Goal: Task Accomplishment & Management: Use online tool/utility

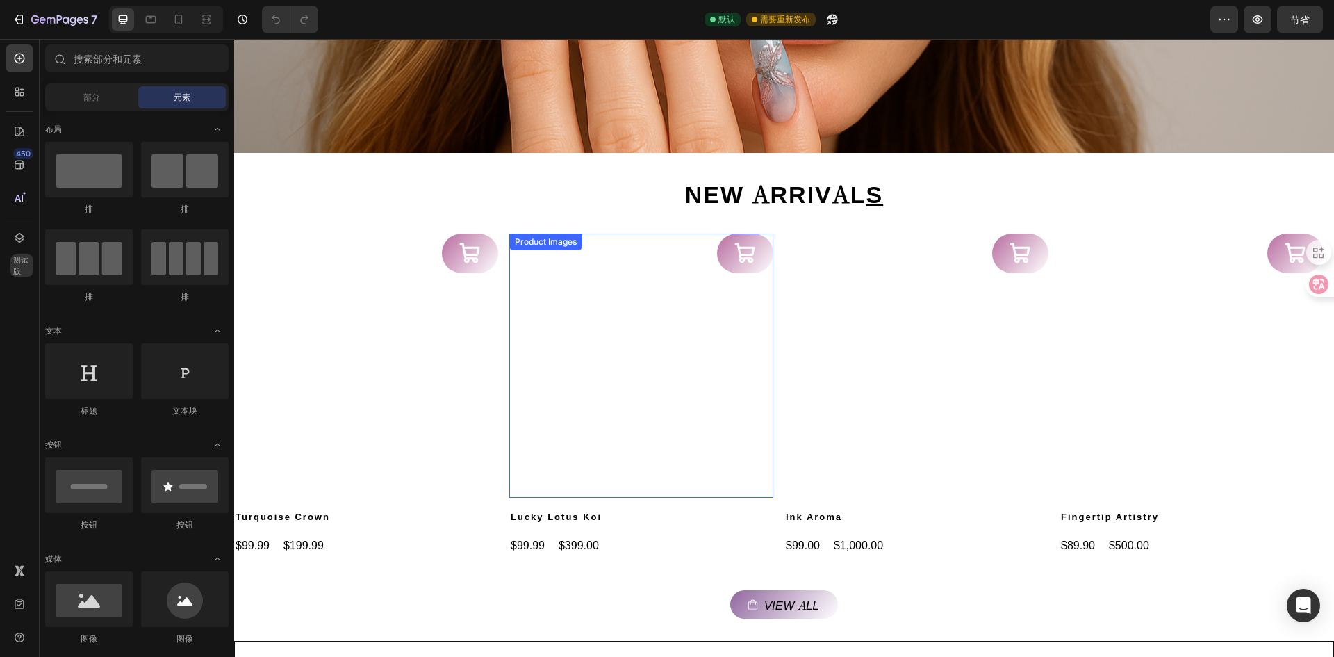
scroll to position [417, 0]
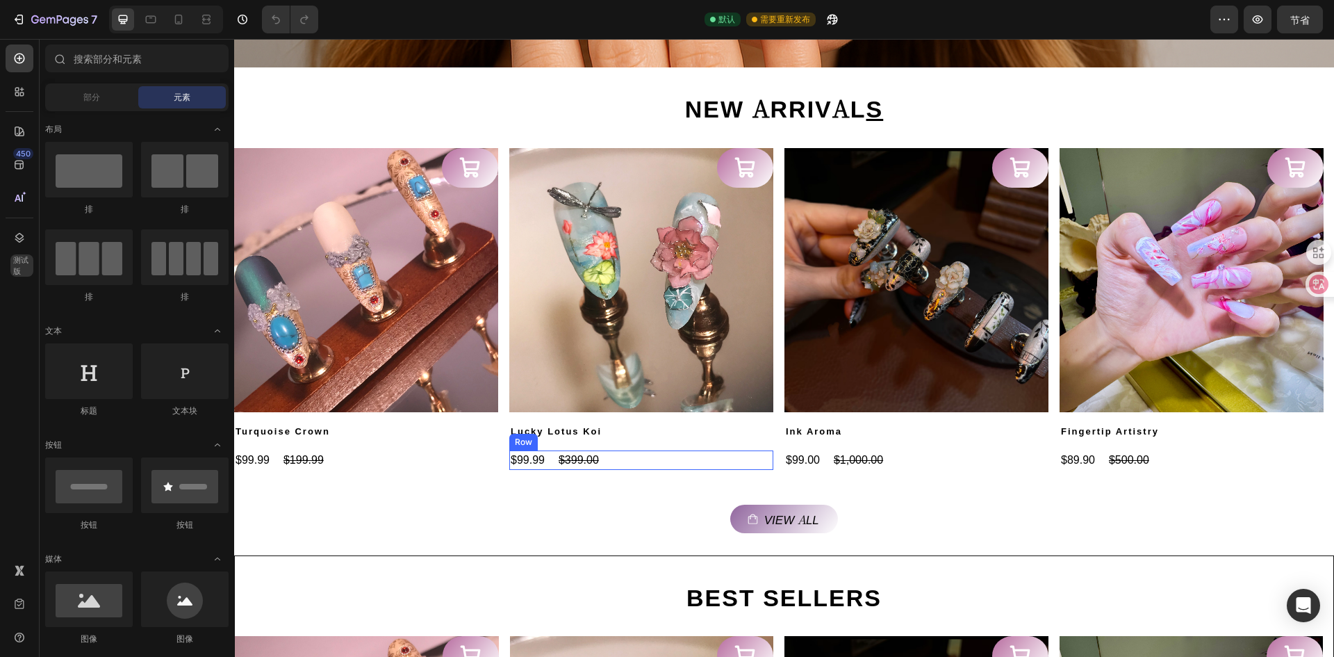
click at [498, 461] on div "$99.99 Product Price Product Price $399.00 Product Price Product Price Row" at bounding box center [366, 459] width 264 height 19
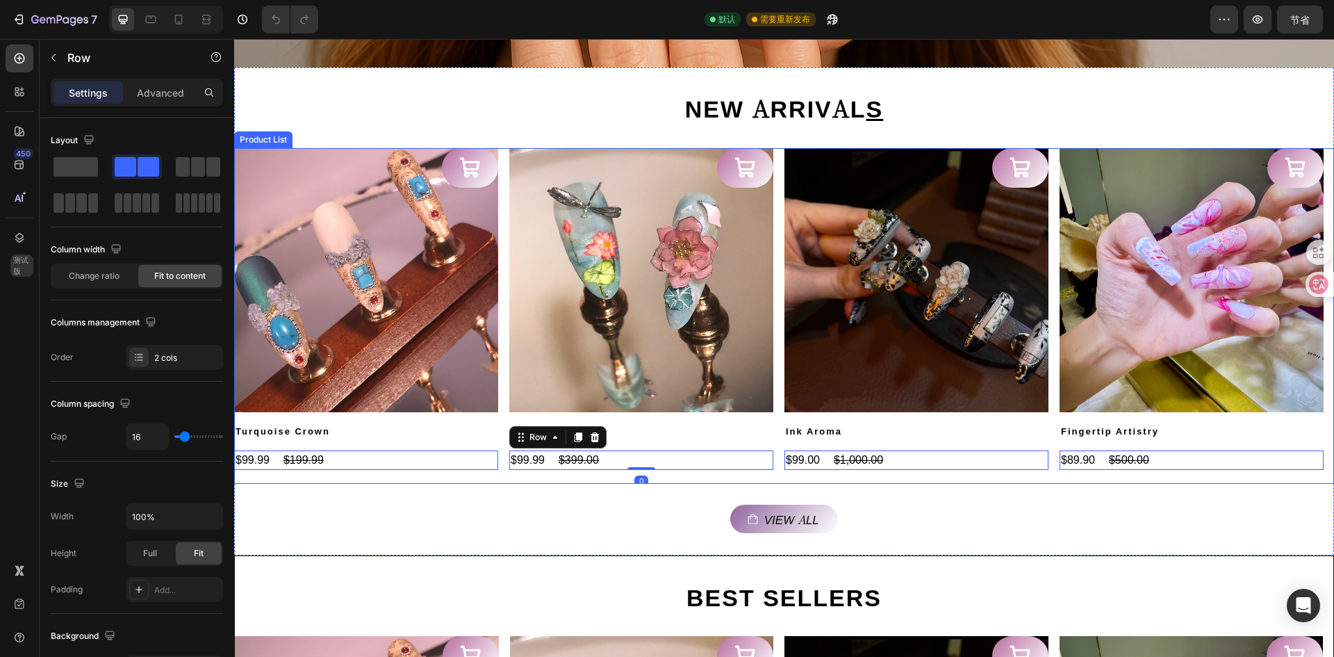
click at [534, 491] on div "View all Button" at bounding box center [784, 508] width 1100 height 49
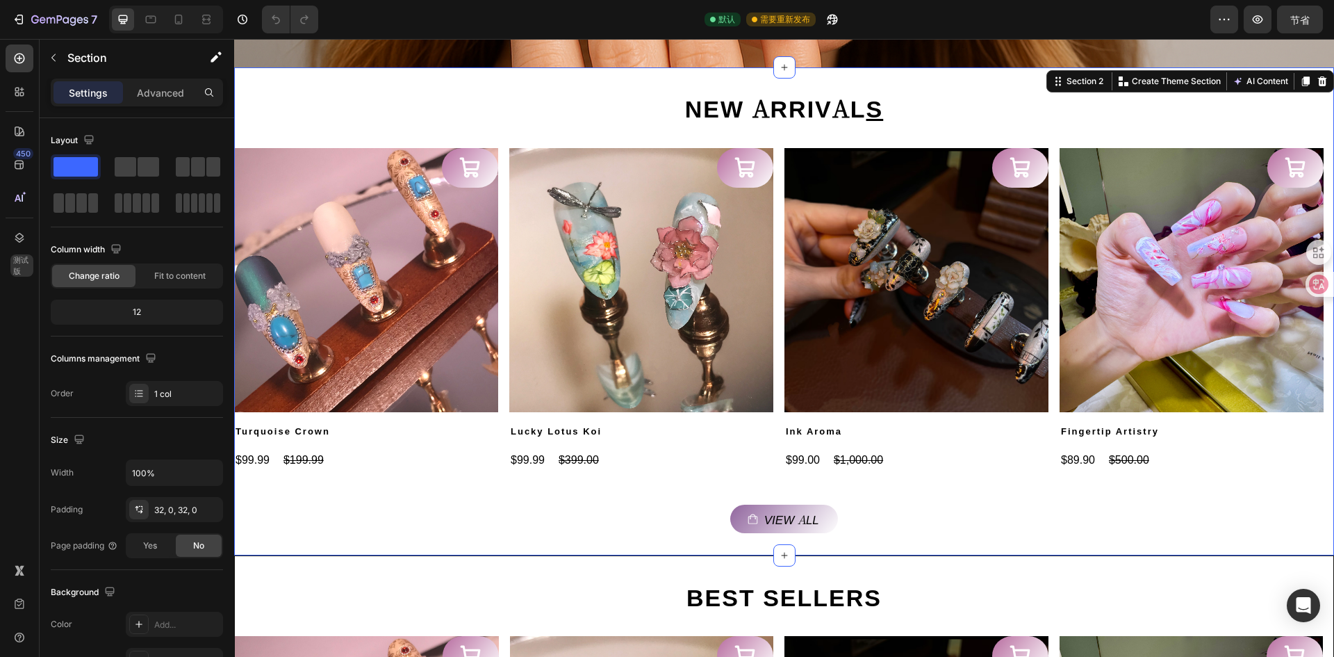
scroll to position [0, 0]
click at [384, 466] on div "$99.99 Product Price Product Price $199.99 Product Price Product Price Row" at bounding box center [366, 459] width 264 height 19
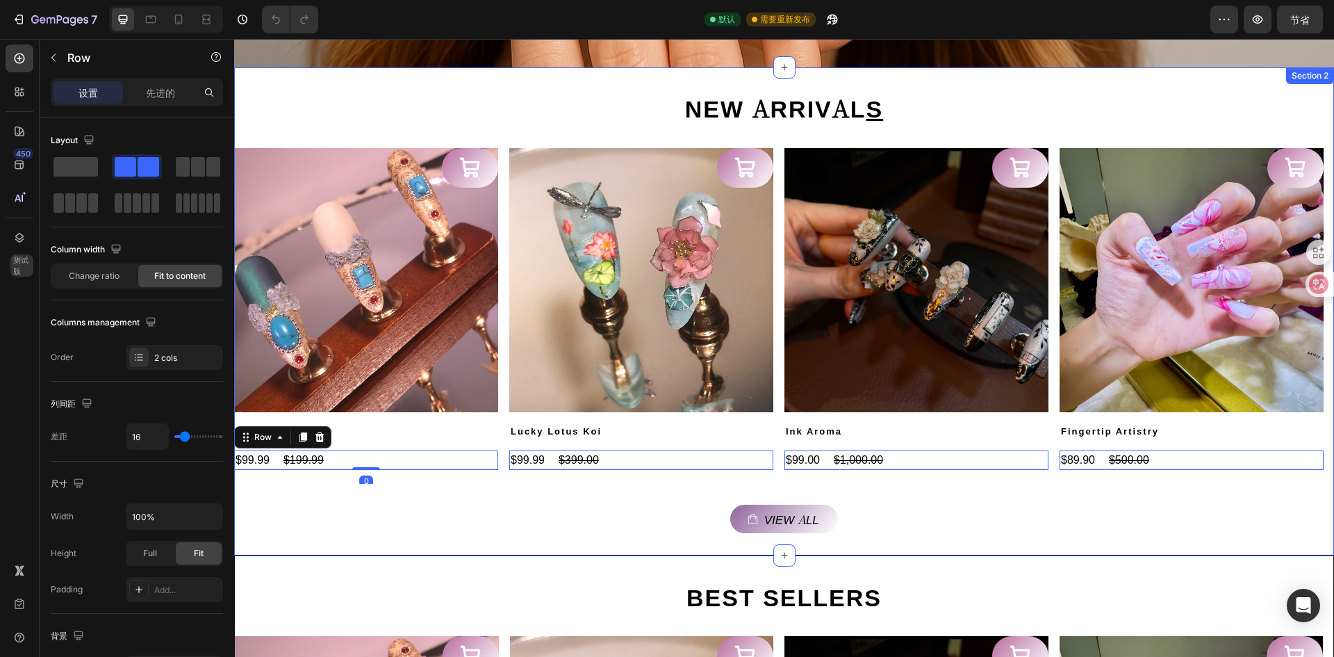
click at [389, 485] on div "View all Button" at bounding box center [784, 508] width 1100 height 49
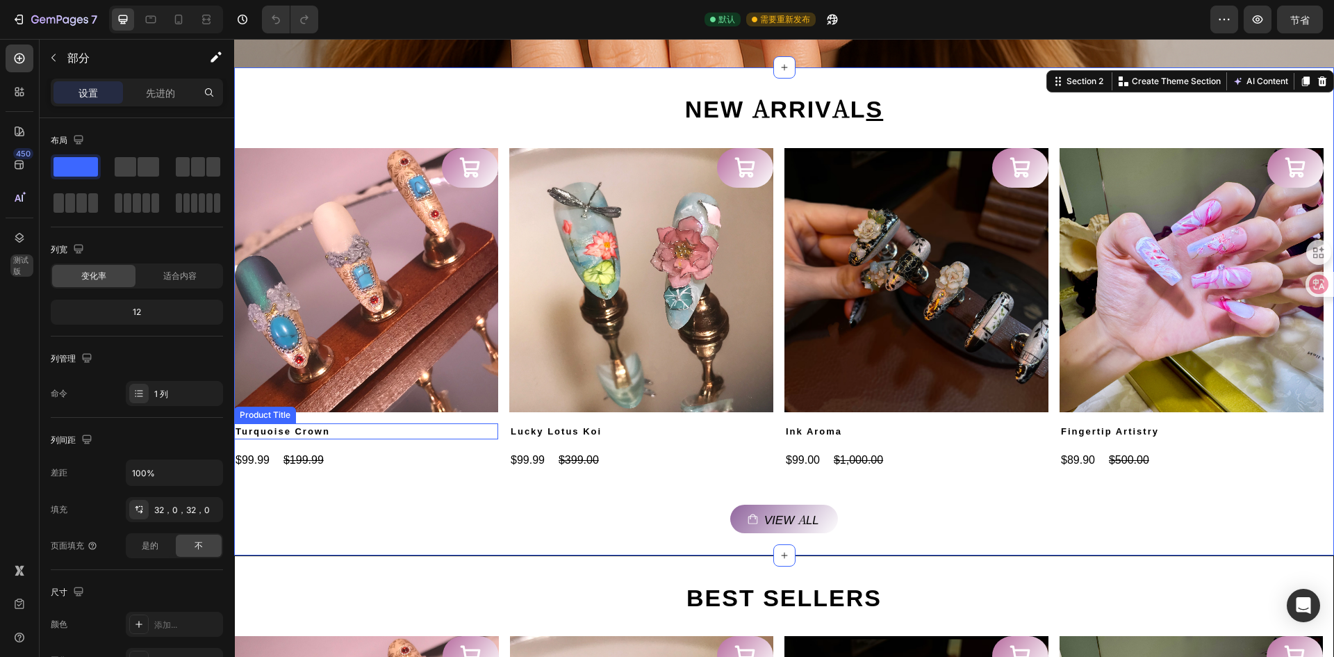
click at [498, 434] on h2 "Turquoise Crown" at bounding box center [366, 431] width 264 height 17
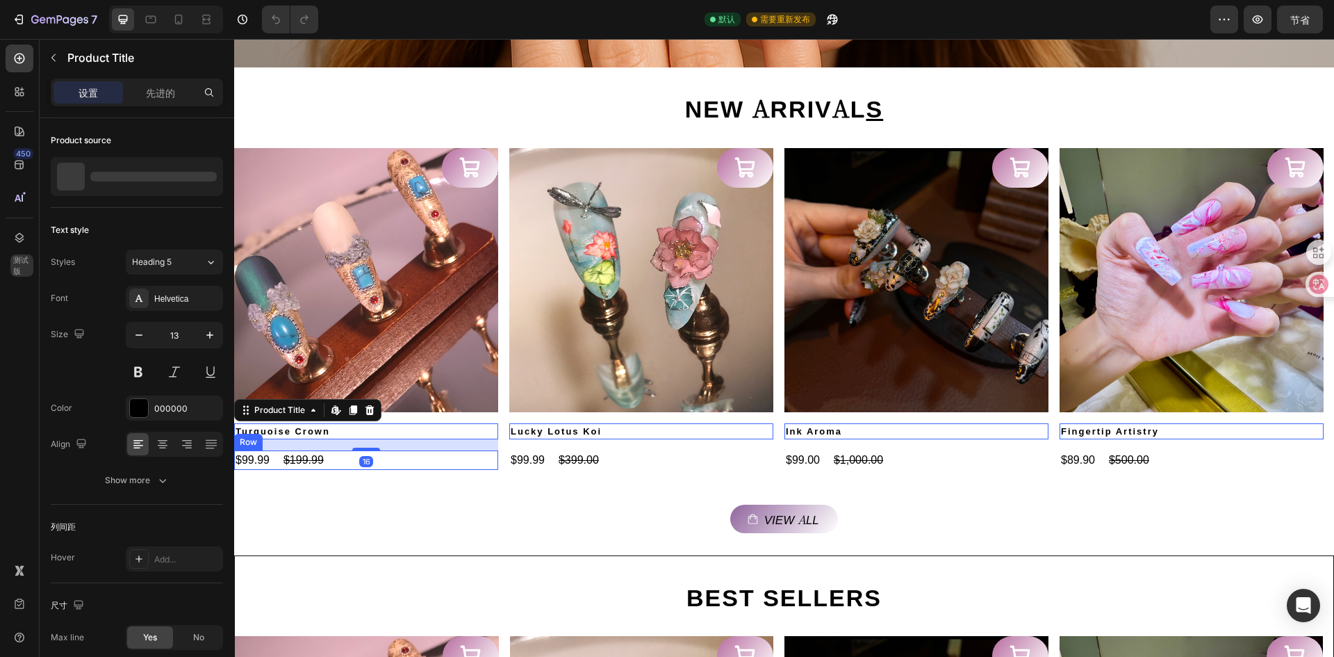
click at [475, 455] on div "$99.99 Product Price Product Price $199.99 Product Price Product Price Row" at bounding box center [366, 459] width 264 height 19
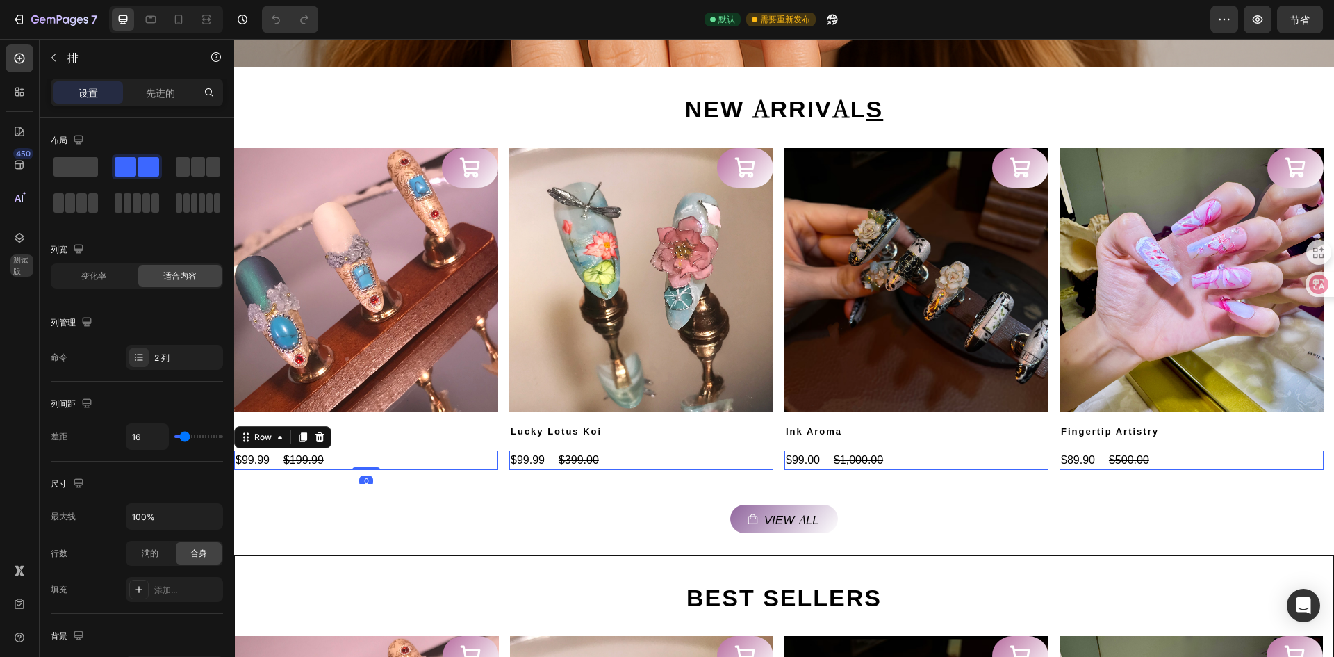
click at [471, 471] on div "Product Images Turquoise Crown Product Title $99.99 Product Price Product Price…" at bounding box center [366, 316] width 264 height 336
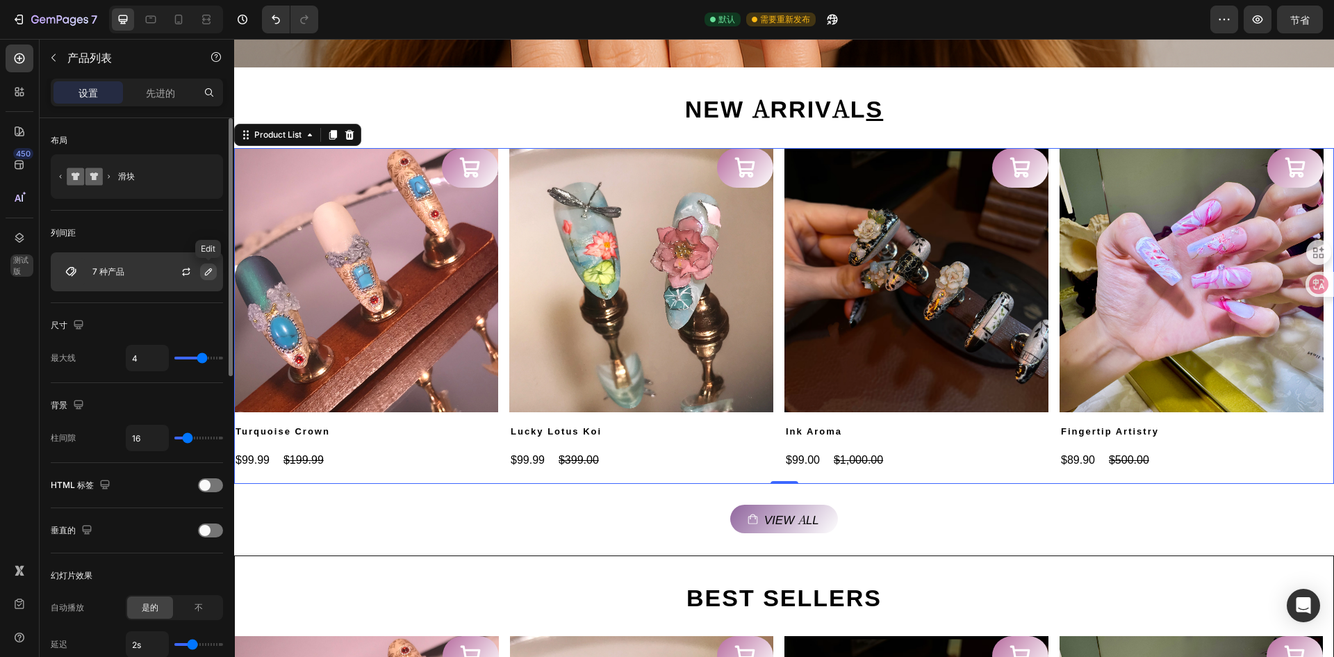
click at [204, 279] on button "button" at bounding box center [208, 271] width 17 height 17
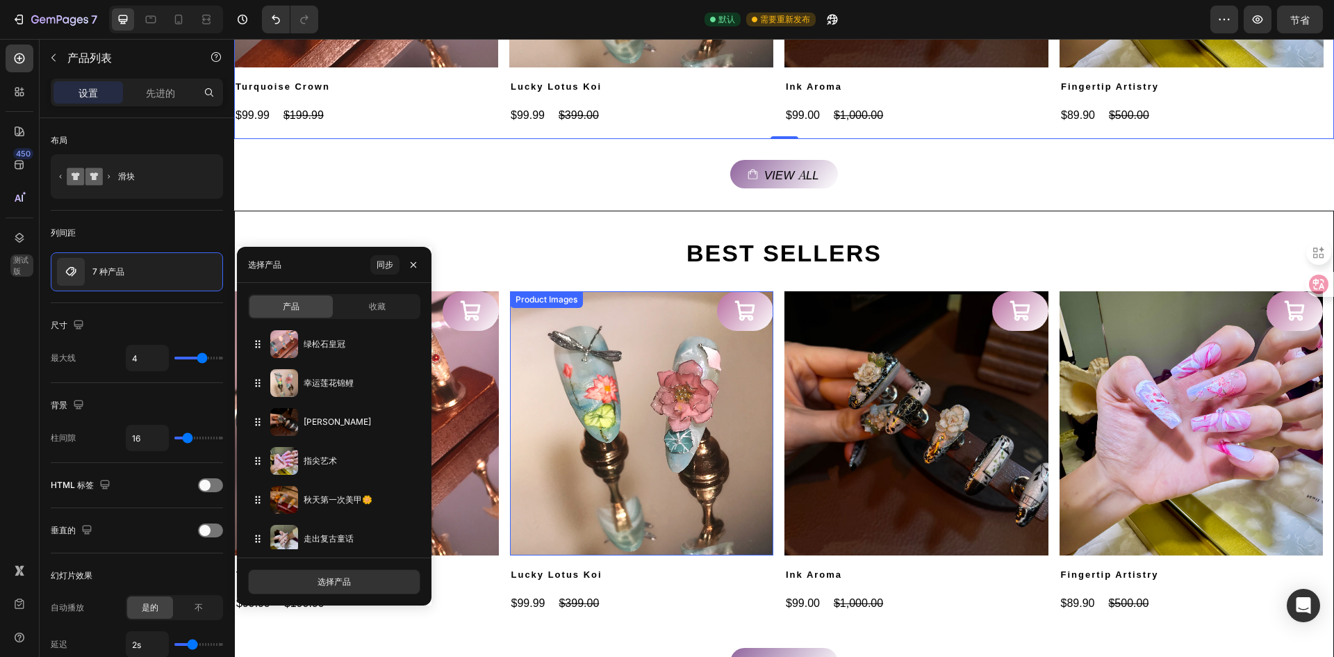
scroll to position [973, 0]
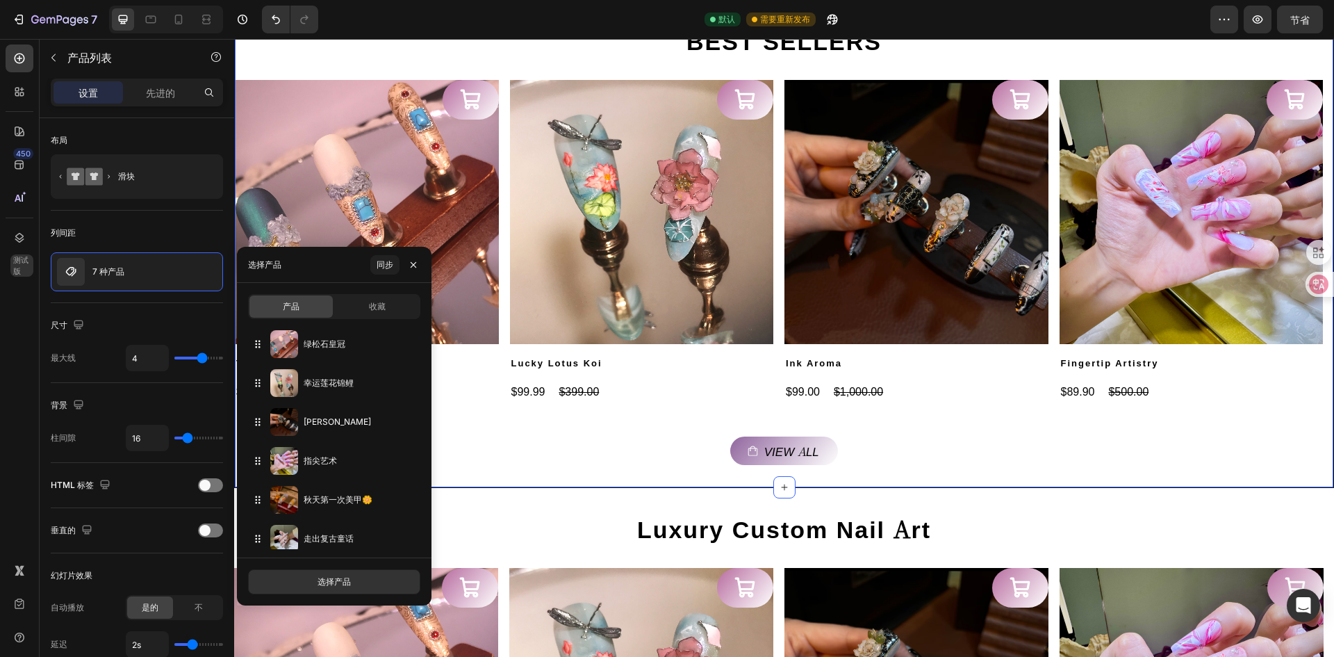
click at [561, 424] on div "View all Button" at bounding box center [784, 440] width 1099 height 49
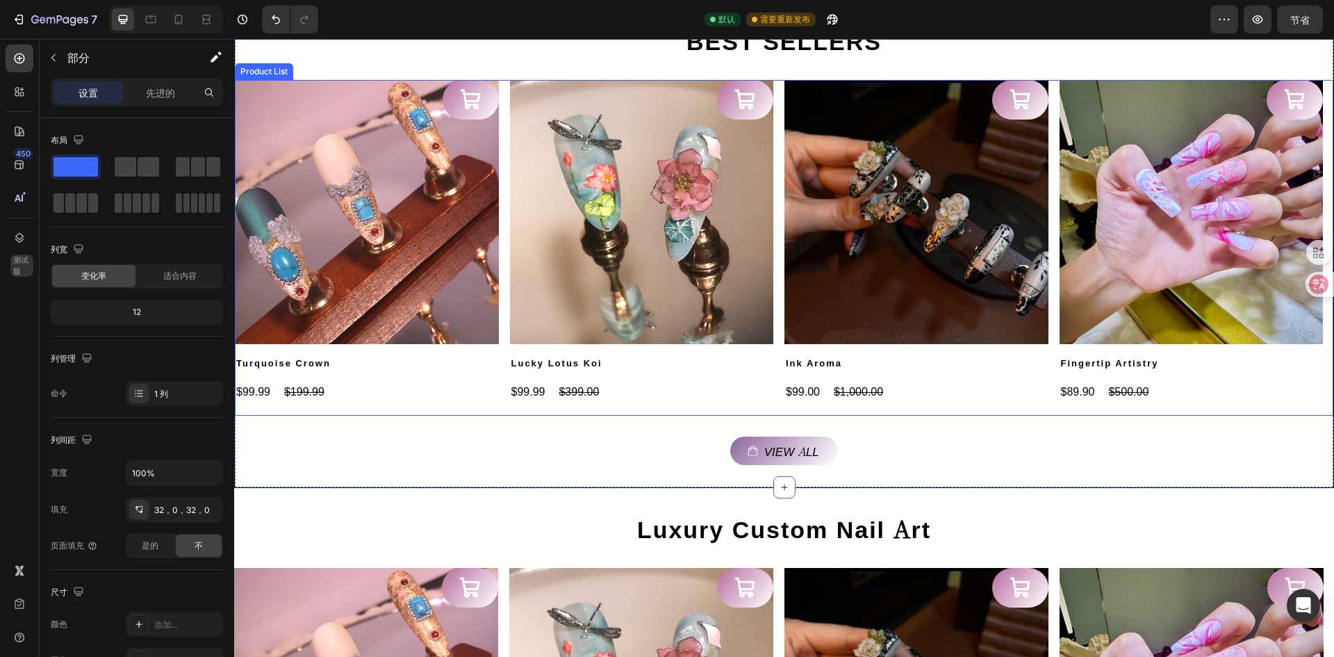
click at [392, 409] on div "Product Images Add to Cart Turquoise Crown Product Title $99.99 Product Price P…" at bounding box center [367, 248] width 264 height 336
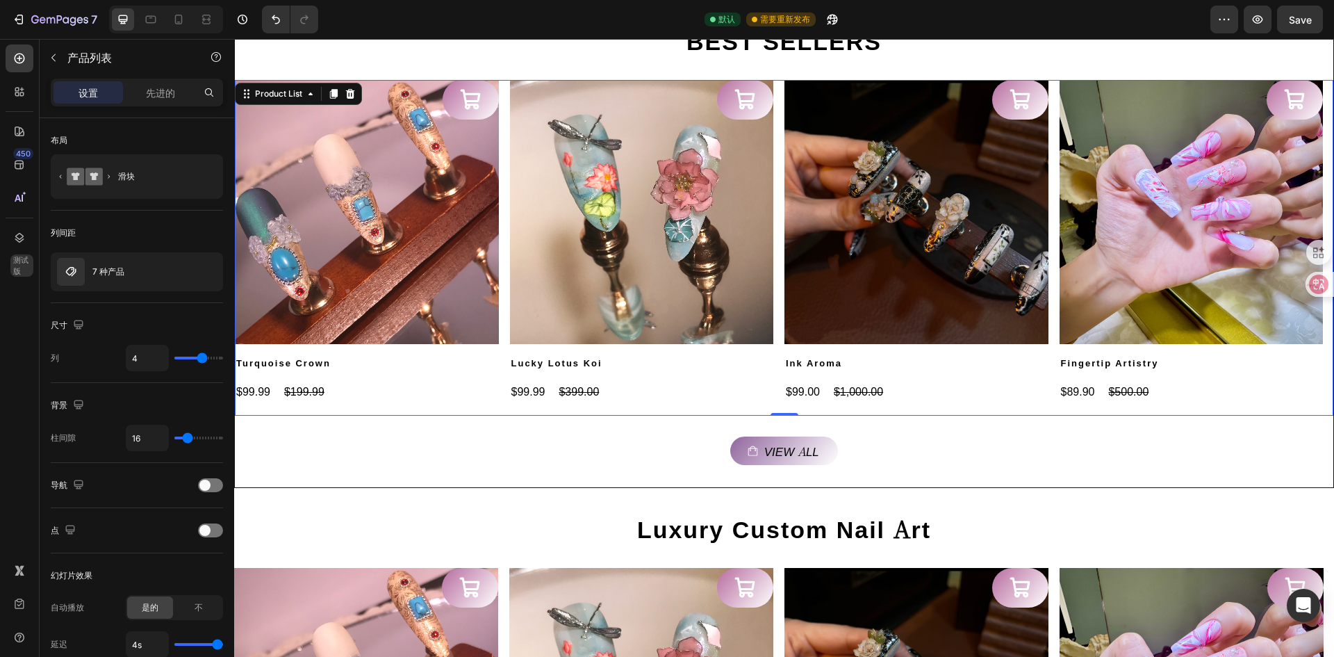
click at [275, 104] on div "Product List" at bounding box center [298, 94] width 127 height 22
click at [290, 95] on div "Product List" at bounding box center [278, 94] width 53 height 13
click at [303, 96] on div "Product List" at bounding box center [278, 94] width 53 height 13
click at [354, 427] on div "View all Button" at bounding box center [784, 440] width 1099 height 49
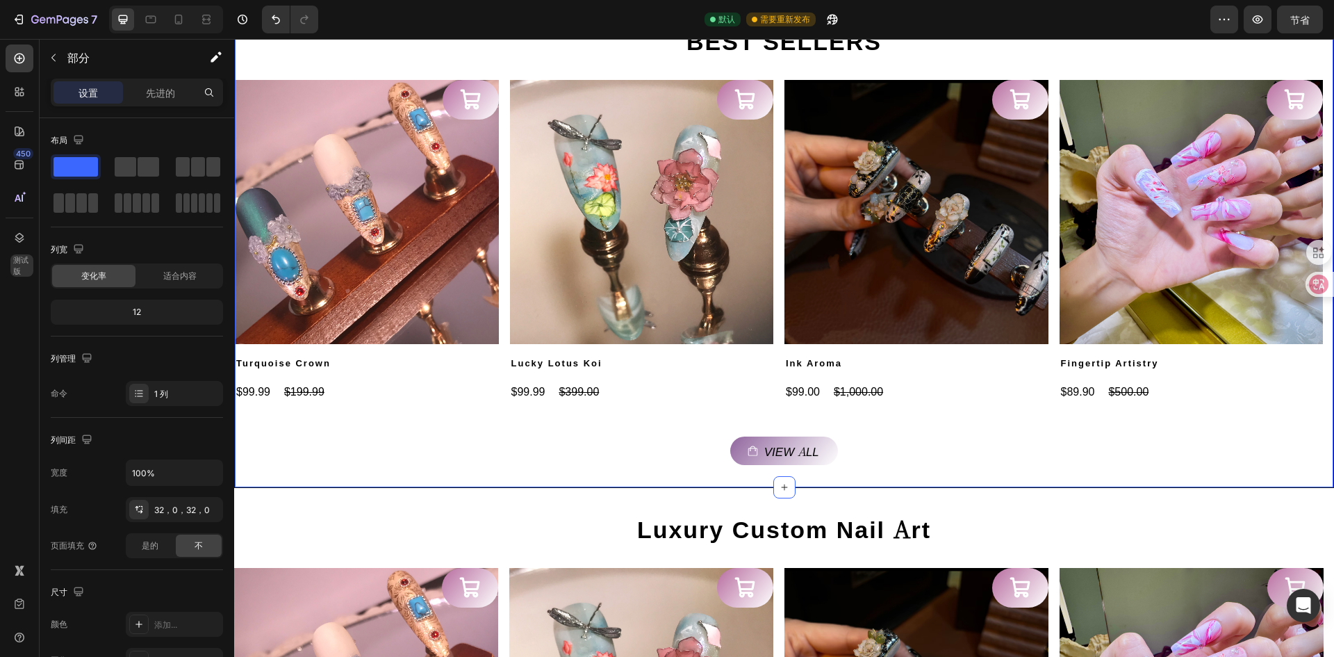
click at [411, 473] on div "BEST SELLERS Heading Product Images Add to Cart Turquoise Crown Product Title $…" at bounding box center [784, 243] width 1100 height 489
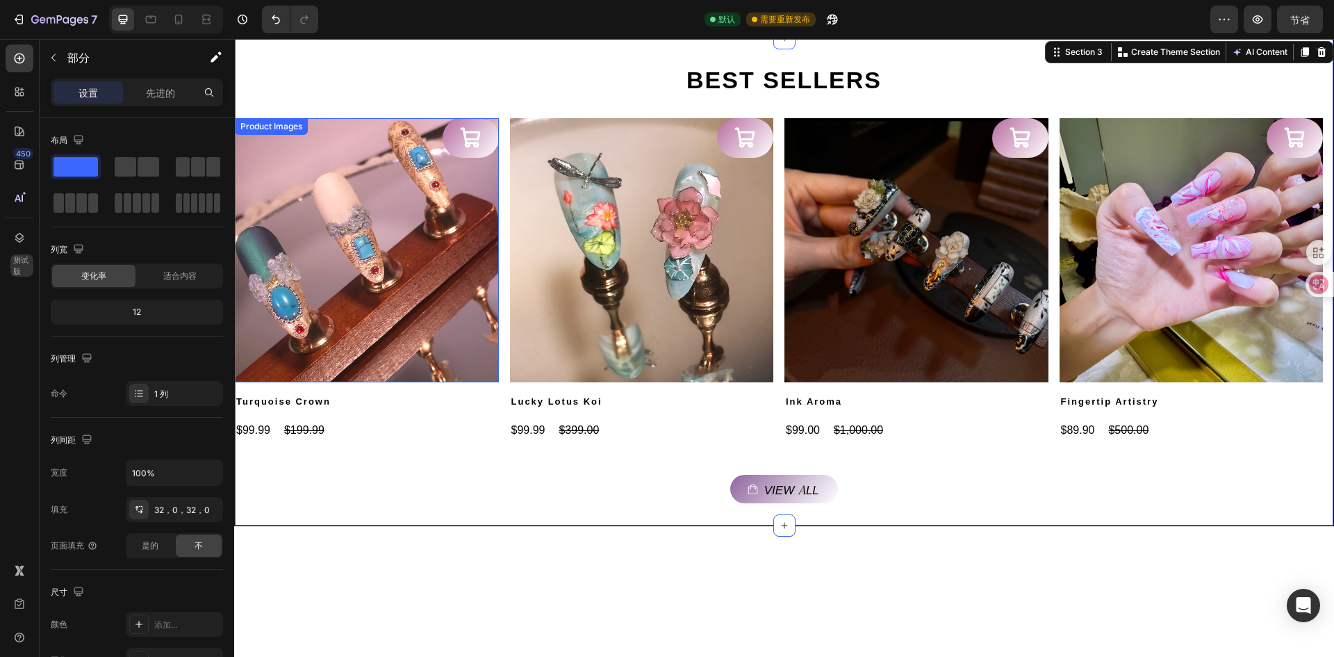
scroll to position [765, 0]
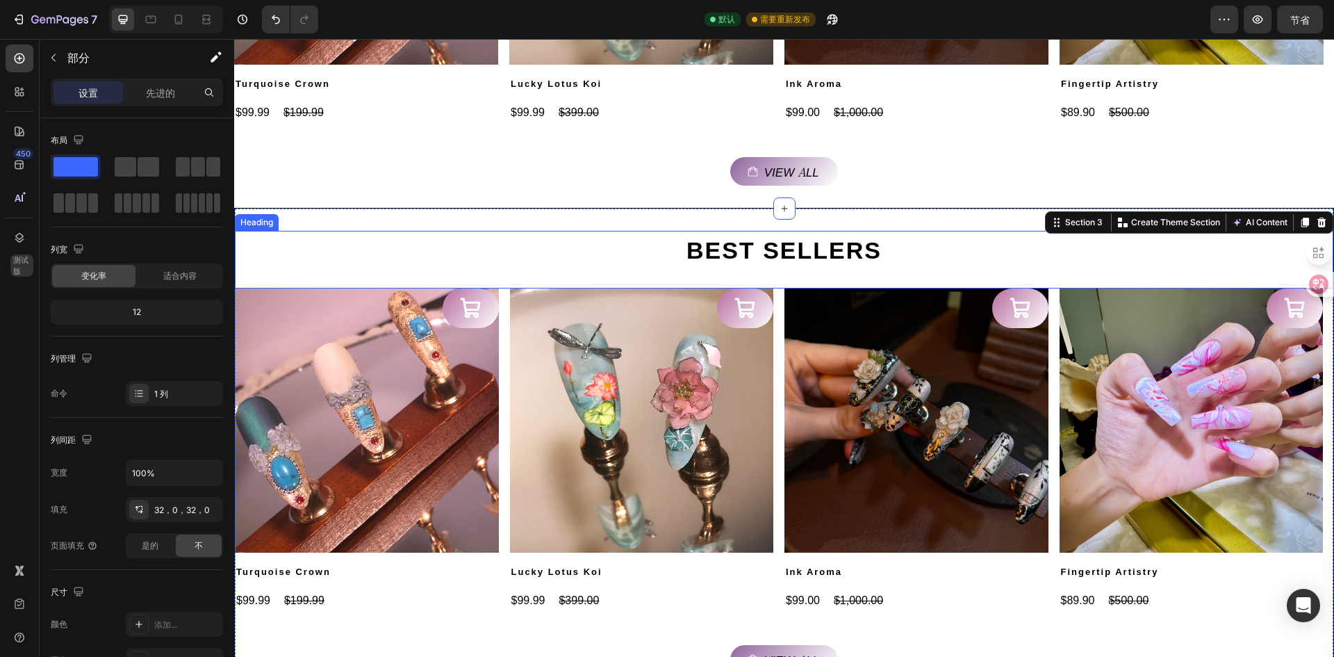
click at [377, 278] on div "BEST SELLERS Heading" at bounding box center [784, 260] width 1099 height 58
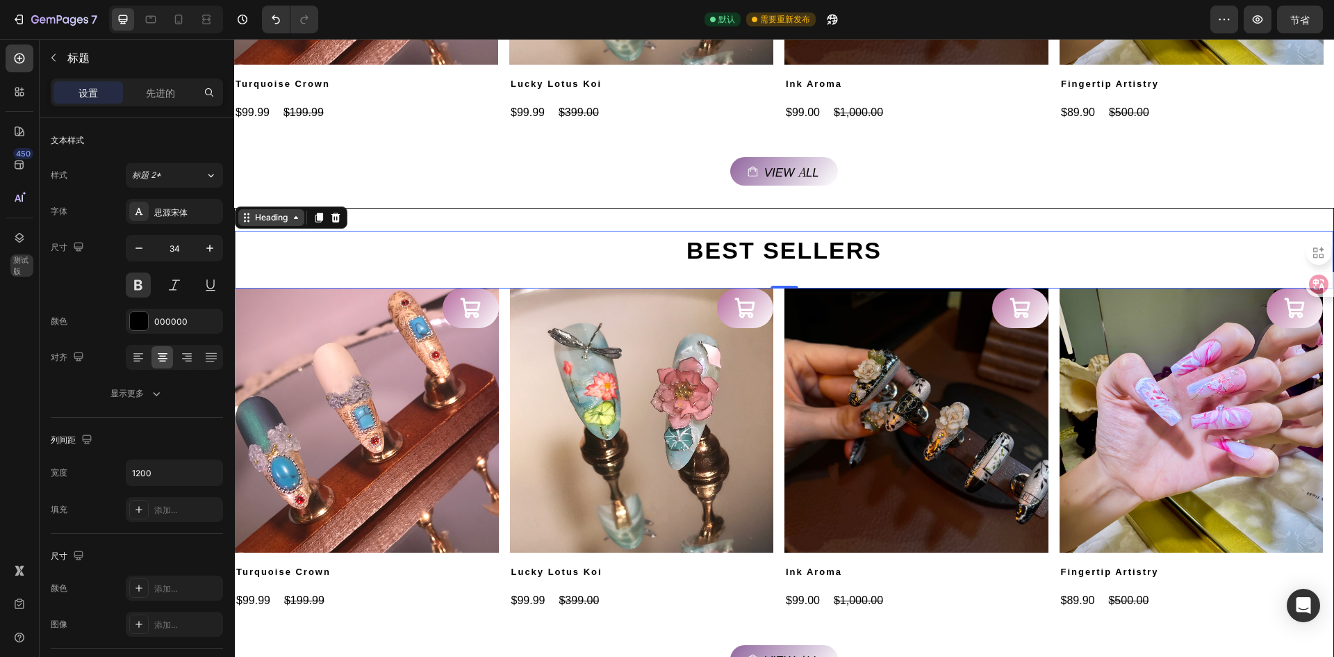
click at [281, 224] on div "Heading" at bounding box center [271, 217] width 66 height 17
click at [379, 365] on img at bounding box center [367, 420] width 264 height 264
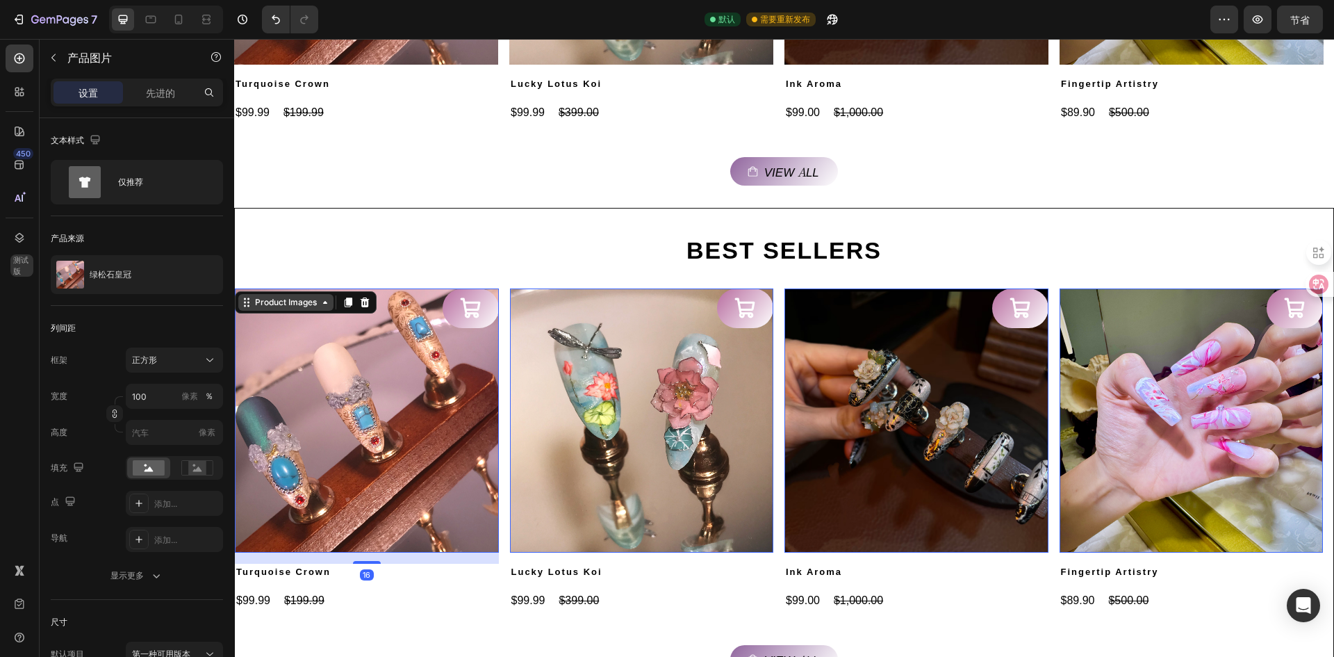
click at [325, 305] on icon at bounding box center [325, 302] width 11 height 11
click at [383, 407] on img at bounding box center [367, 420] width 264 height 264
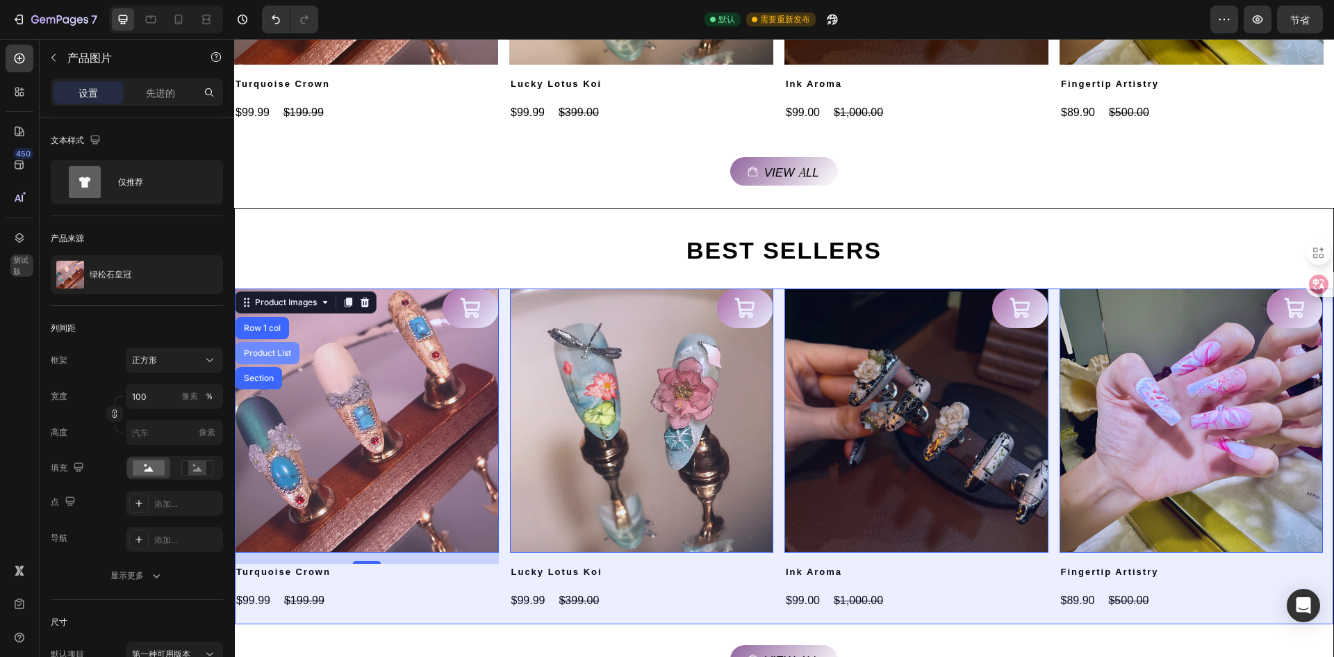
click at [278, 349] on div "Product List" at bounding box center [267, 353] width 53 height 8
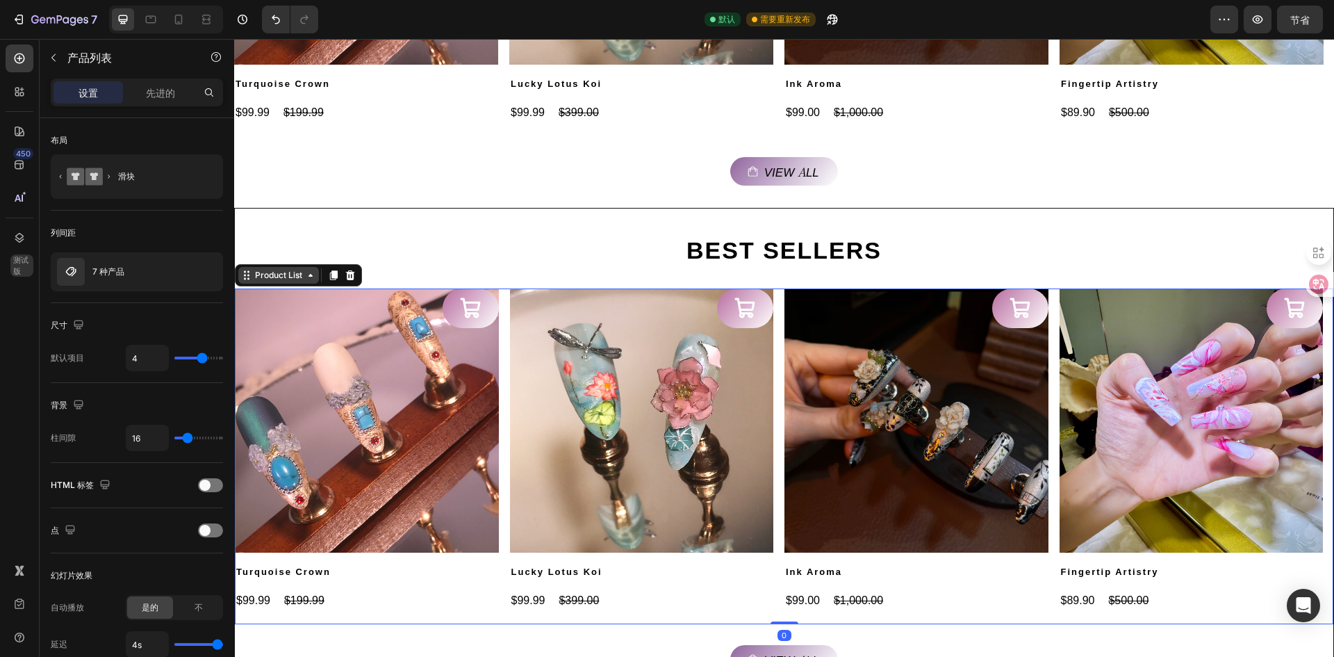
click at [275, 284] on div "Product List" at bounding box center [278, 275] width 81 height 17
click at [307, 279] on icon at bounding box center [310, 275] width 11 height 11
click at [310, 284] on div "Product List" at bounding box center [298, 275] width 127 height 22
click at [311, 279] on icon at bounding box center [310, 275] width 11 height 11
click at [318, 302] on div "Product Images" at bounding box center [367, 420] width 264 height 264
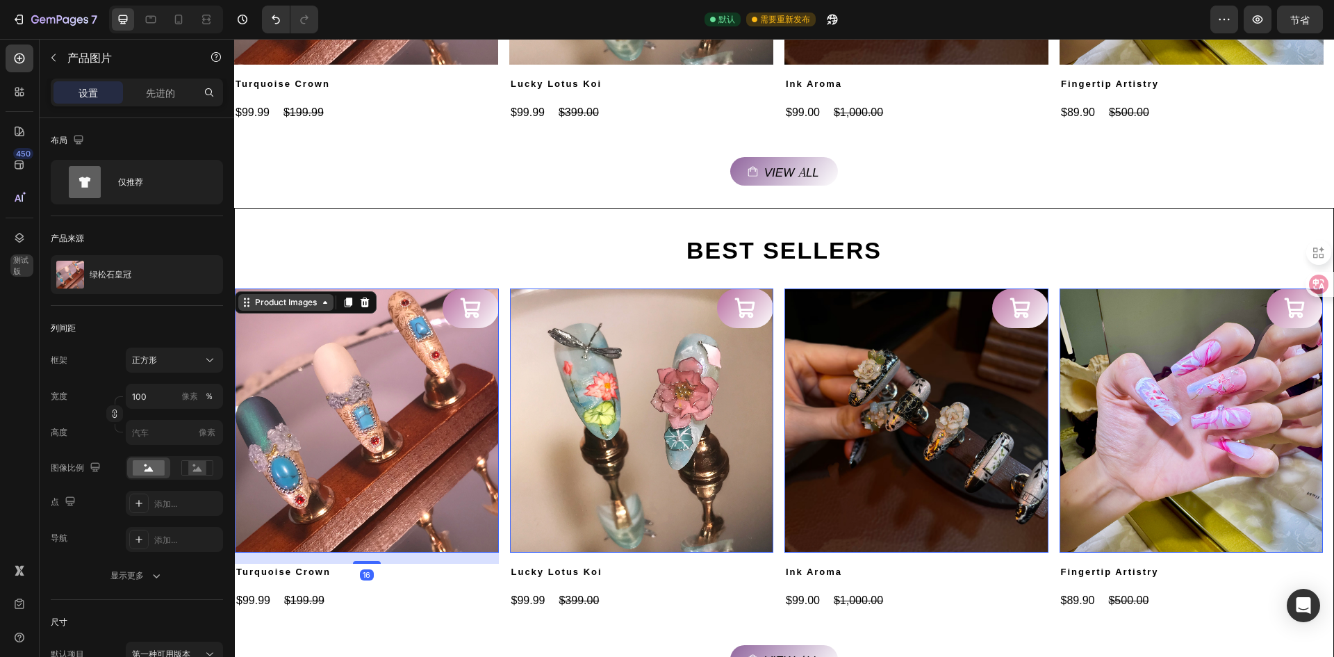
click at [330, 311] on div "Product Images" at bounding box center [285, 302] width 95 height 17
click at [380, 578] on h2 "Turquoise Crown" at bounding box center [367, 572] width 264 height 17
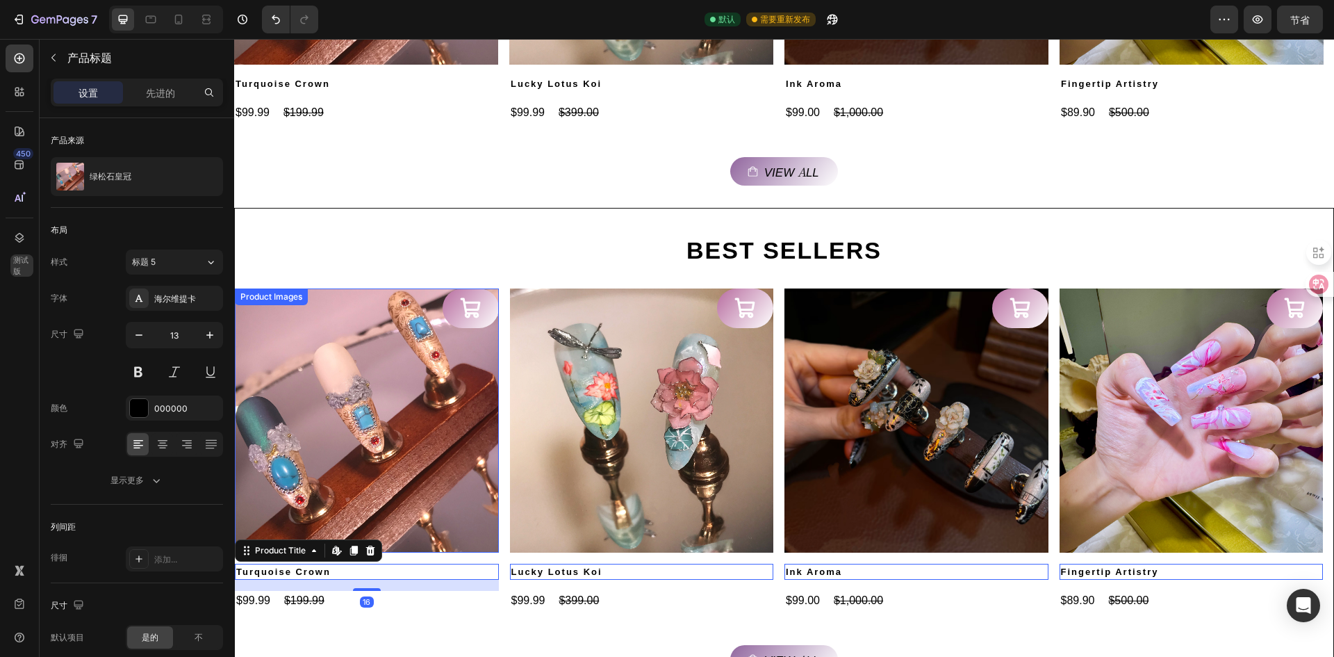
click at [420, 471] on img at bounding box center [367, 420] width 264 height 264
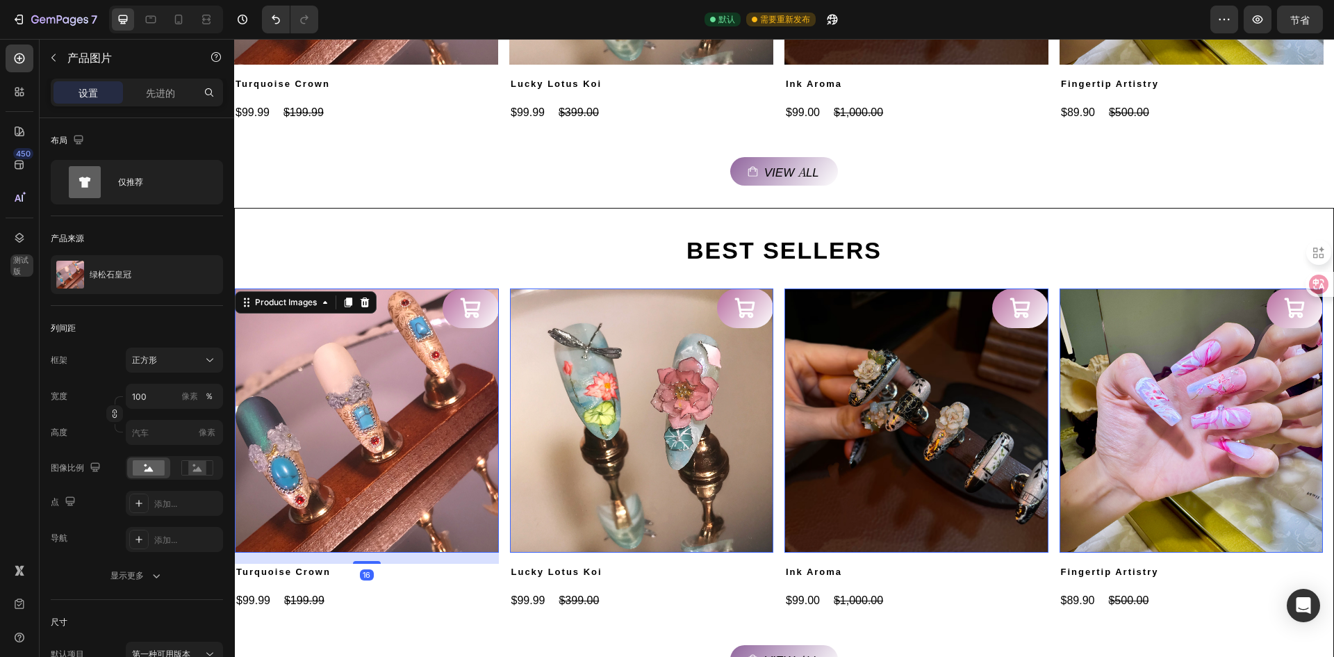
click at [372, 391] on img at bounding box center [367, 420] width 264 height 264
click at [324, 307] on icon at bounding box center [325, 302] width 11 height 11
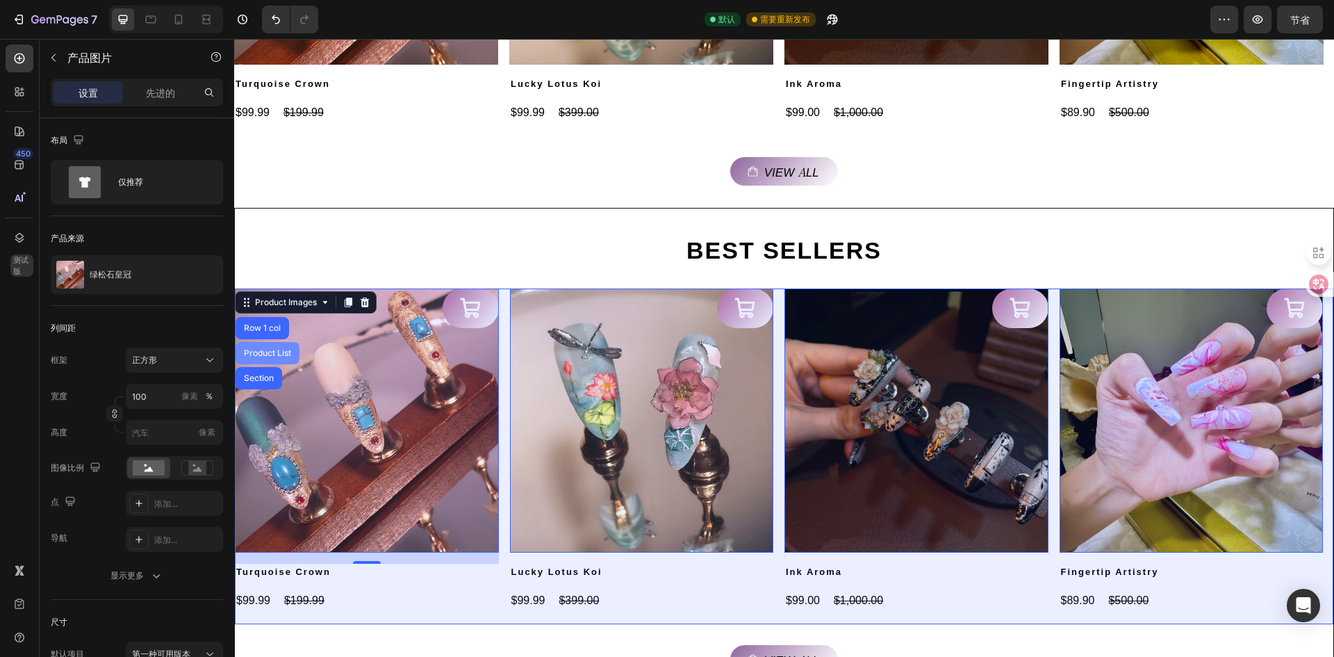
click at [289, 348] on div "Product List" at bounding box center [268, 353] width 64 height 22
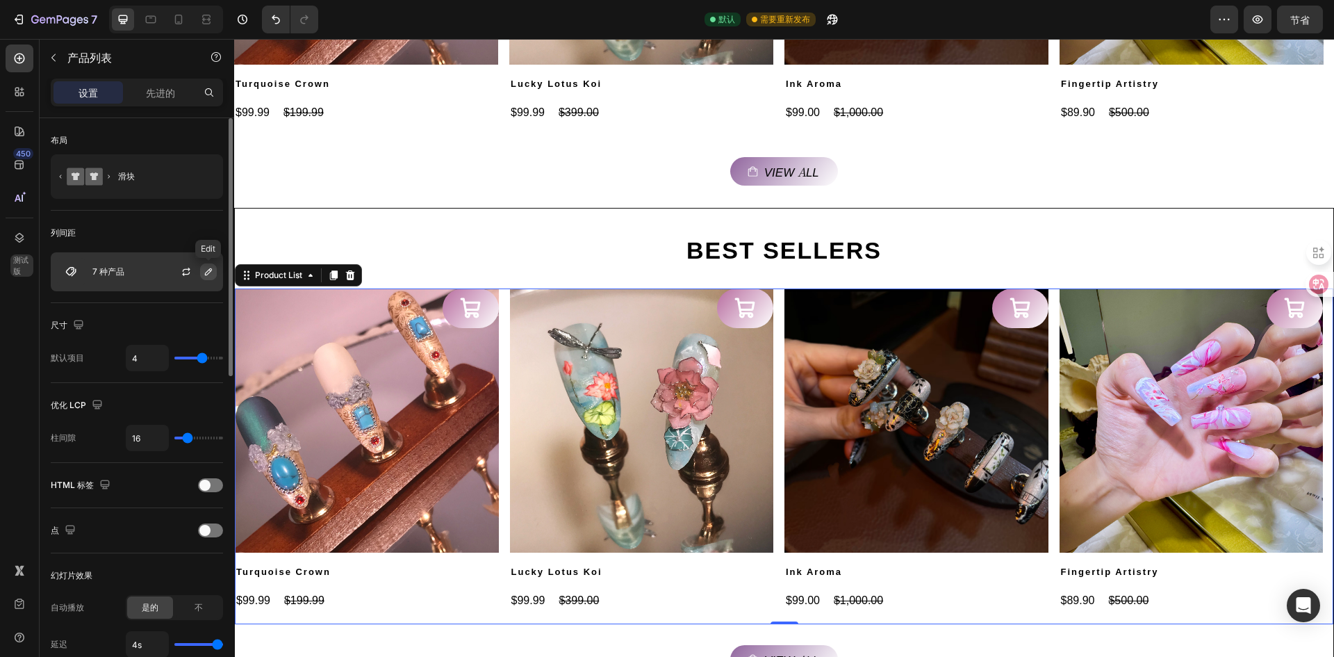
click at [205, 274] on icon "button" at bounding box center [208, 271] width 7 height 7
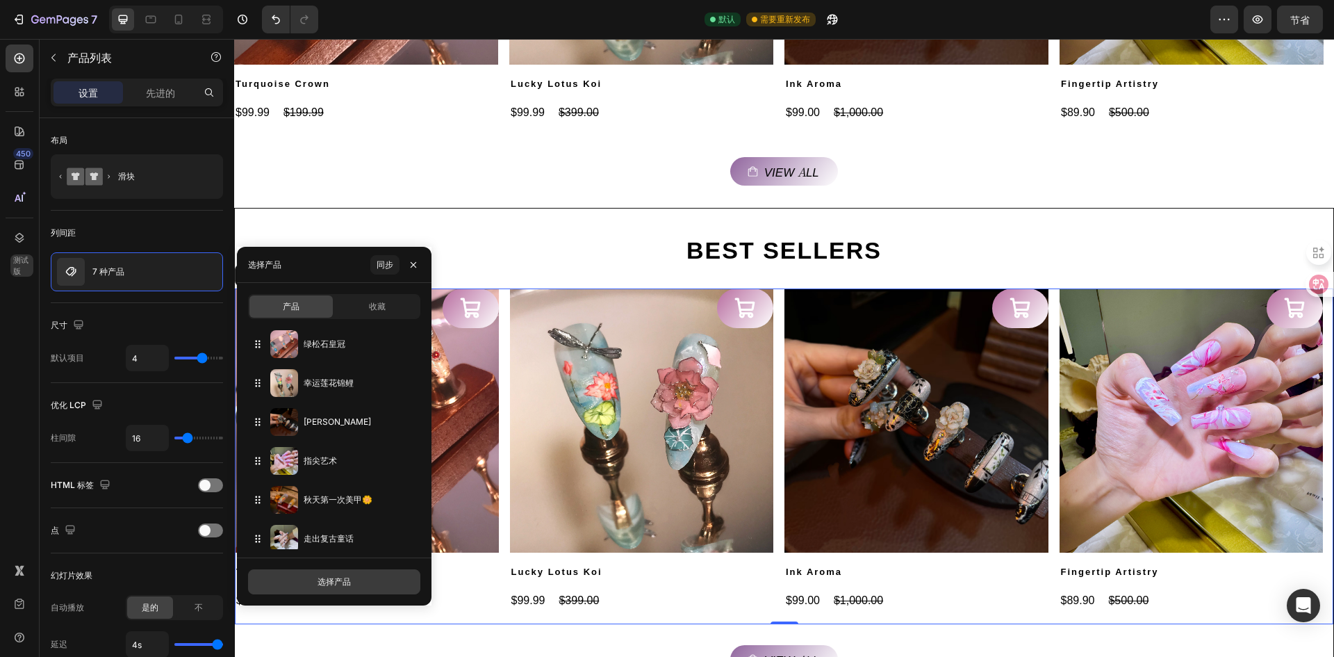
click at [313, 582] on button "选择产品" at bounding box center [334, 581] width 172 height 25
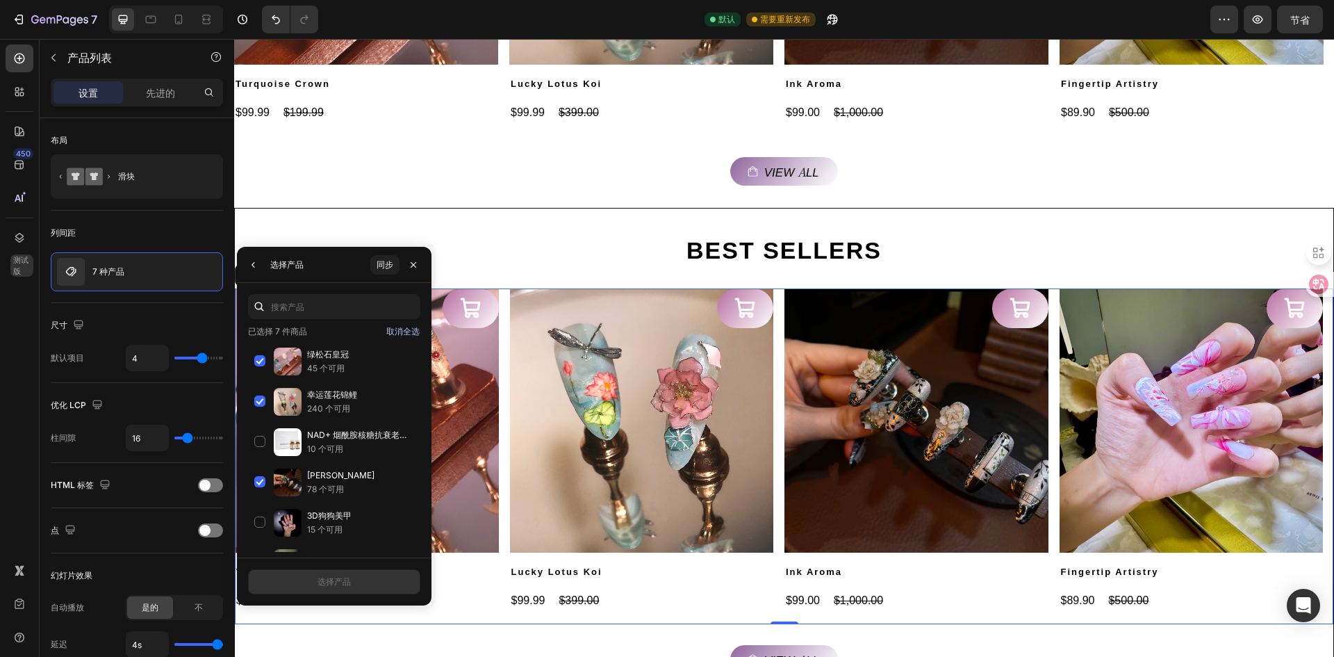
click at [397, 334] on font "取消全选" at bounding box center [402, 331] width 33 height 10
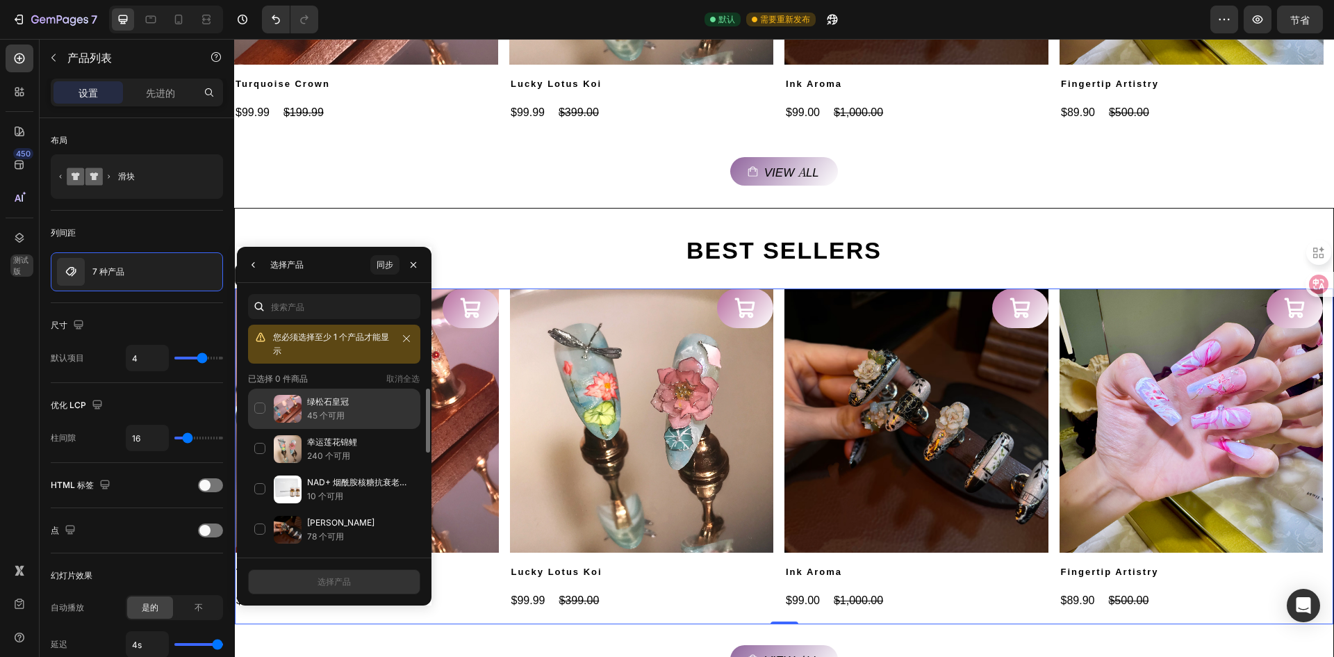
click at [345, 411] on p "45 个可用" at bounding box center [360, 416] width 107 height 14
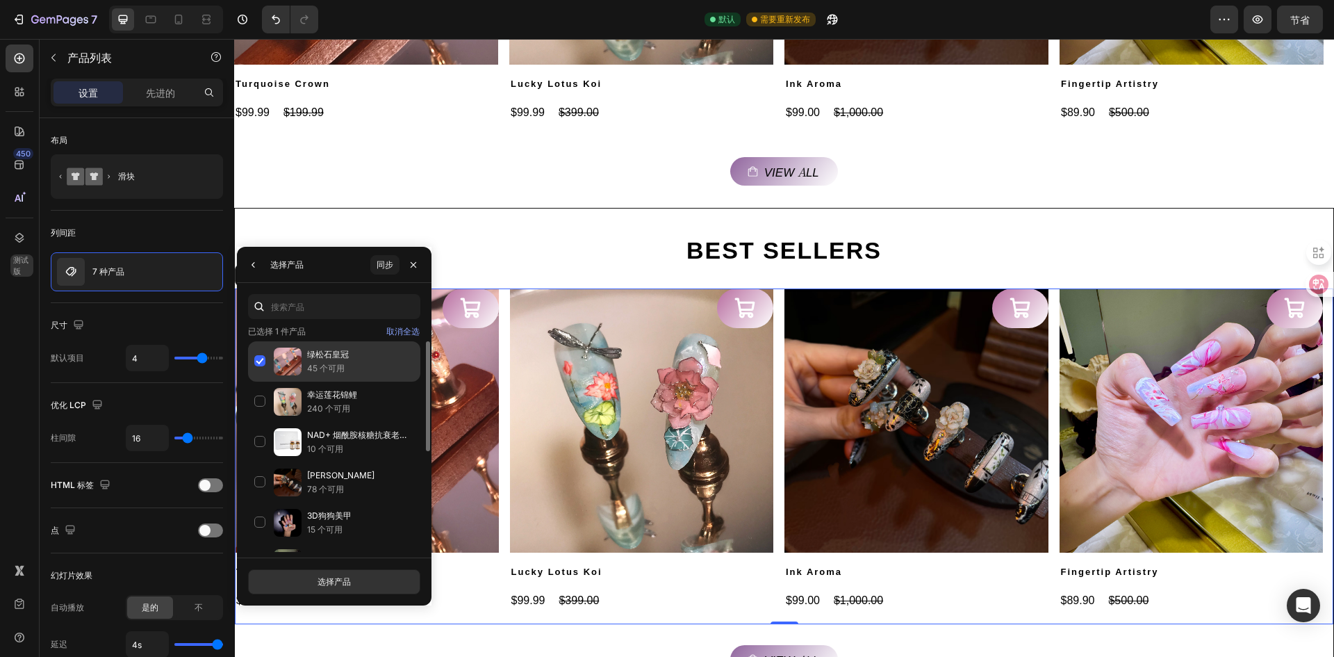
click at [344, 382] on div "绿松石皇冠 45 个可用" at bounding box center [334, 402] width 172 height 40
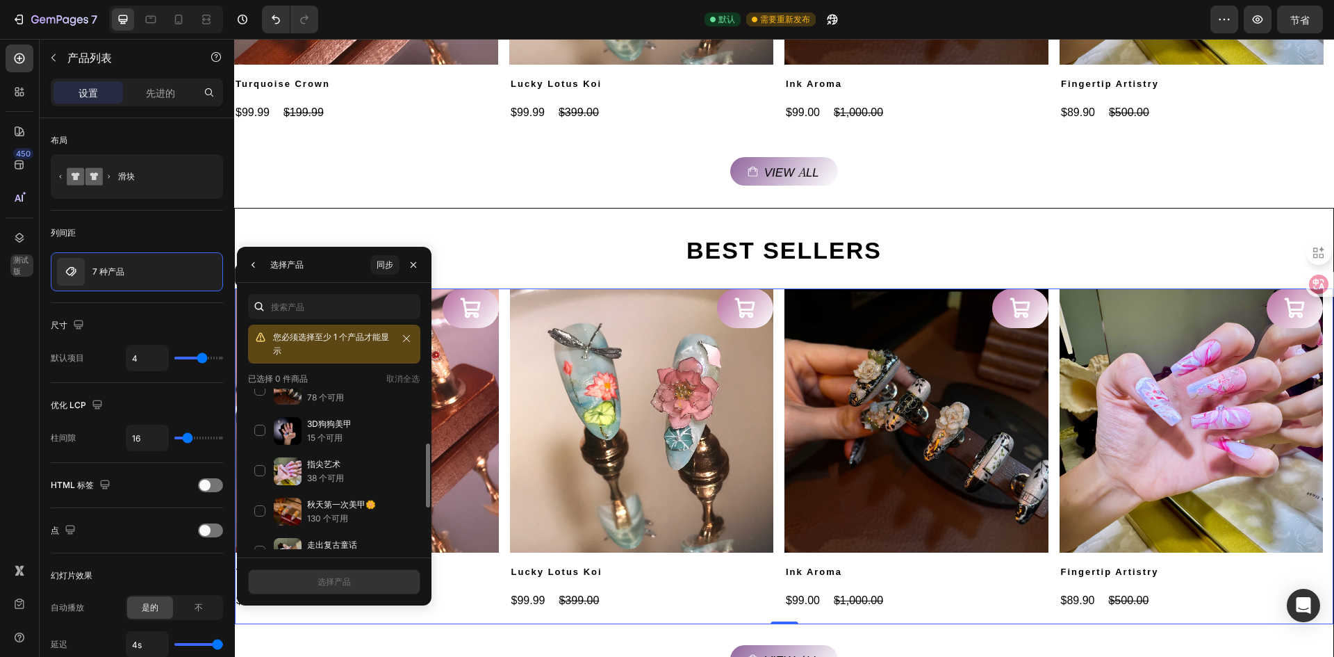
scroll to position [268, 0]
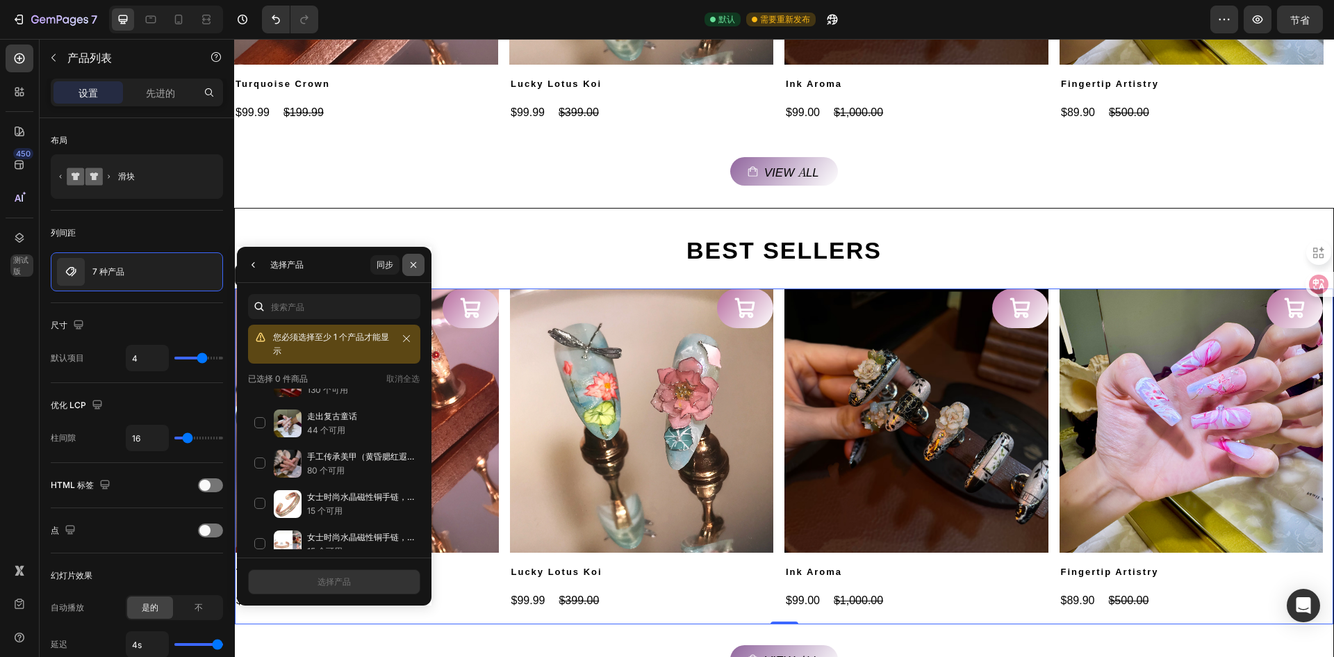
click at [416, 266] on icon "button" at bounding box center [414, 264] width 6 height 6
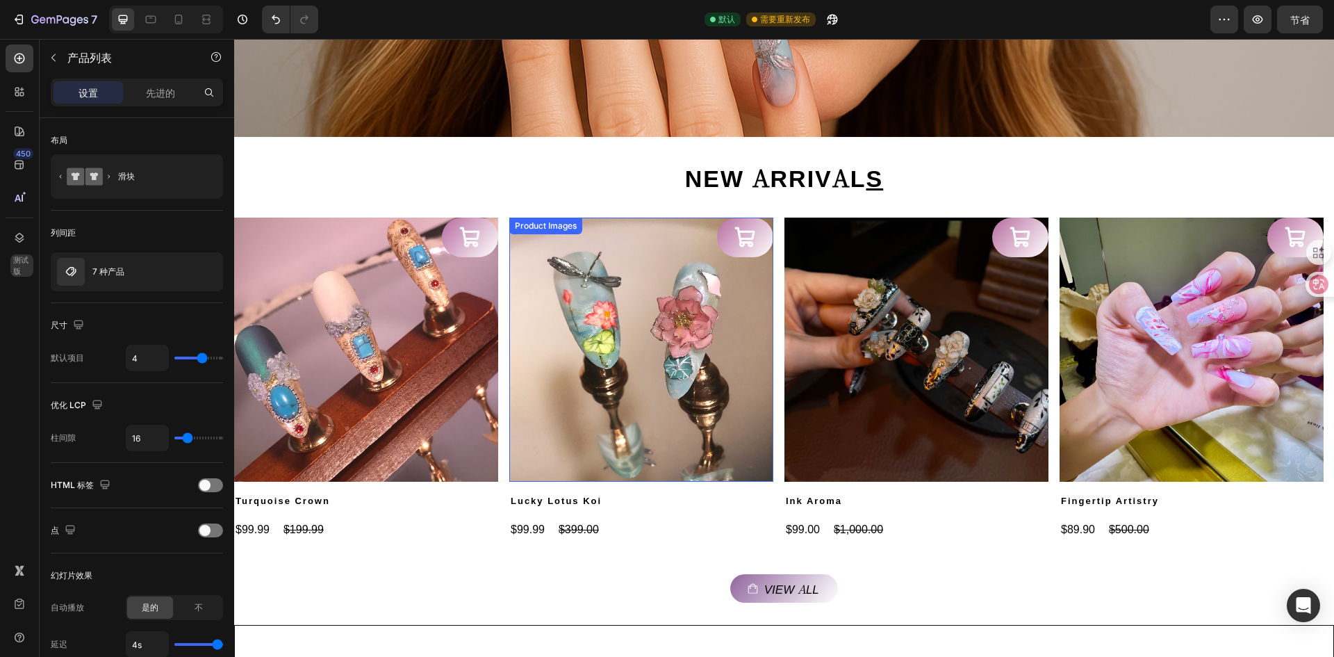
scroll to position [0, 0]
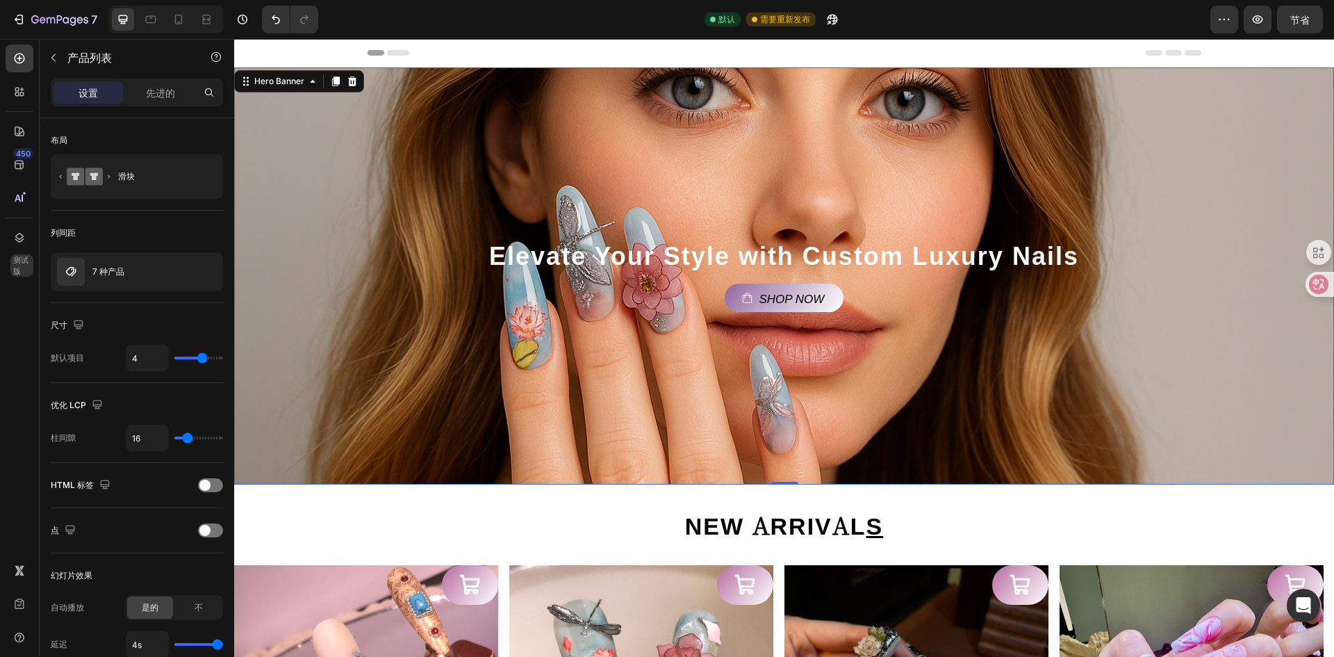
click at [737, 161] on div "Background Image" at bounding box center [784, 275] width 1100 height 417
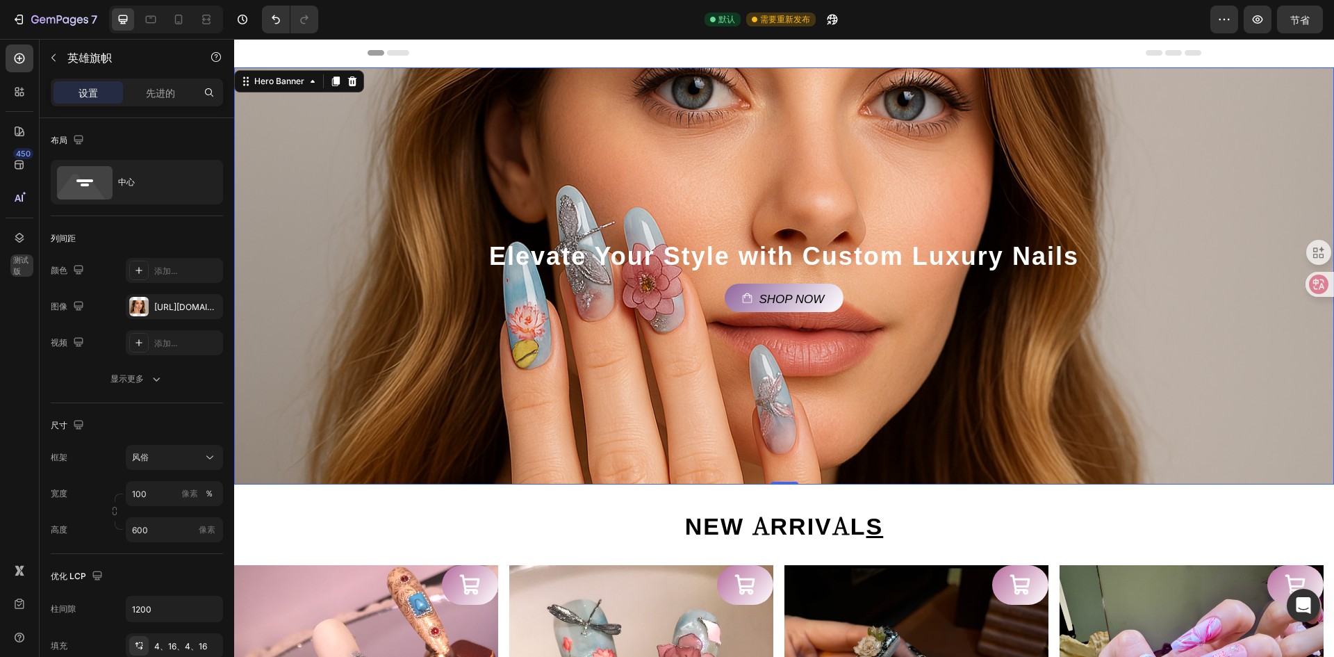
click at [855, 185] on div "Background Image" at bounding box center [784, 275] width 1100 height 417
click at [539, 347] on div "Background Image" at bounding box center [784, 275] width 1100 height 417
click at [600, 343] on div "Background Image" at bounding box center [784, 275] width 1100 height 417
click at [612, 366] on div "Background Image" at bounding box center [784, 275] width 1100 height 417
click at [703, 348] on div "Background Image" at bounding box center [784, 275] width 1100 height 417
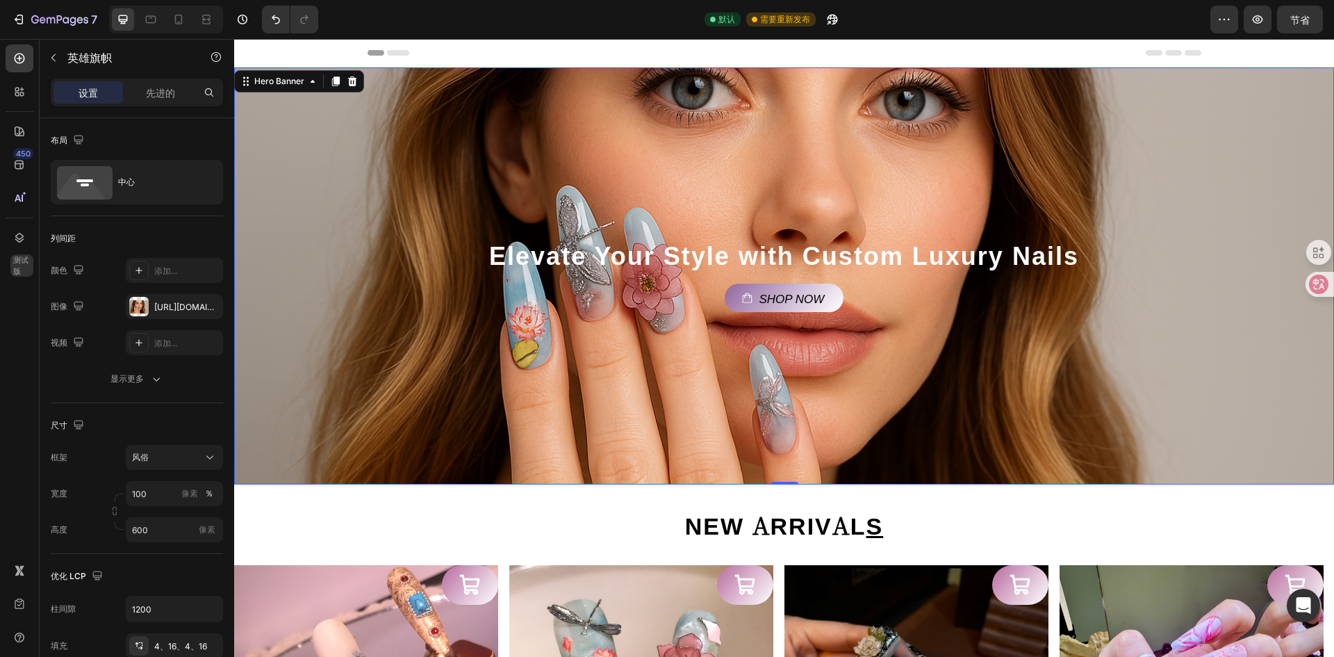
click at [768, 183] on div "Background Image" at bounding box center [784, 275] width 1100 height 417
click at [810, 176] on div "Background Image" at bounding box center [784, 275] width 1100 height 417
click at [715, 179] on div "Background Image" at bounding box center [784, 275] width 1100 height 417
click at [573, 184] on div "Background Image" at bounding box center [784, 275] width 1100 height 417
click at [205, 308] on icon "button" at bounding box center [208, 306] width 11 height 11
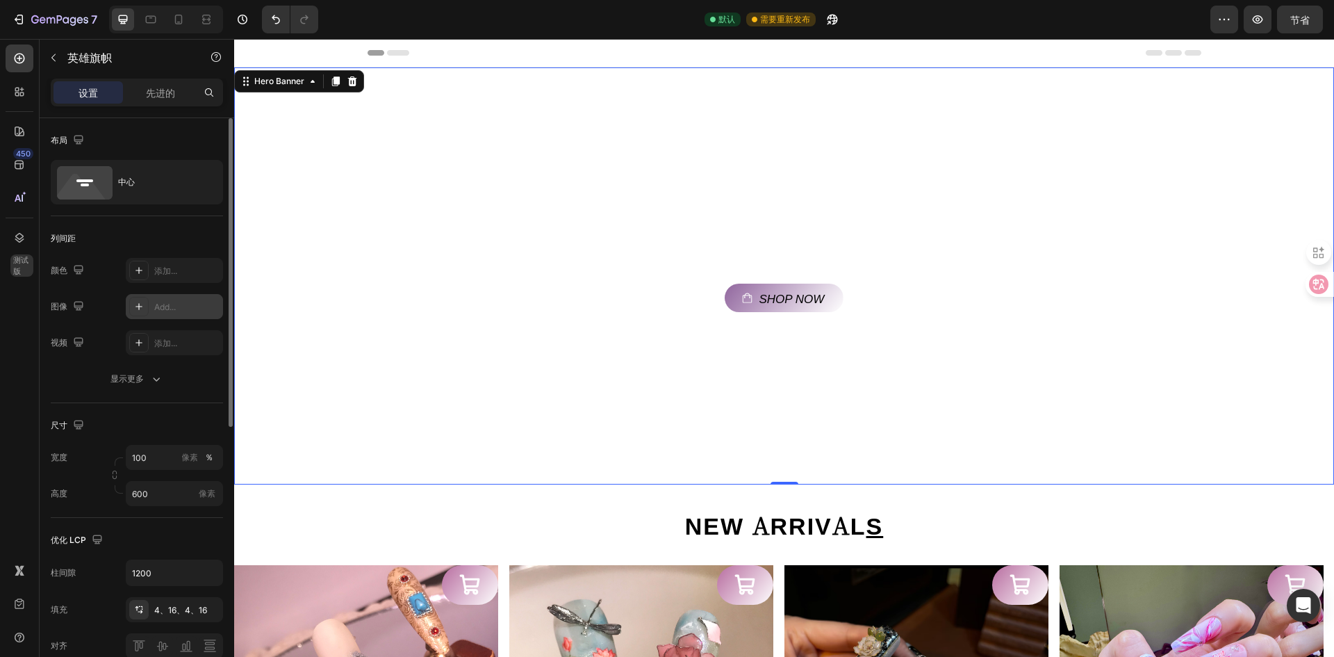
click at [155, 309] on div "Add..." at bounding box center [186, 307] width 65 height 13
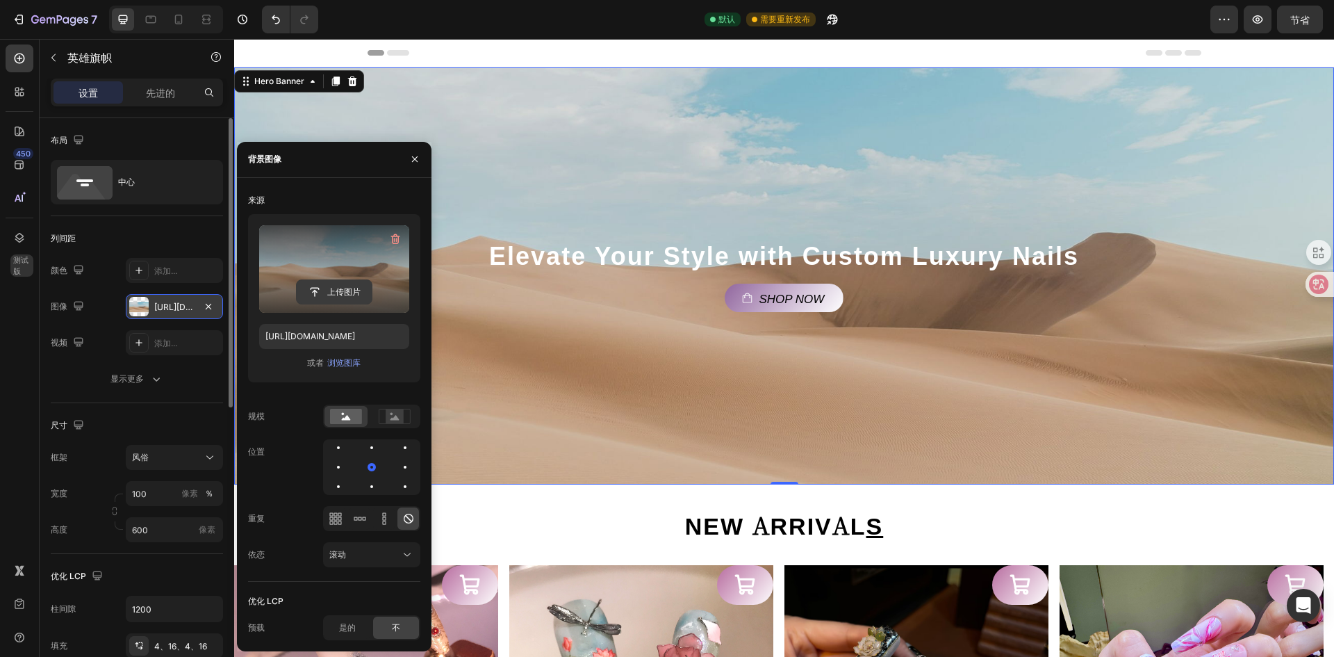
click at [316, 283] on input "file" at bounding box center [334, 292] width 75 height 24
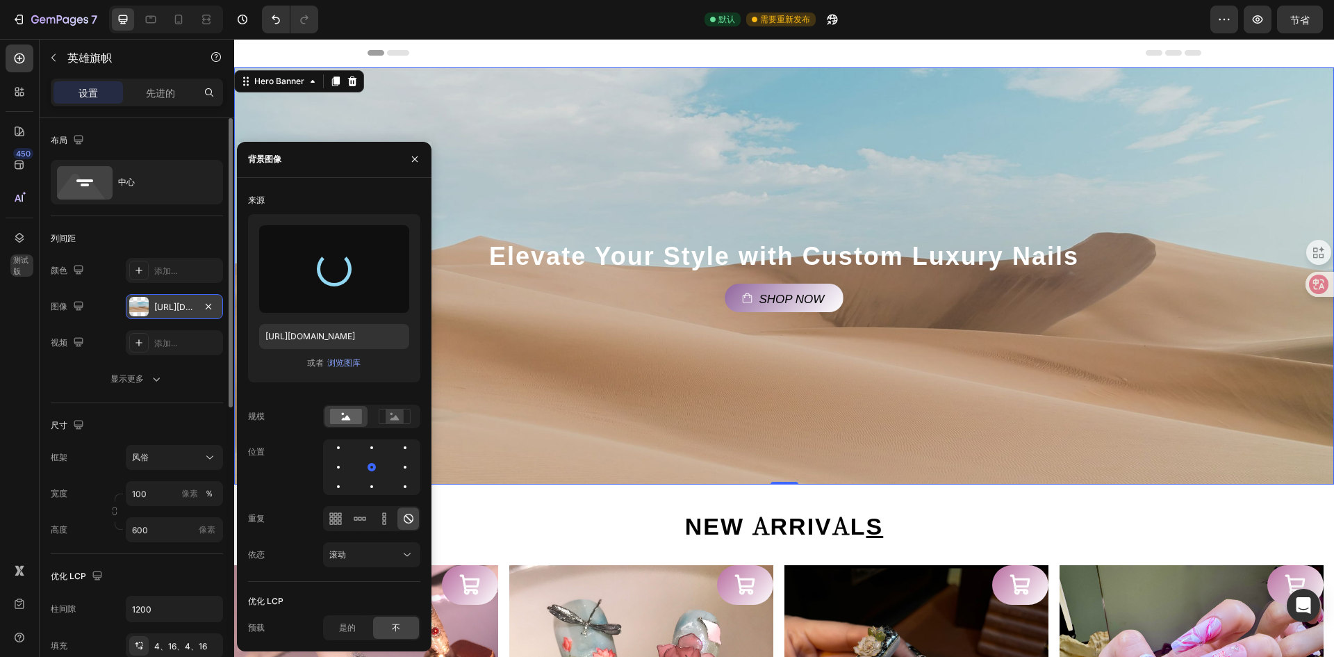
type input "[URL][DOMAIN_NAME]"
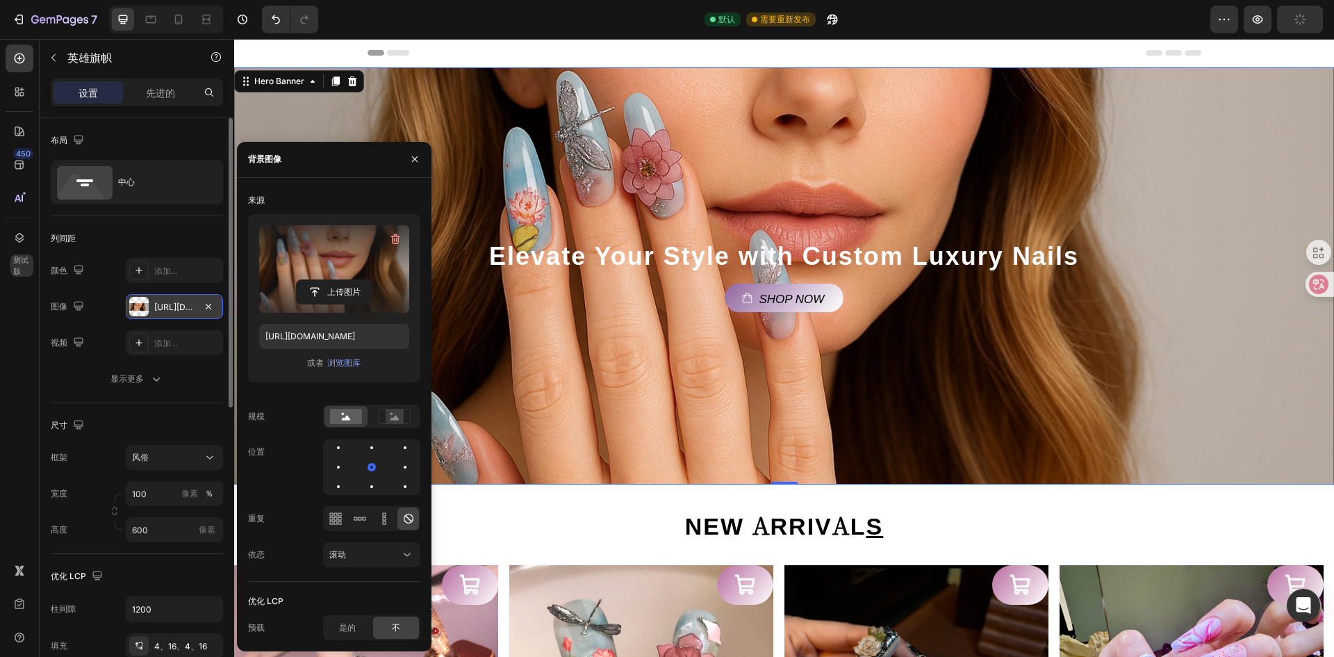
click at [651, 357] on div "Background Image" at bounding box center [784, 275] width 1100 height 417
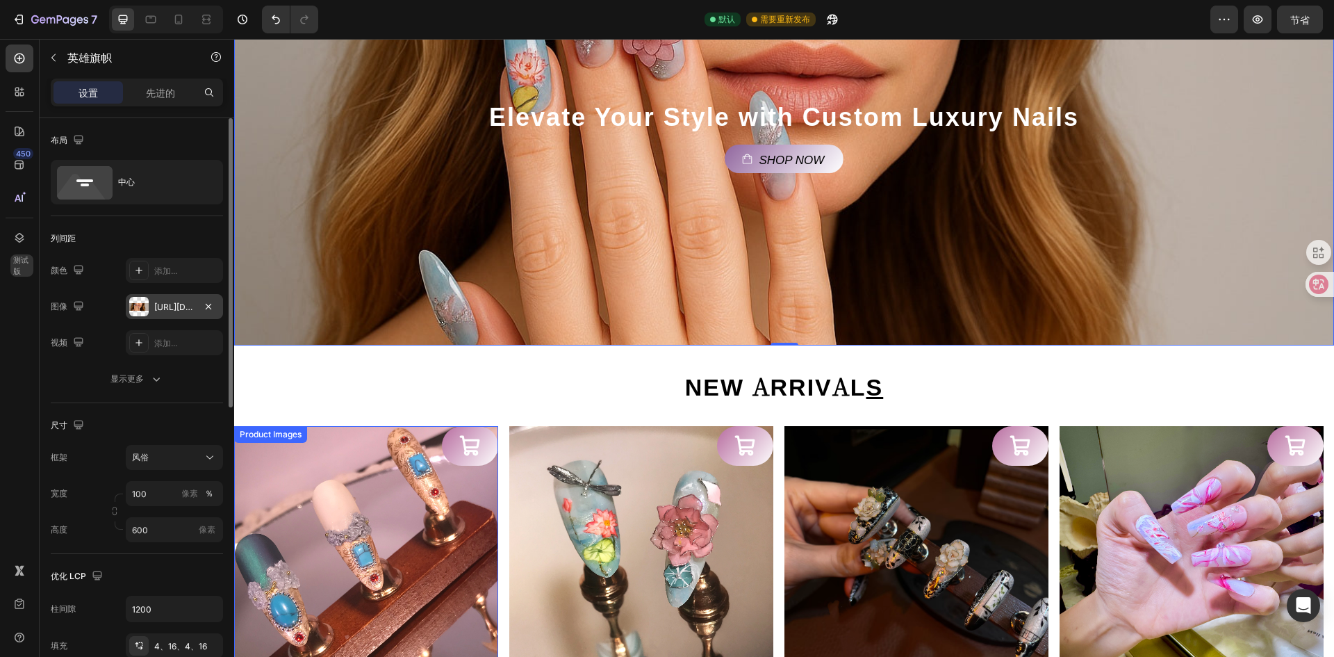
click at [375, 507] on img at bounding box center [366, 558] width 264 height 264
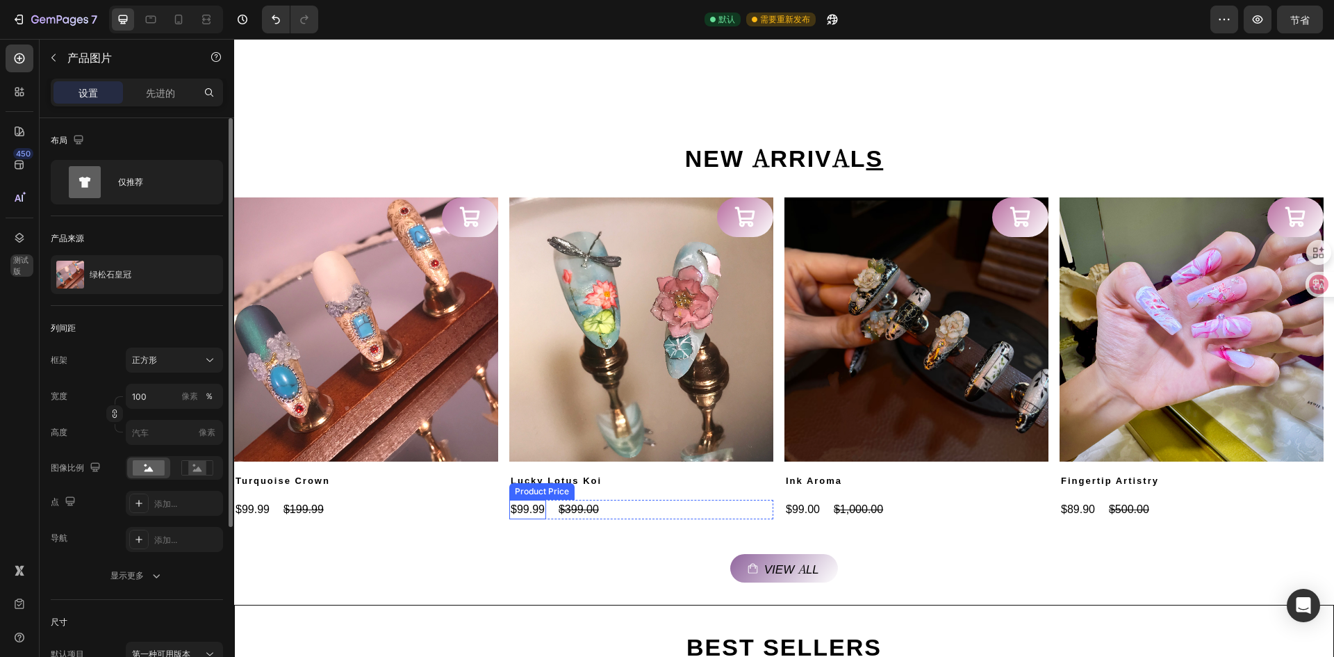
scroll to position [348, 0]
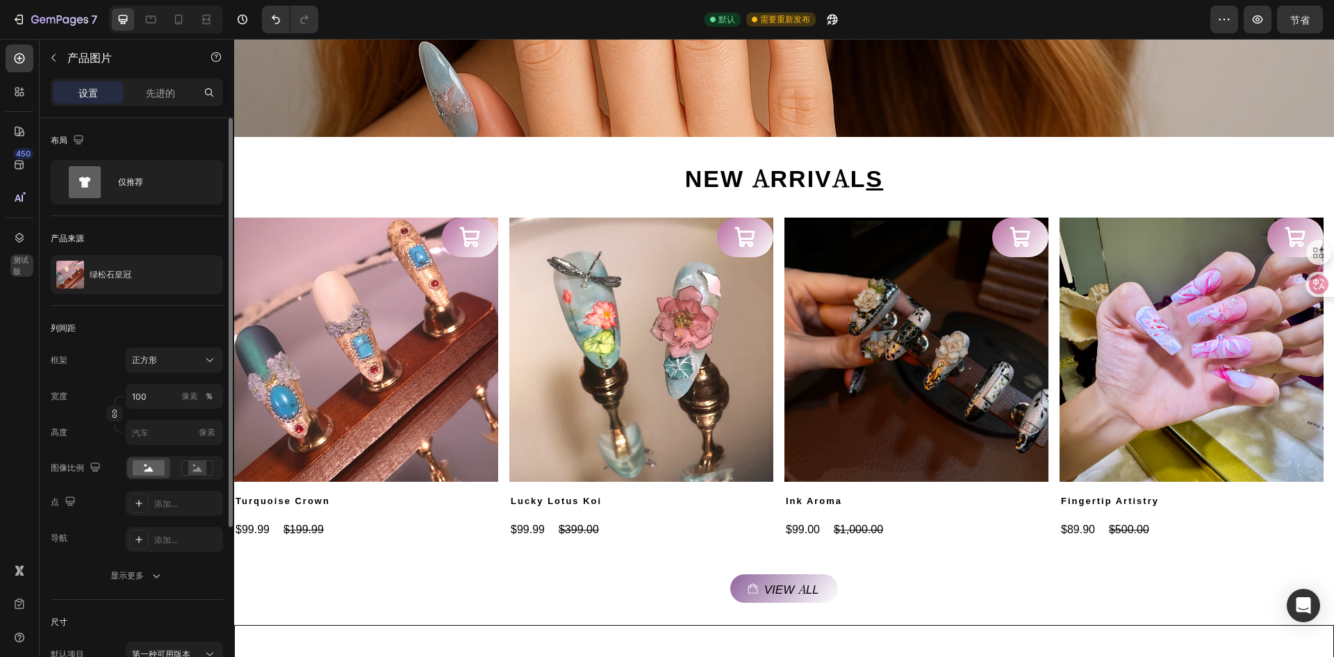
click at [385, 347] on img at bounding box center [366, 350] width 264 height 264
click at [172, 261] on div "绿松石皇冠" at bounding box center [137, 274] width 172 height 39
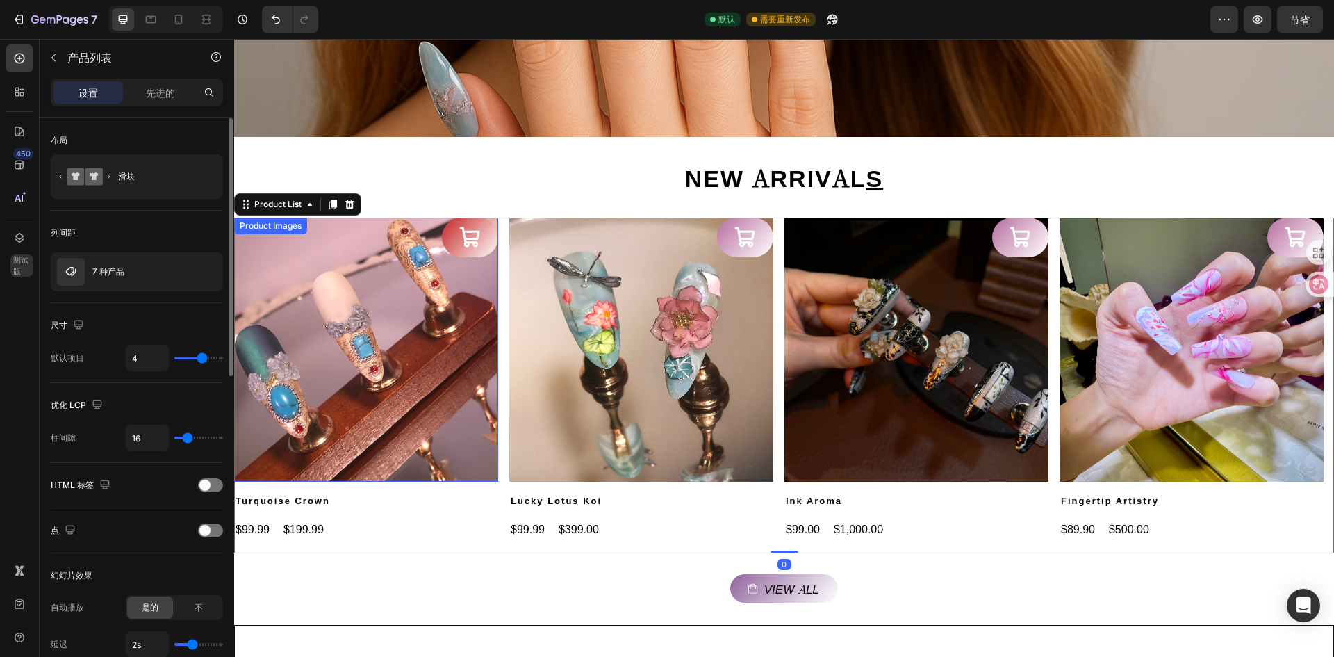
click at [482, 234] on button at bounding box center [470, 238] width 56 height 40
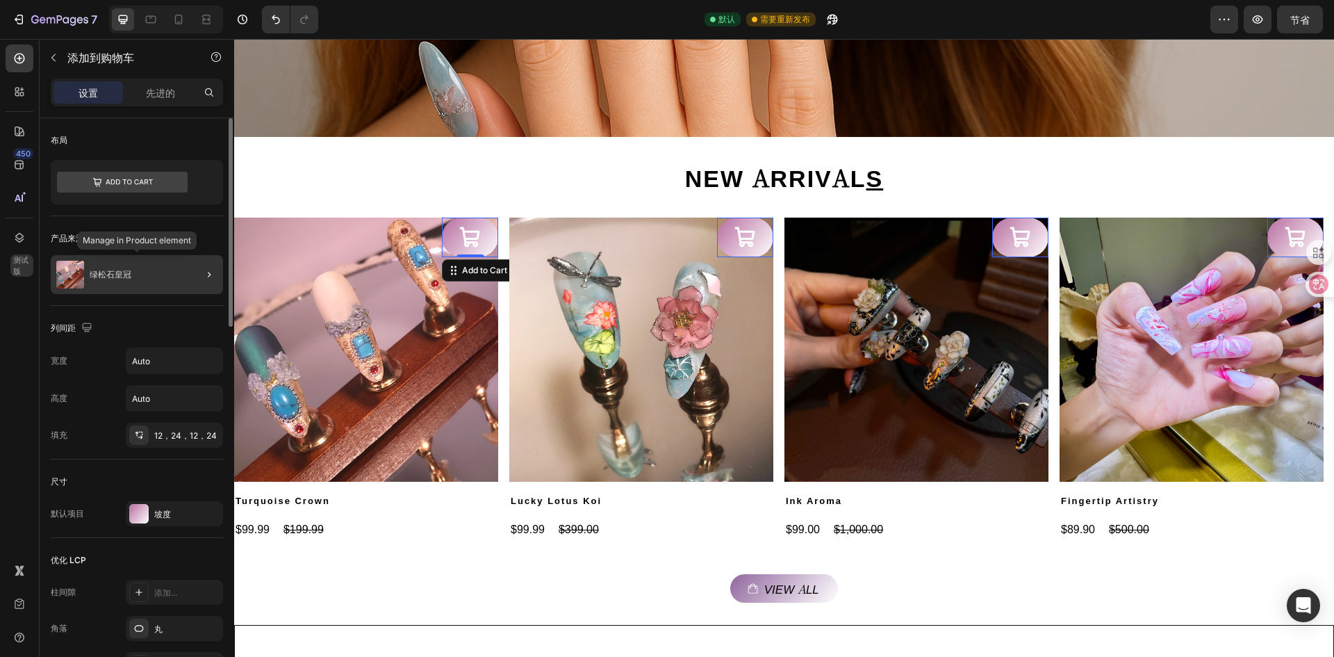
click at [117, 283] on div "绿松石皇冠" at bounding box center [137, 274] width 172 height 39
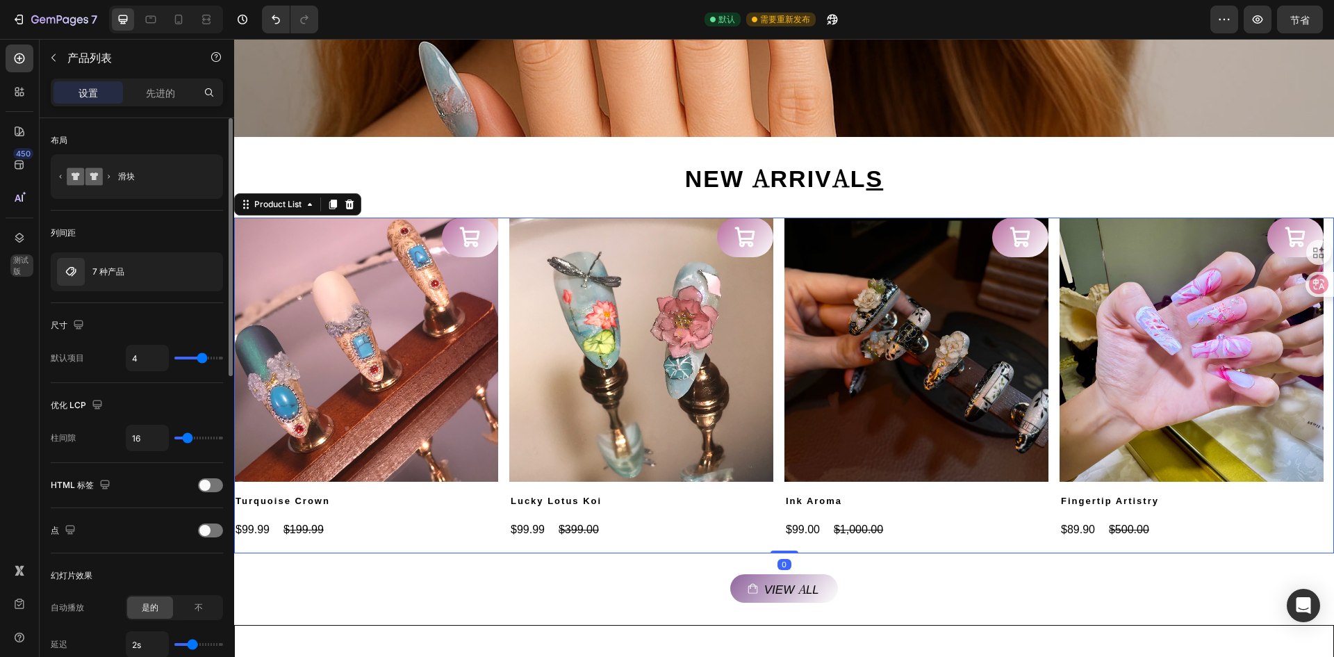
click at [441, 338] on img at bounding box center [366, 350] width 264 height 264
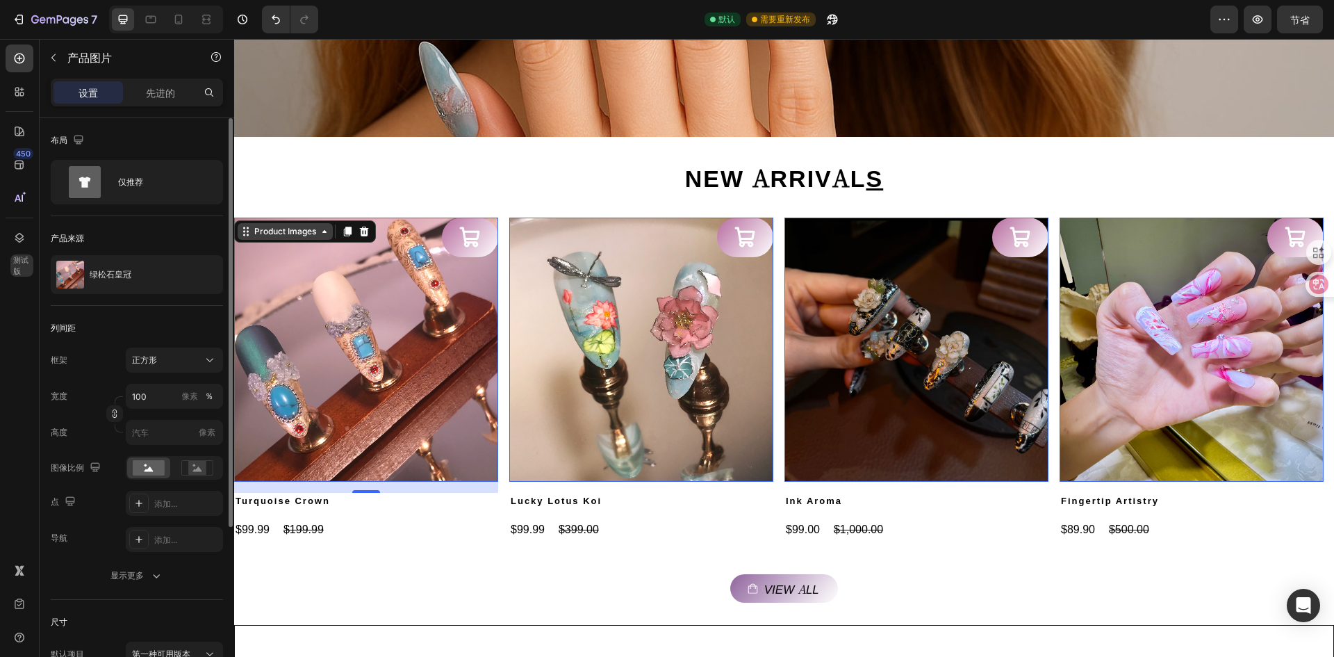
click at [329, 234] on icon at bounding box center [324, 231] width 11 height 11
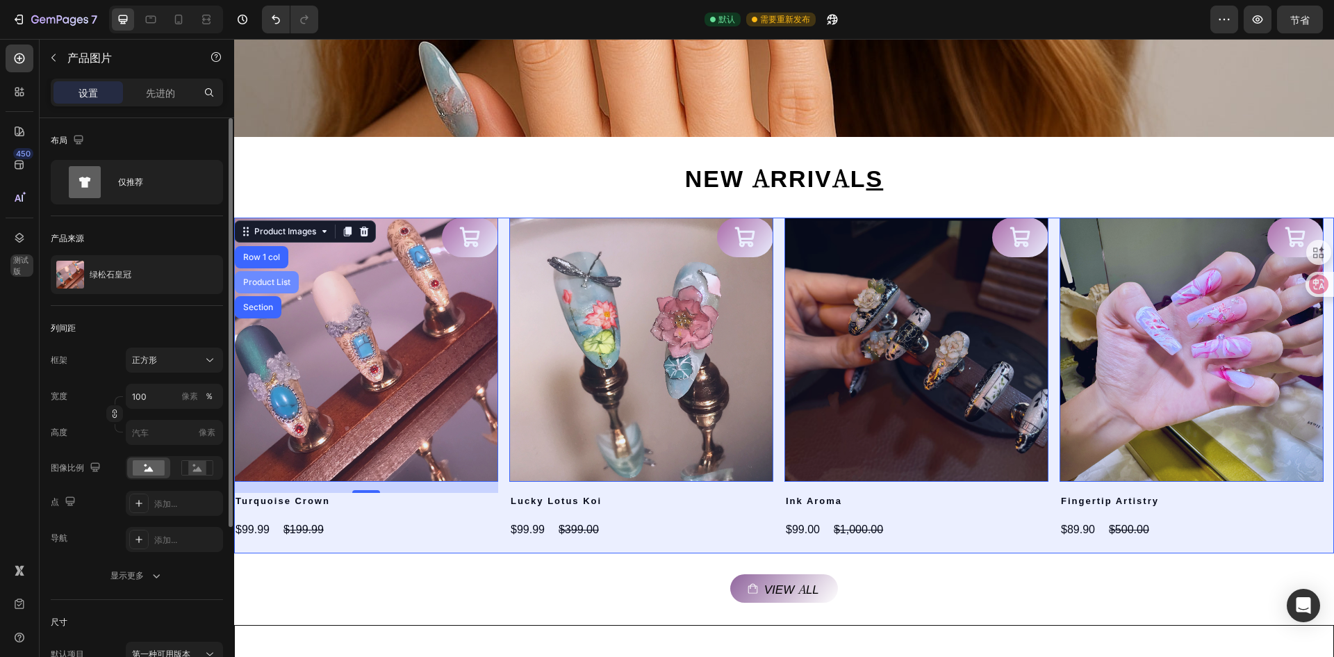
click at [274, 281] on div "Product List" at bounding box center [266, 282] width 53 height 8
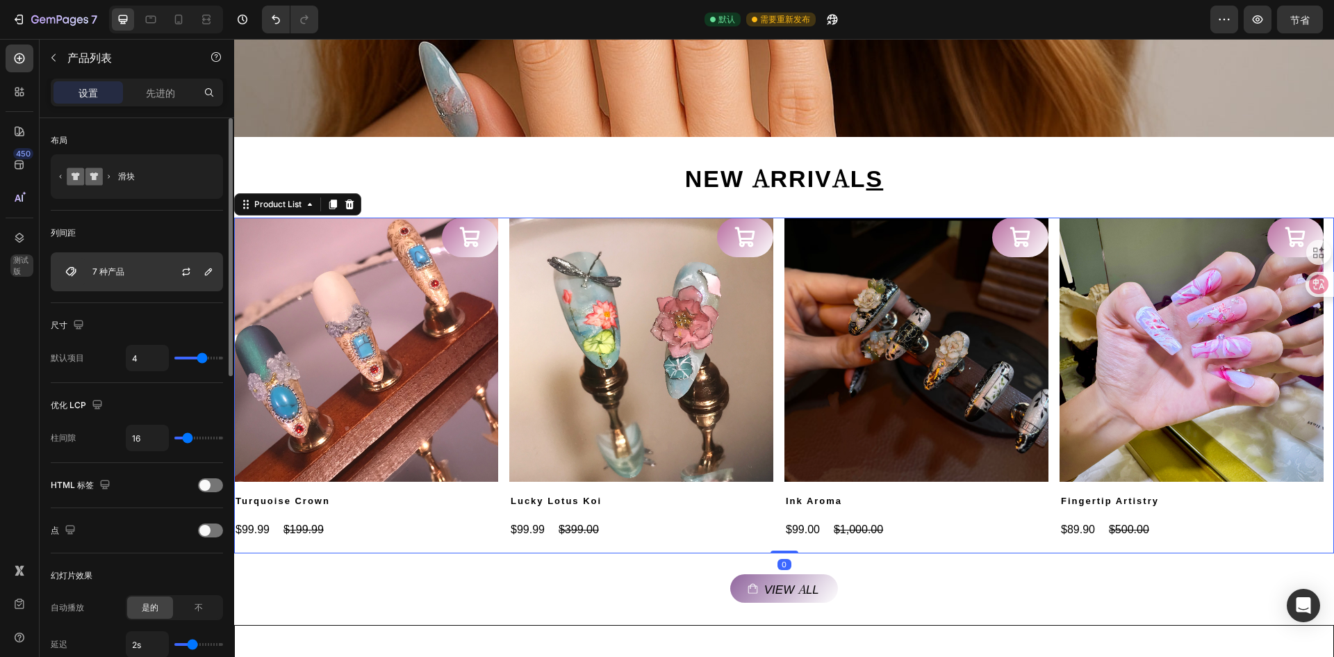
click at [129, 278] on div "7 种产品" at bounding box center [137, 271] width 172 height 39
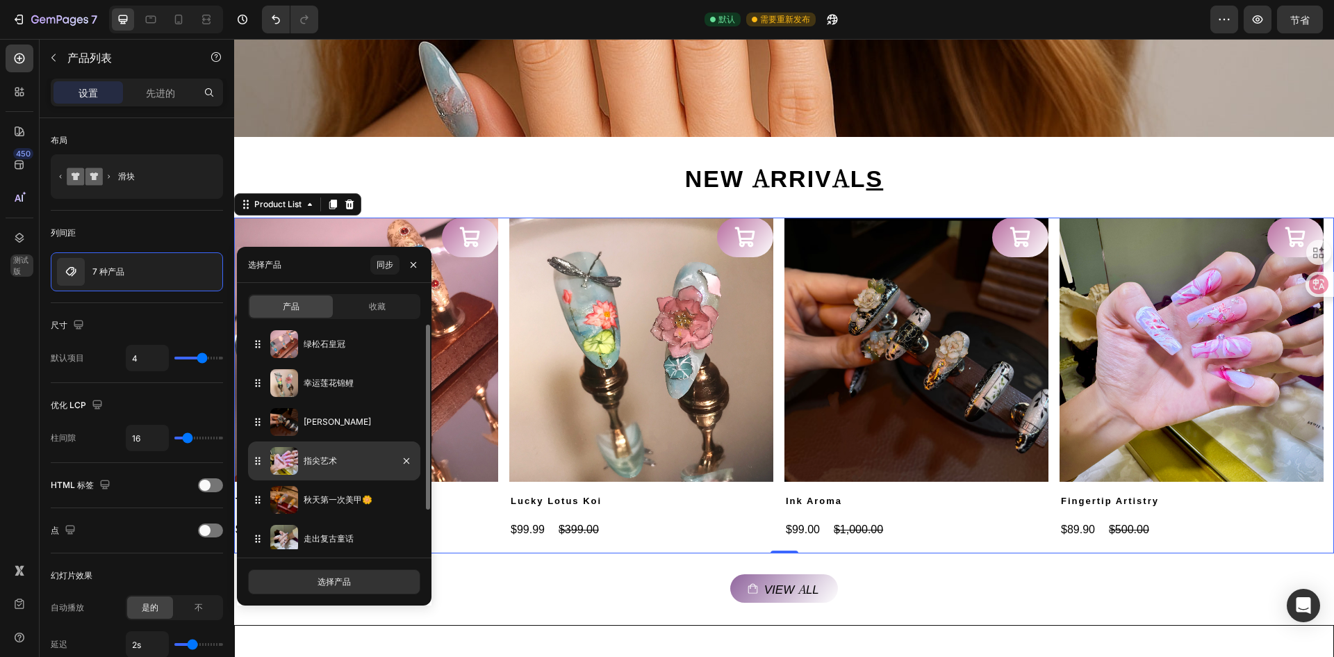
click at [363, 470] on div "指尖艺术" at bounding box center [334, 460] width 172 height 39
click at [336, 572] on button "选择产品" at bounding box center [334, 581] width 172 height 25
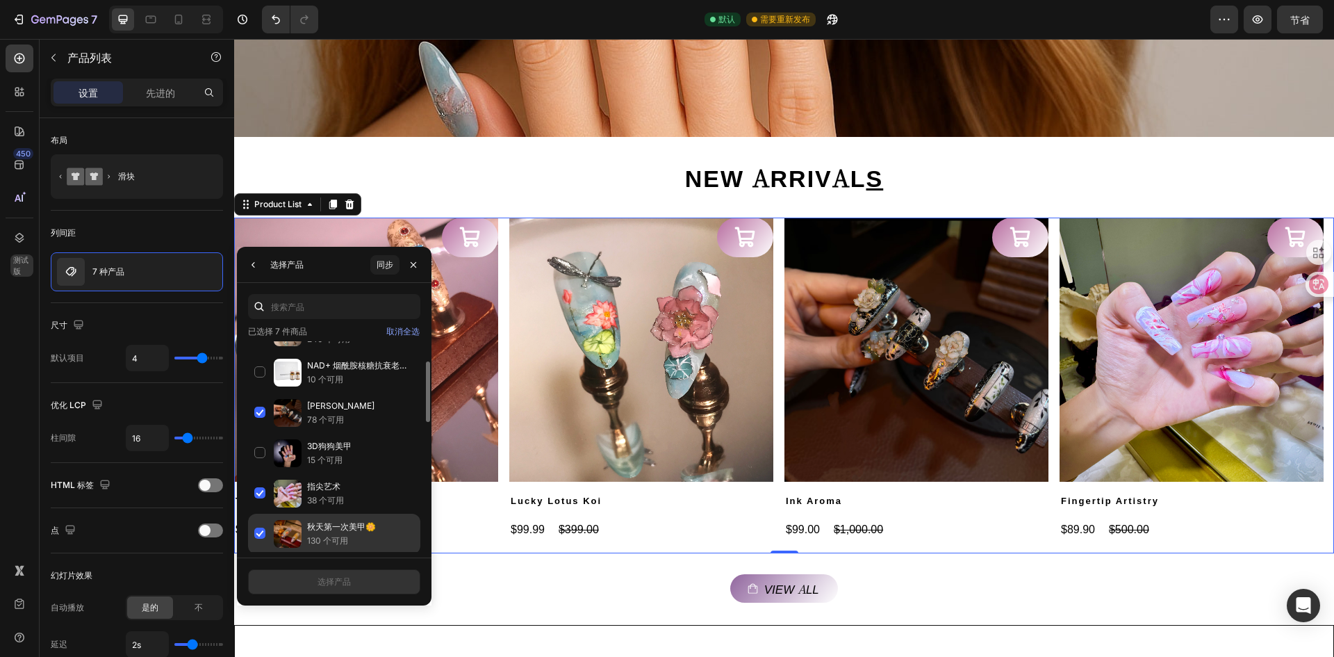
scroll to position [0, 0]
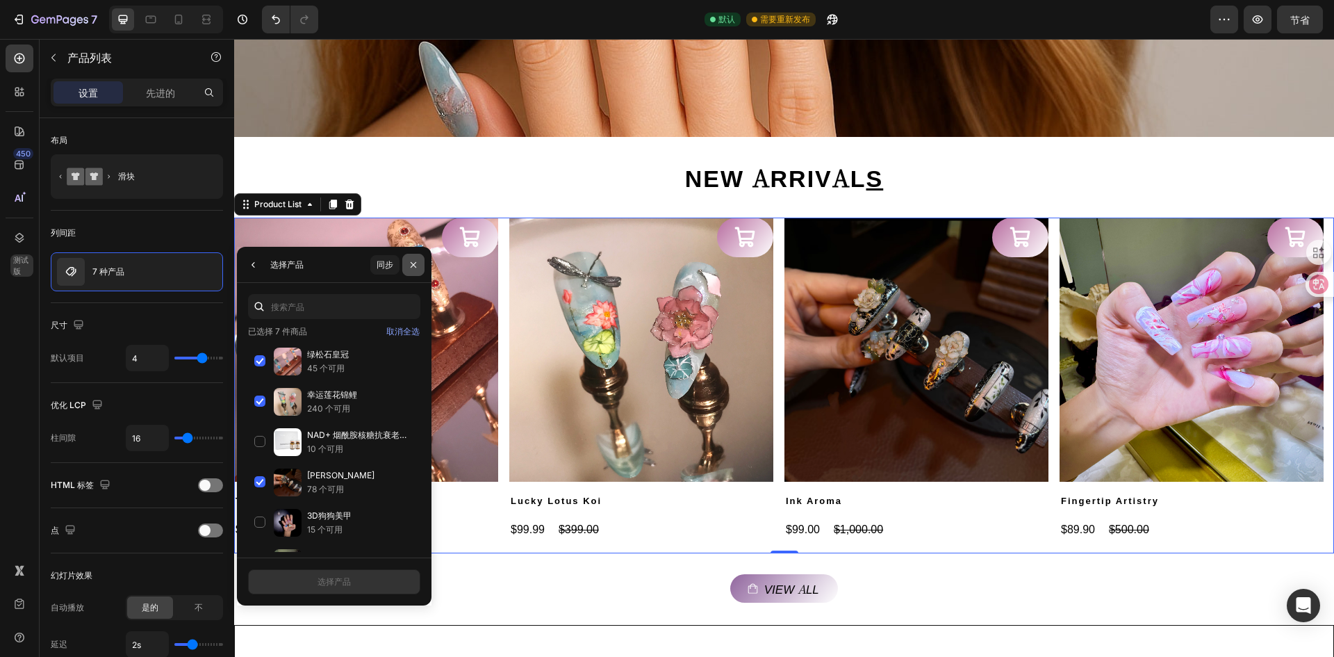
click at [417, 265] on icon "button" at bounding box center [413, 264] width 11 height 11
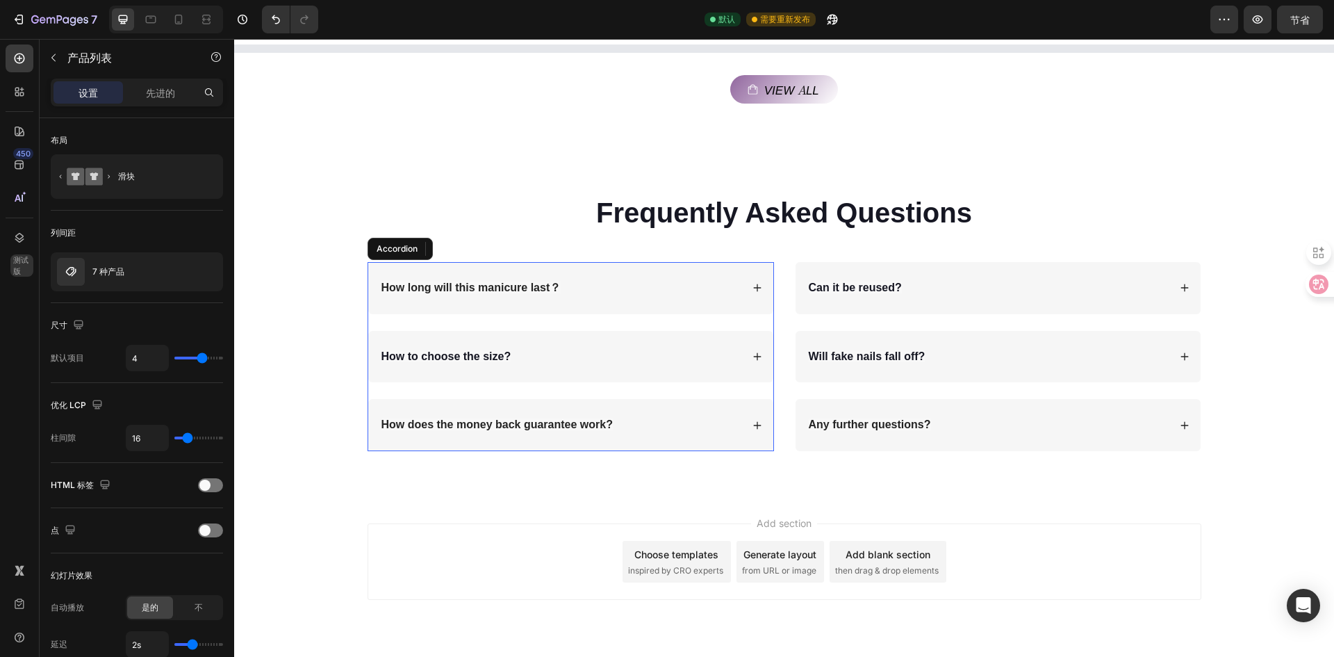
click at [371, 399] on div "How does the money back guarantee work?" at bounding box center [570, 425] width 405 height 52
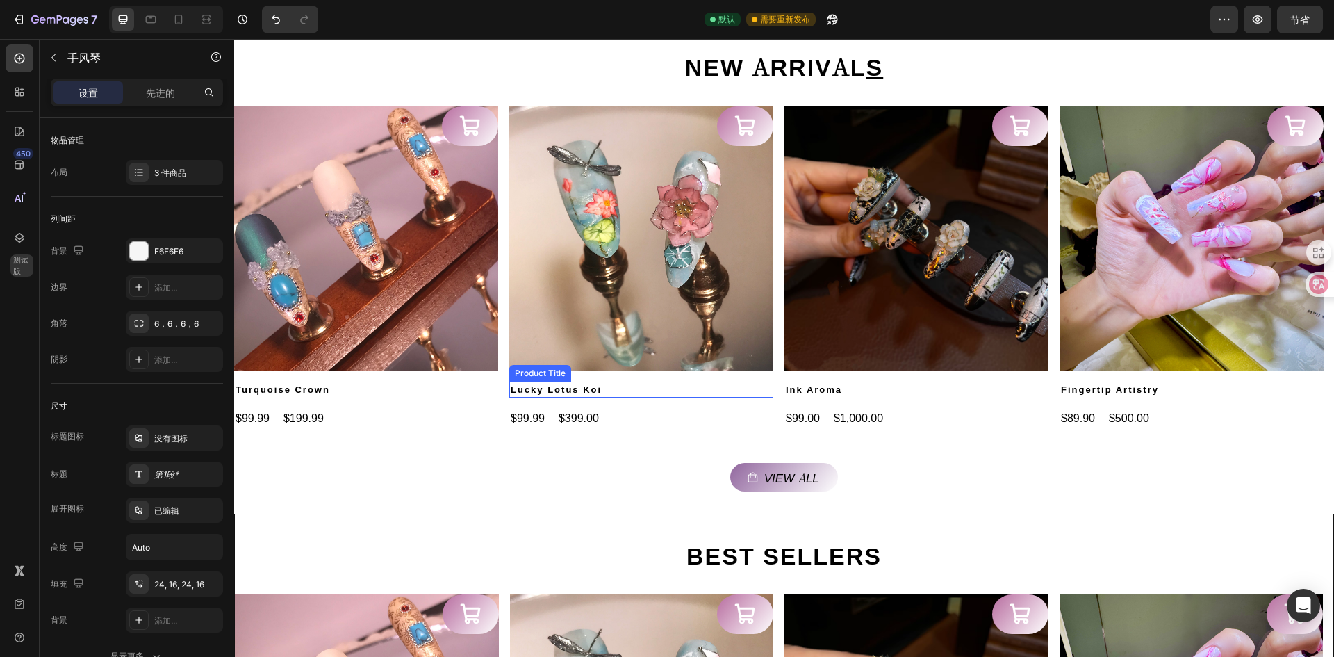
scroll to position [695, 0]
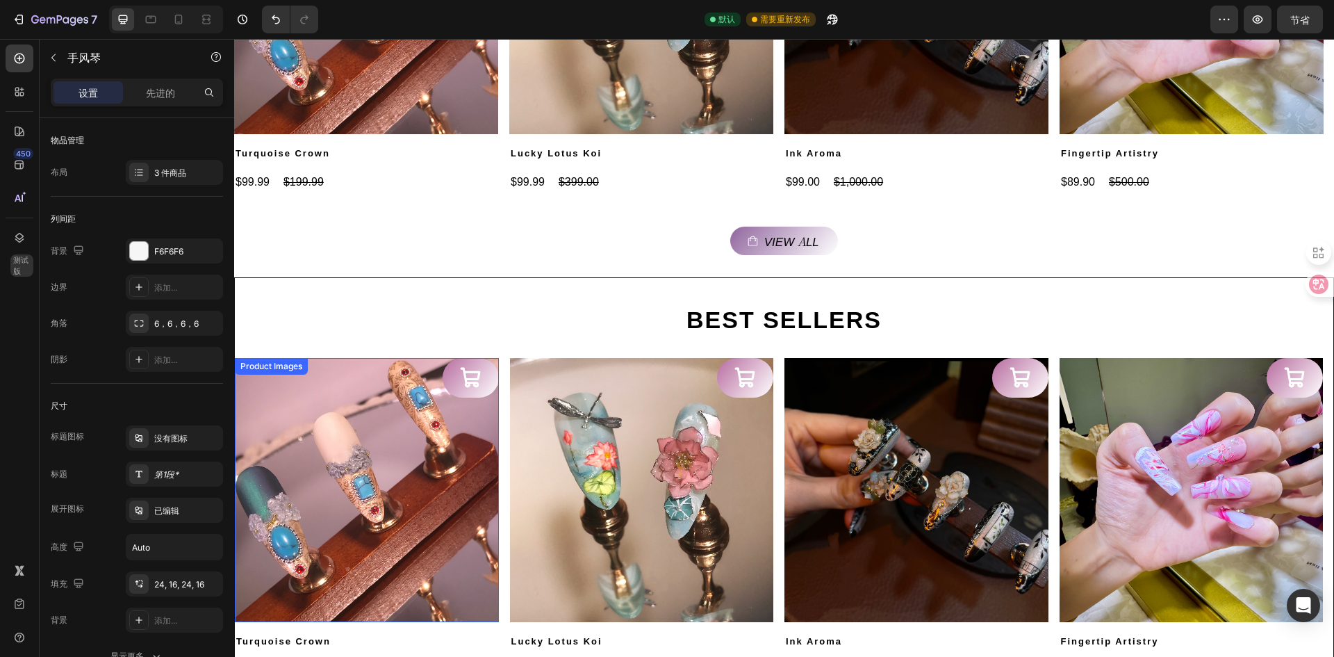
click at [325, 502] on img at bounding box center [367, 490] width 264 height 264
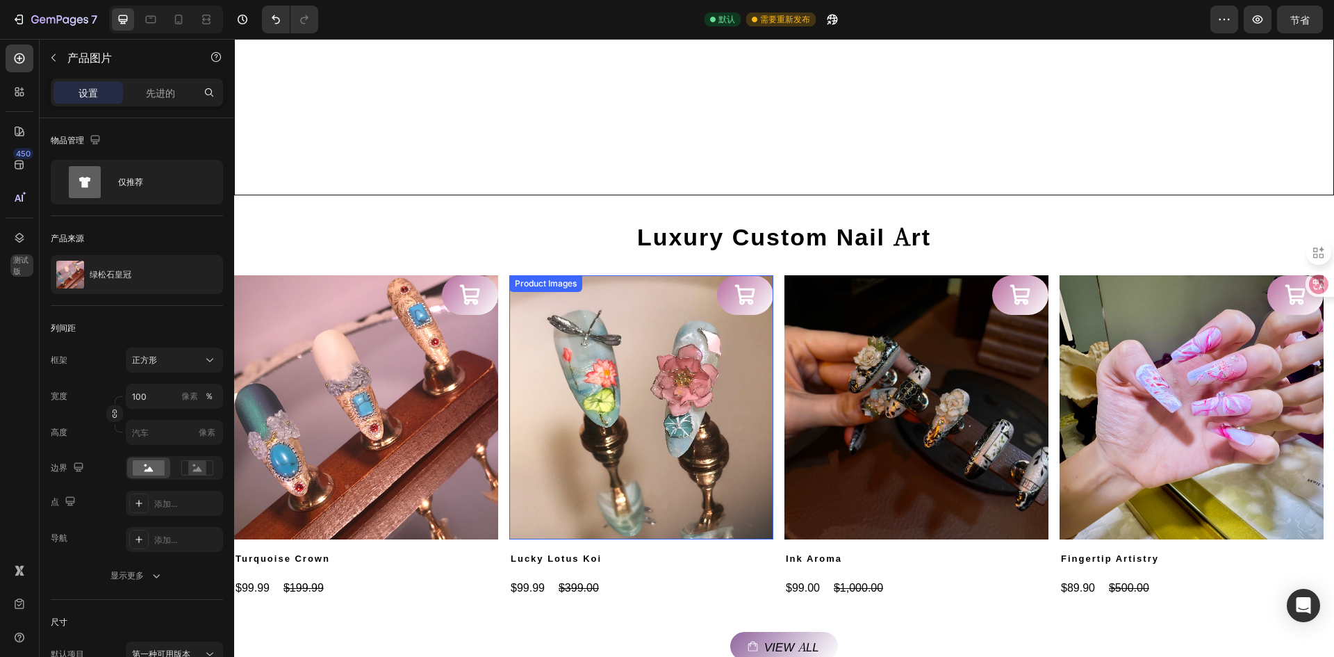
scroll to position [1461, 0]
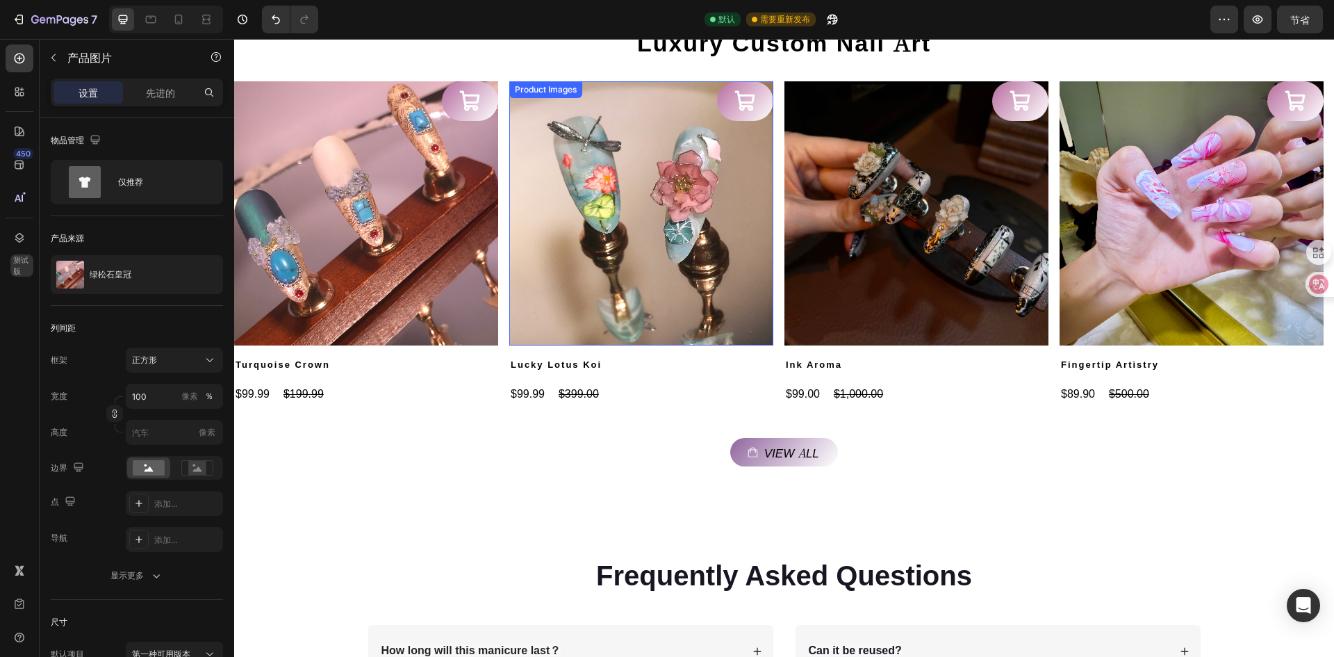
click at [621, 284] on img at bounding box center [641, 213] width 264 height 264
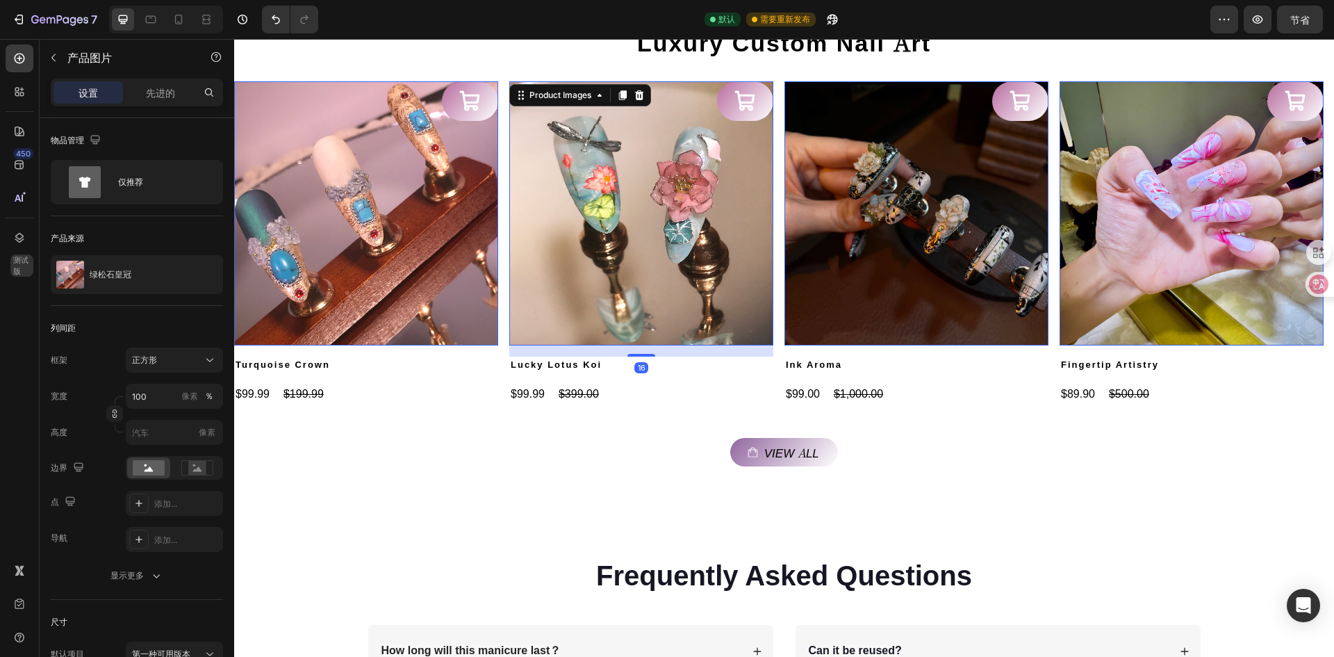
click at [352, 285] on img at bounding box center [366, 213] width 264 height 264
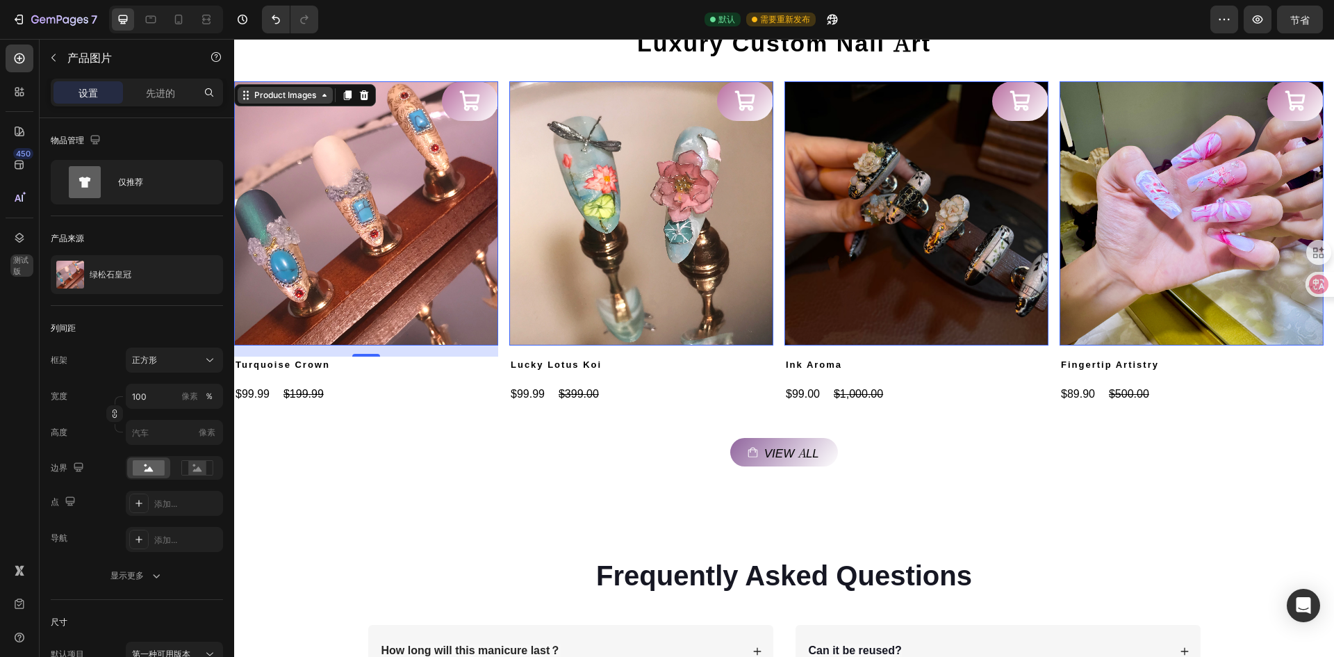
click at [284, 101] on div "Product Images" at bounding box center [285, 95] width 67 height 13
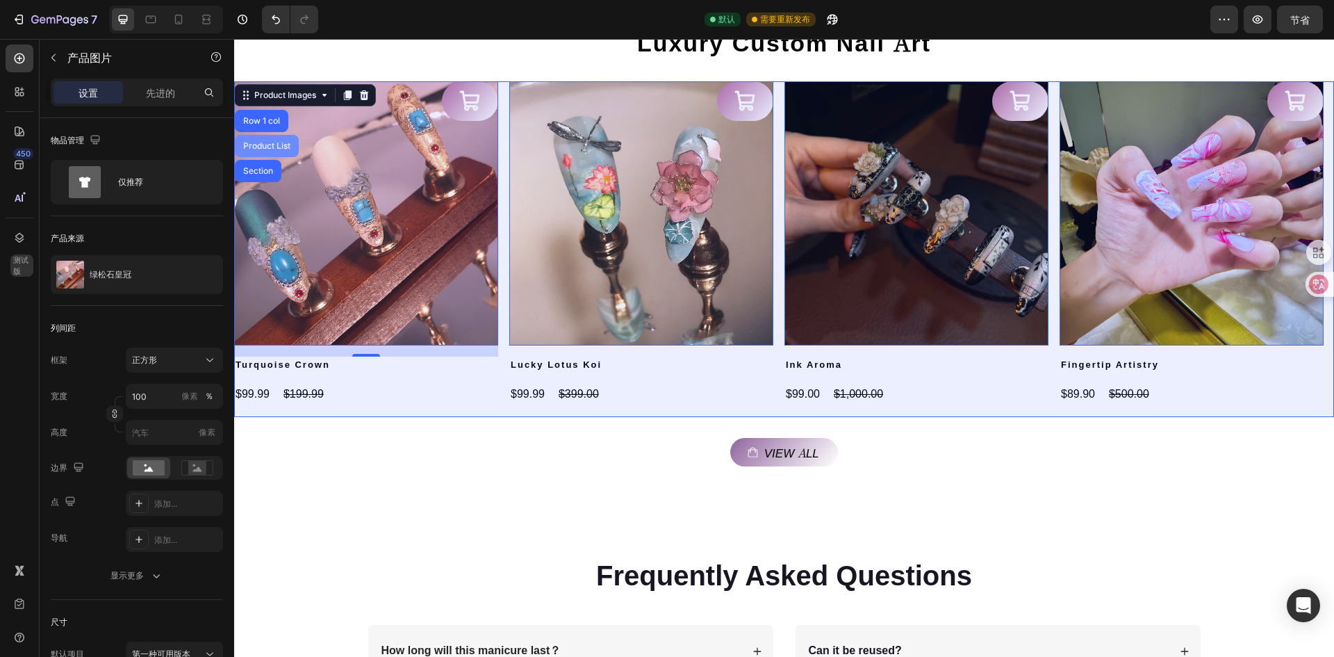
click at [279, 141] on div "Product List" at bounding box center [267, 146] width 64 height 22
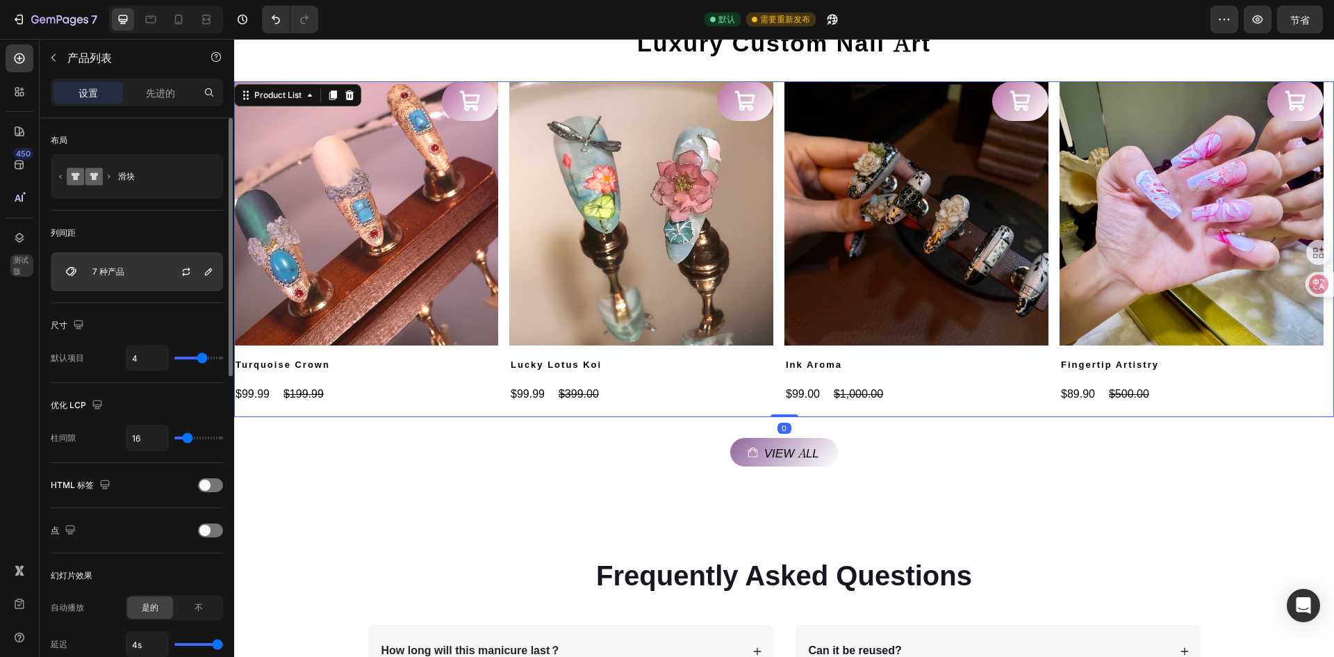
click at [132, 269] on div "7 种产品" at bounding box center [137, 271] width 172 height 39
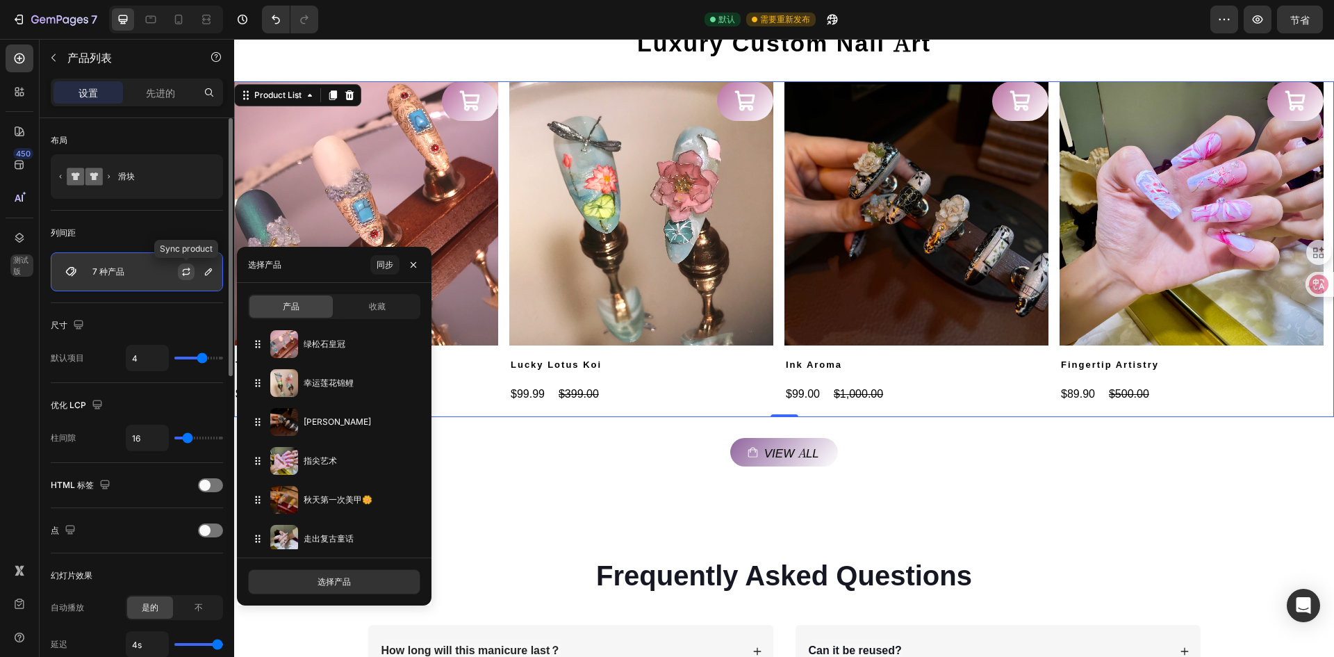
click at [190, 271] on icon "button" at bounding box center [186, 271] width 11 height 11
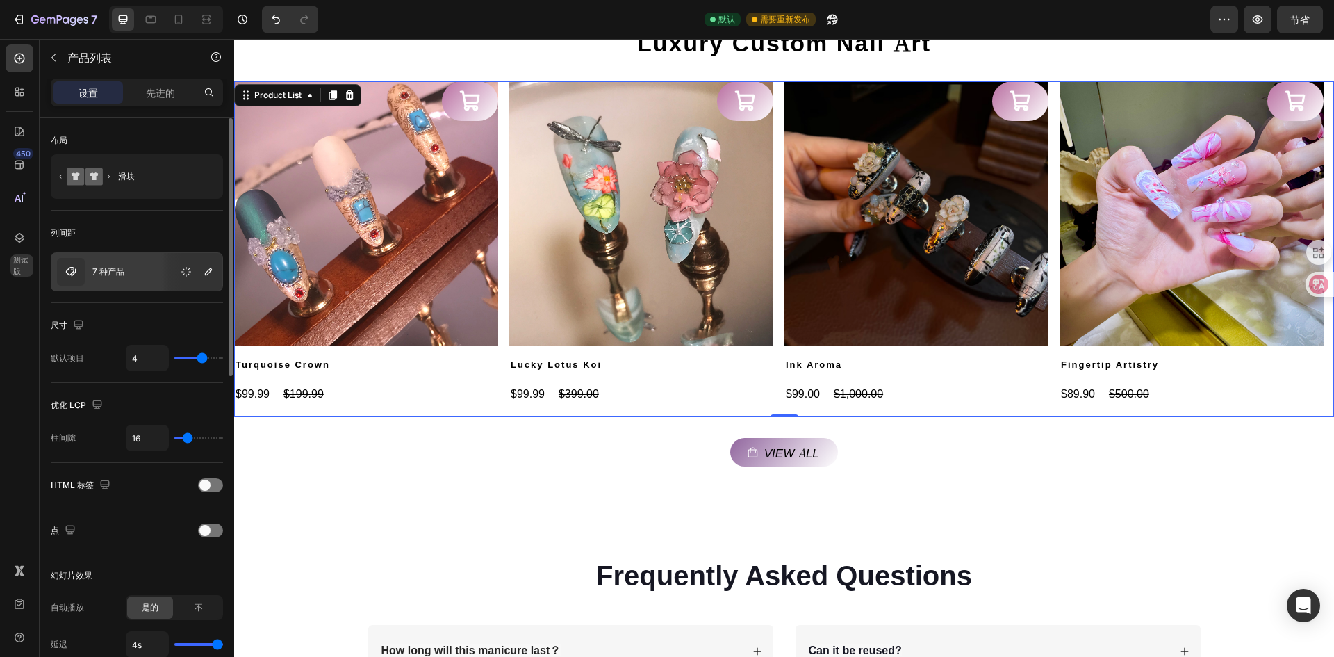
click at [104, 276] on font "7 种产品" at bounding box center [108, 271] width 32 height 10
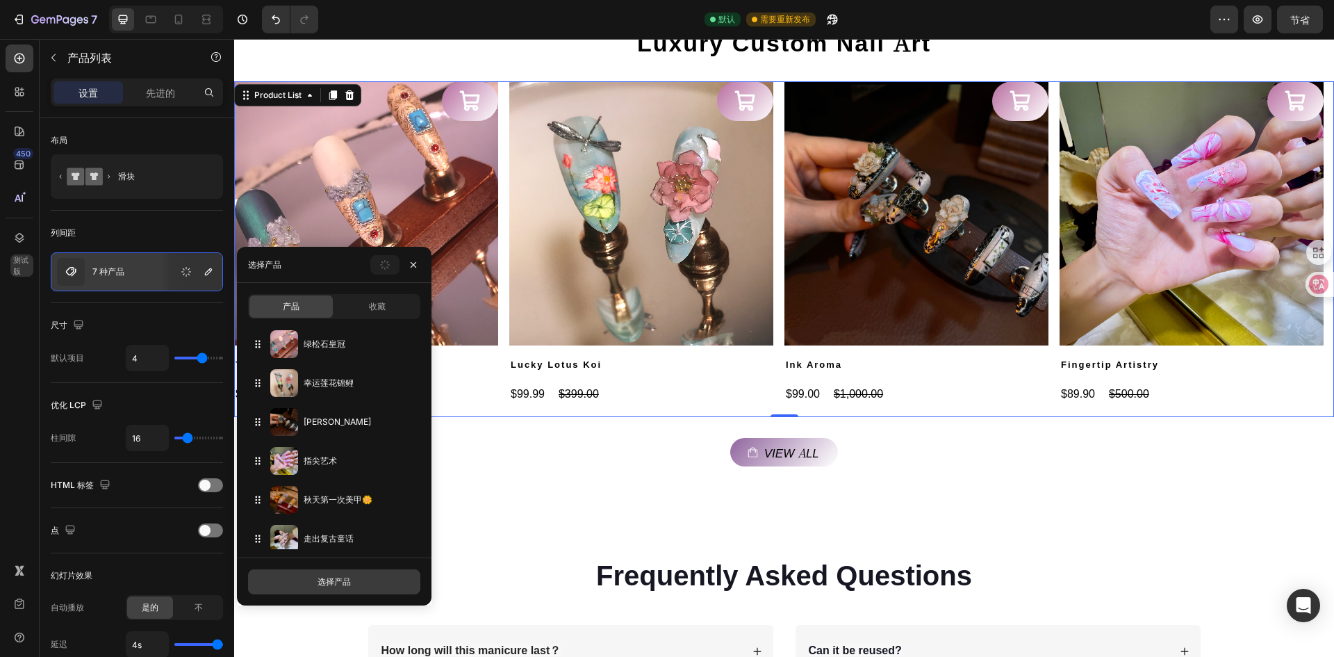
click at [345, 584] on font "选择产品" at bounding box center [334, 581] width 33 height 10
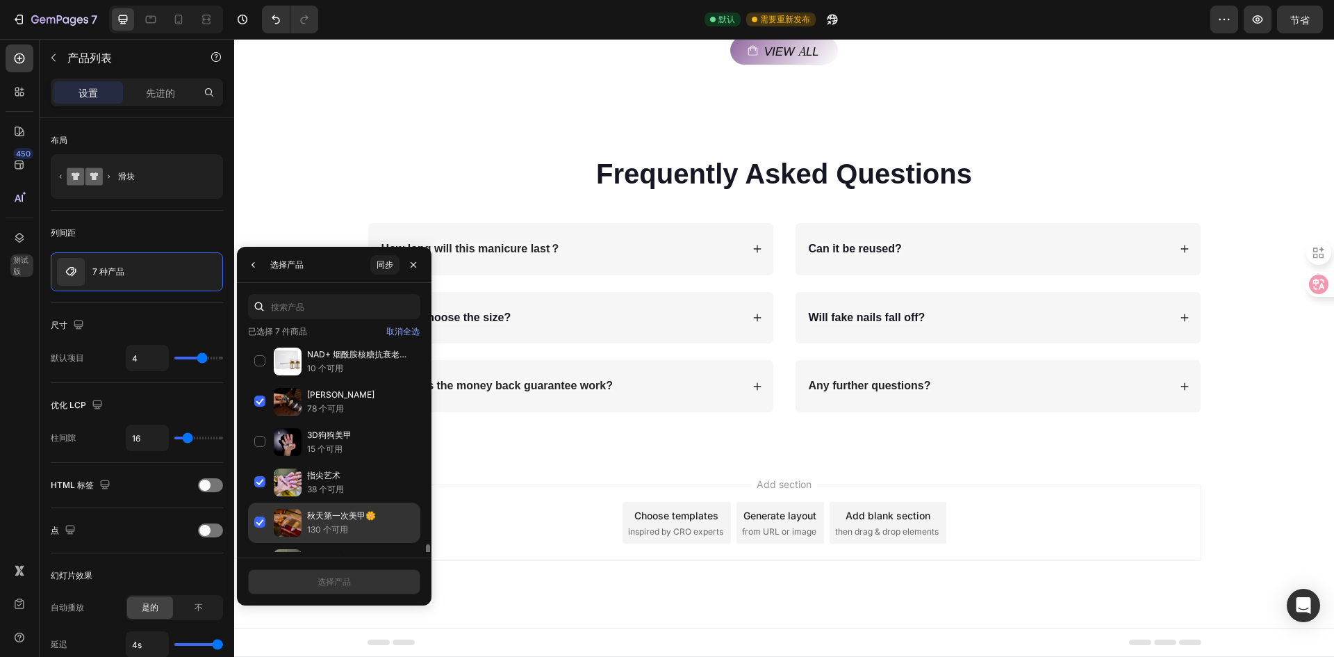
scroll to position [289, 0]
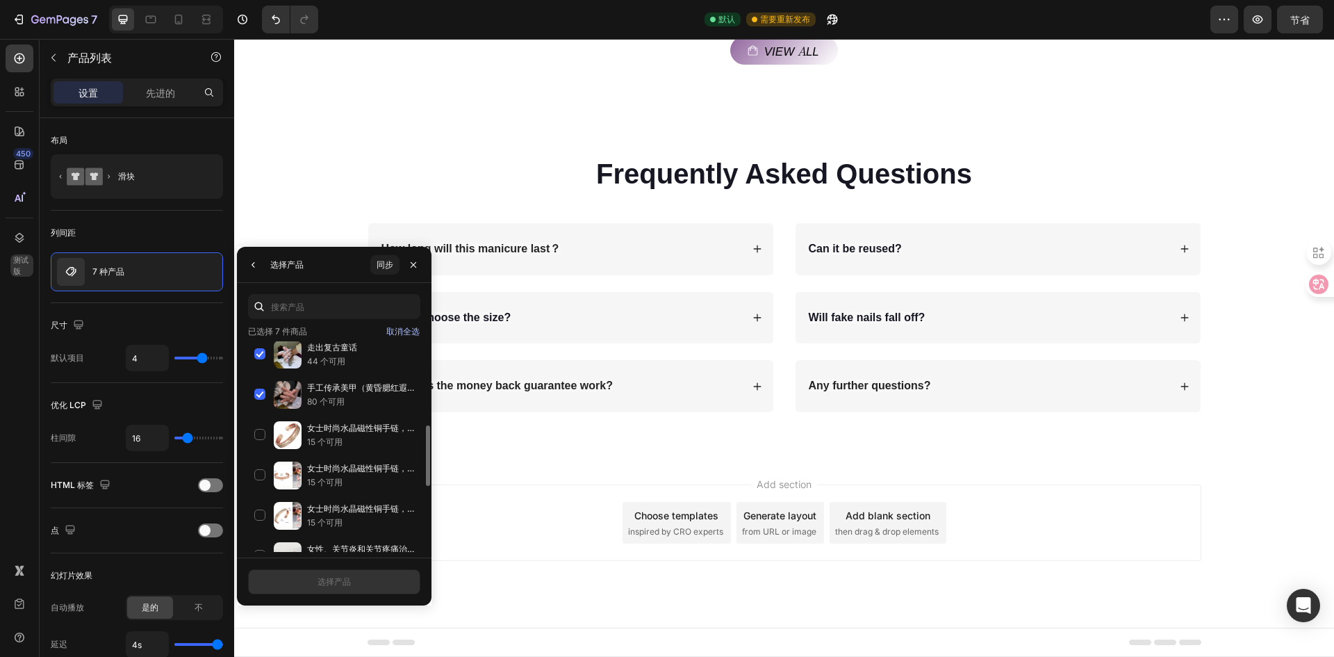
click at [413, 327] on font "取消全选" at bounding box center [402, 331] width 33 height 10
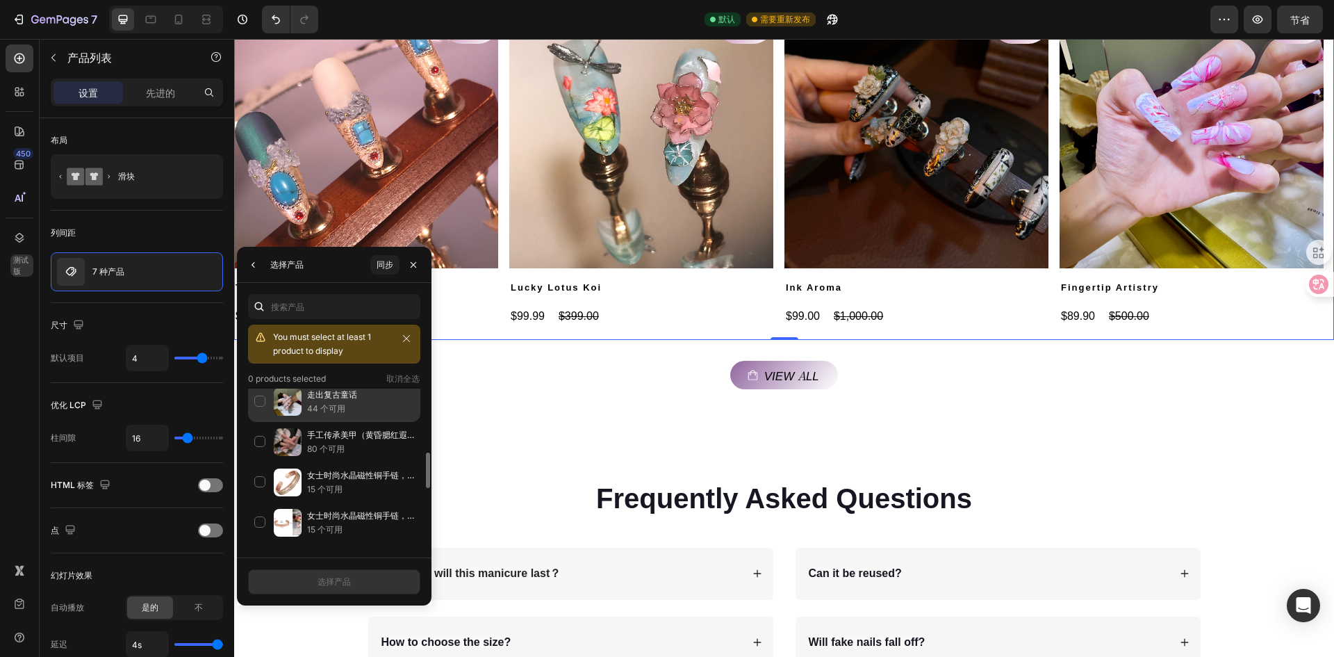
scroll to position [1539, 0]
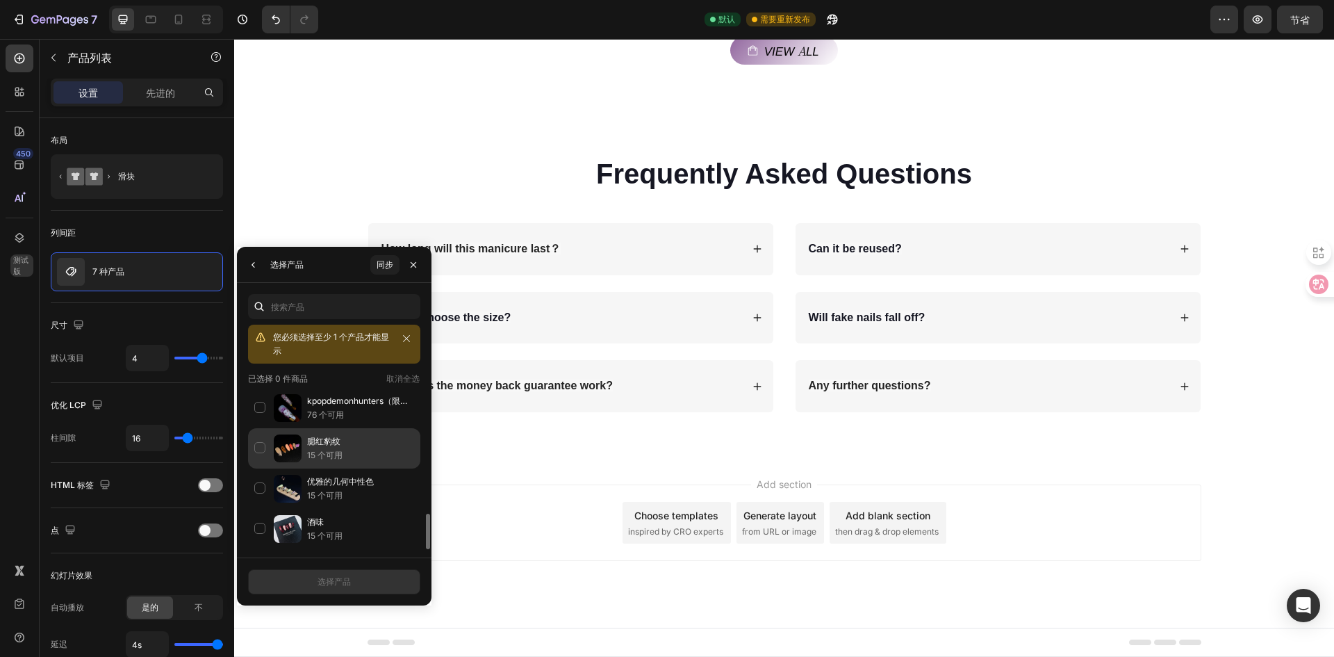
click at [258, 468] on div "腮红豹纹 15 个可用" at bounding box center [334, 488] width 172 height 40
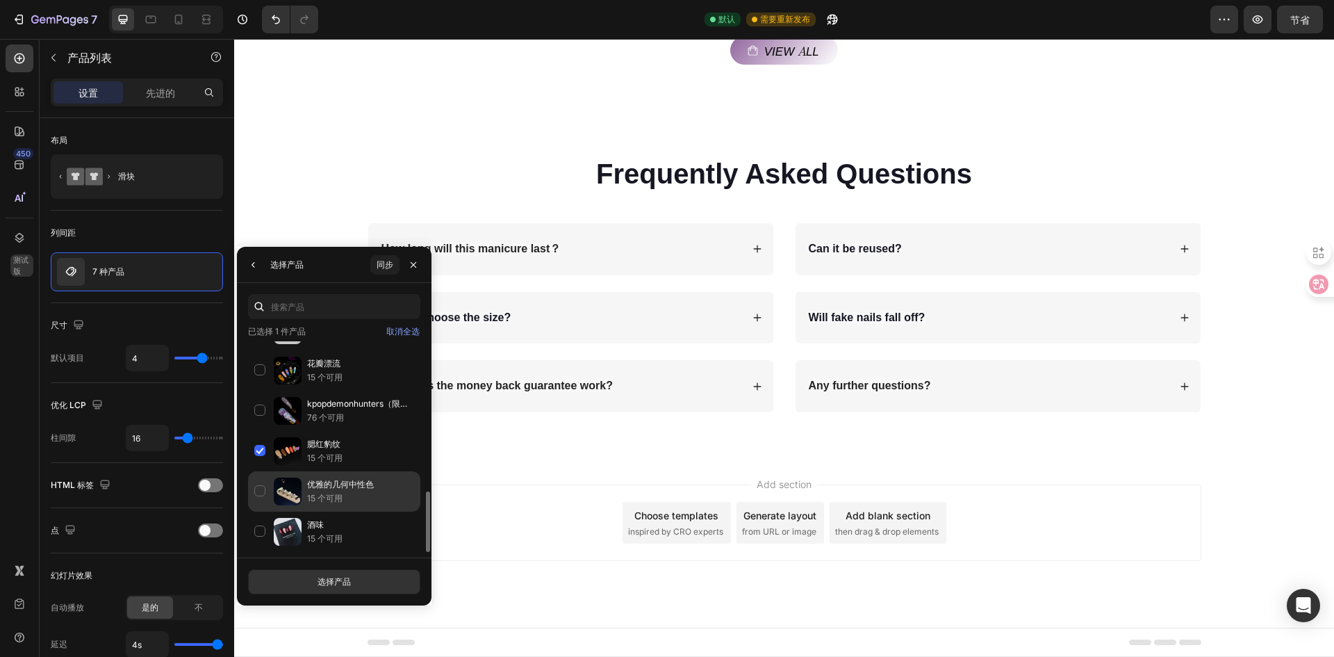
click at [262, 512] on div "优雅的几何中性色 15 个可用" at bounding box center [334, 532] width 172 height 40
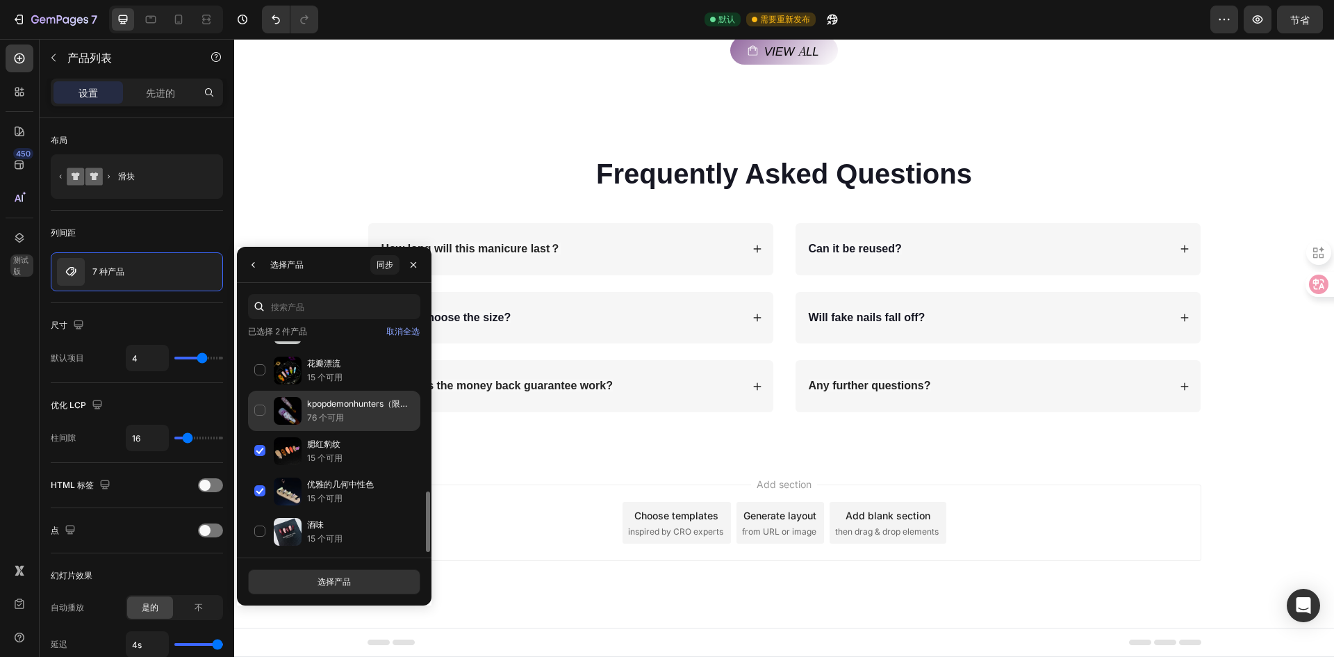
click at [254, 431] on div "kpopdemonhunters（限量版） 76 个可用" at bounding box center [334, 451] width 172 height 40
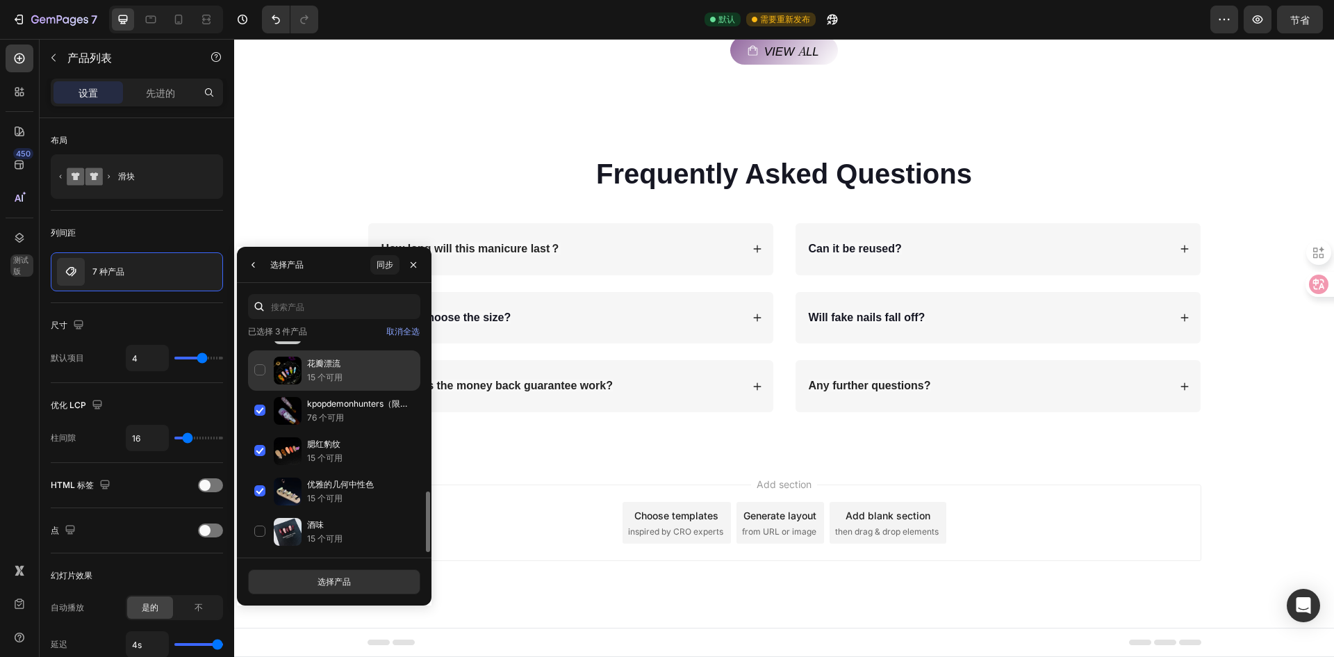
click at [256, 391] on div "花瓣漂流 15 个可用" at bounding box center [334, 411] width 172 height 40
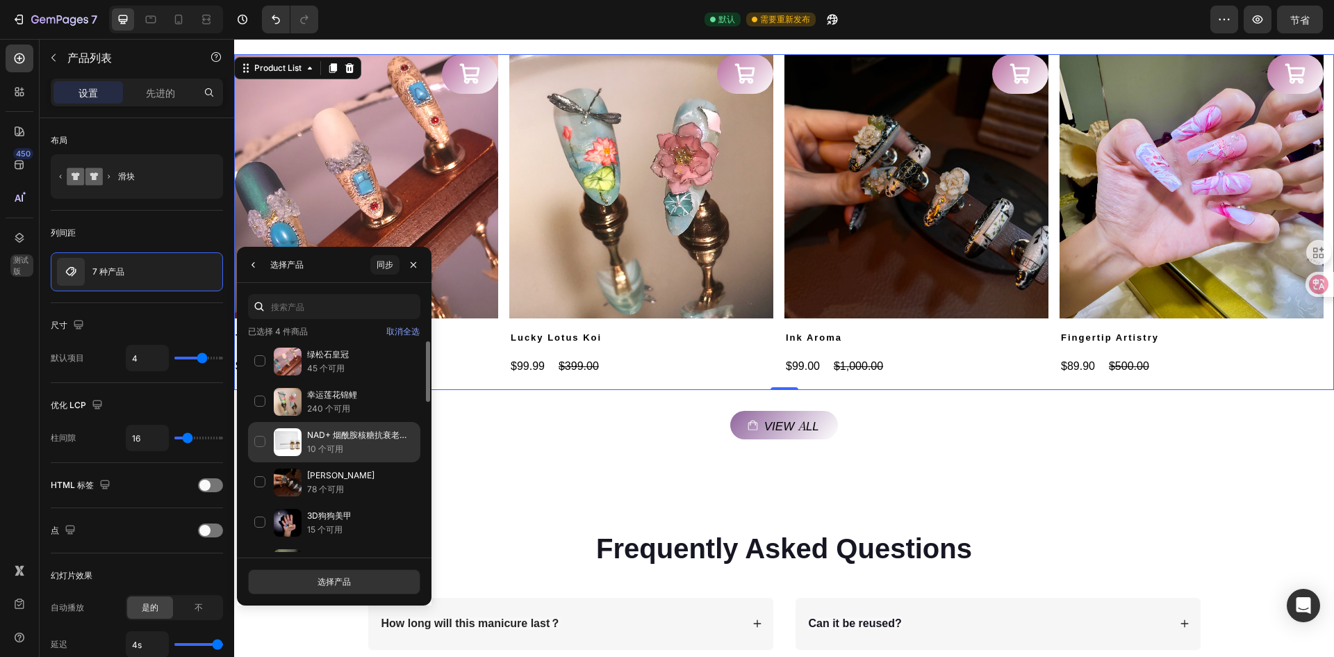
scroll to position [1122, 0]
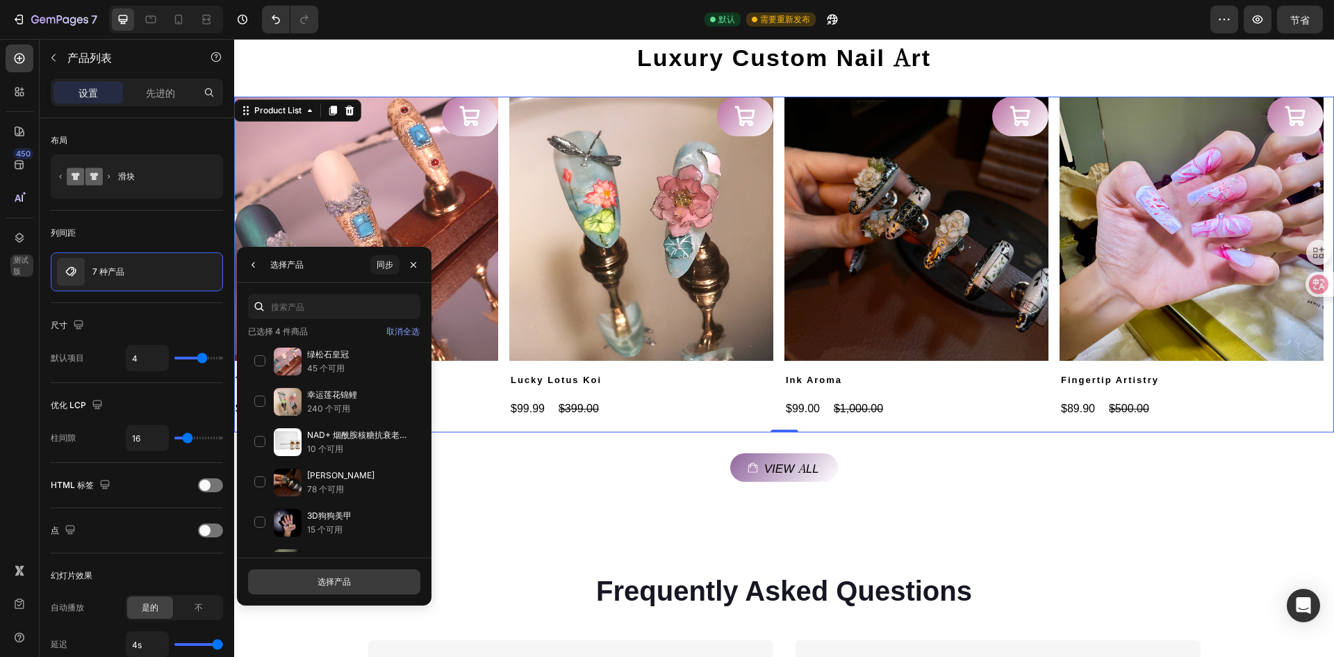
click at [364, 578] on button "选择产品" at bounding box center [334, 581] width 172 height 25
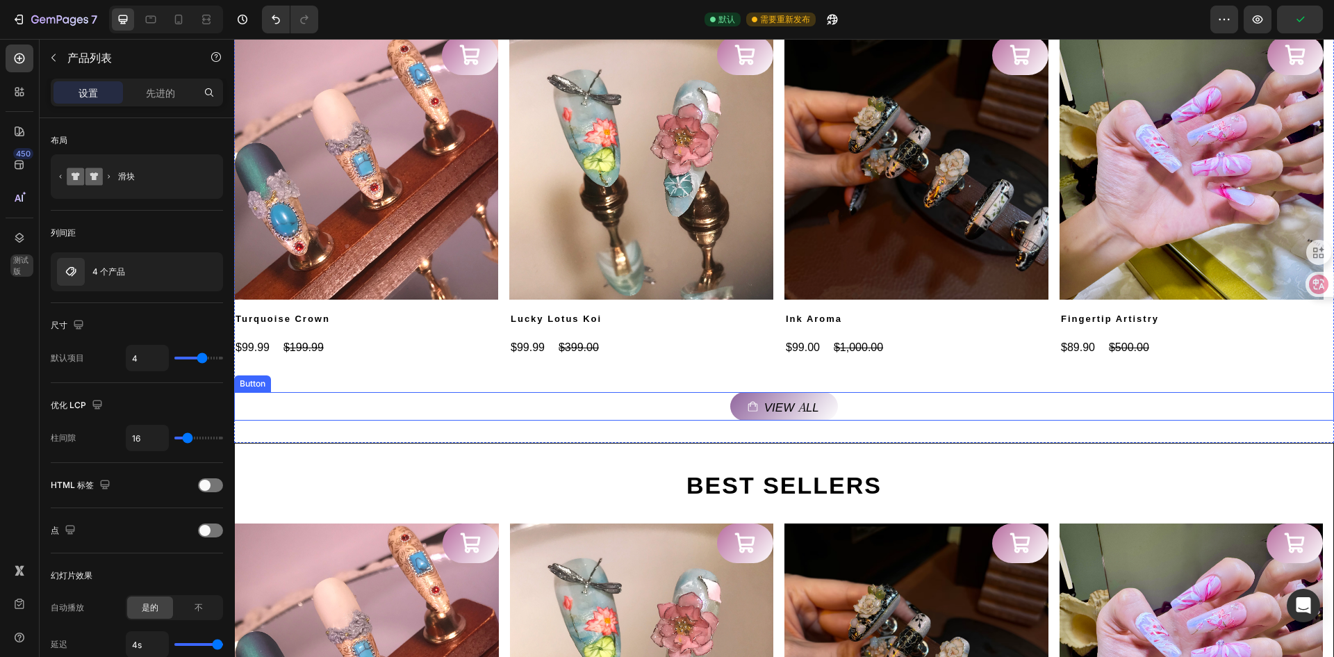
scroll to position [696, 0]
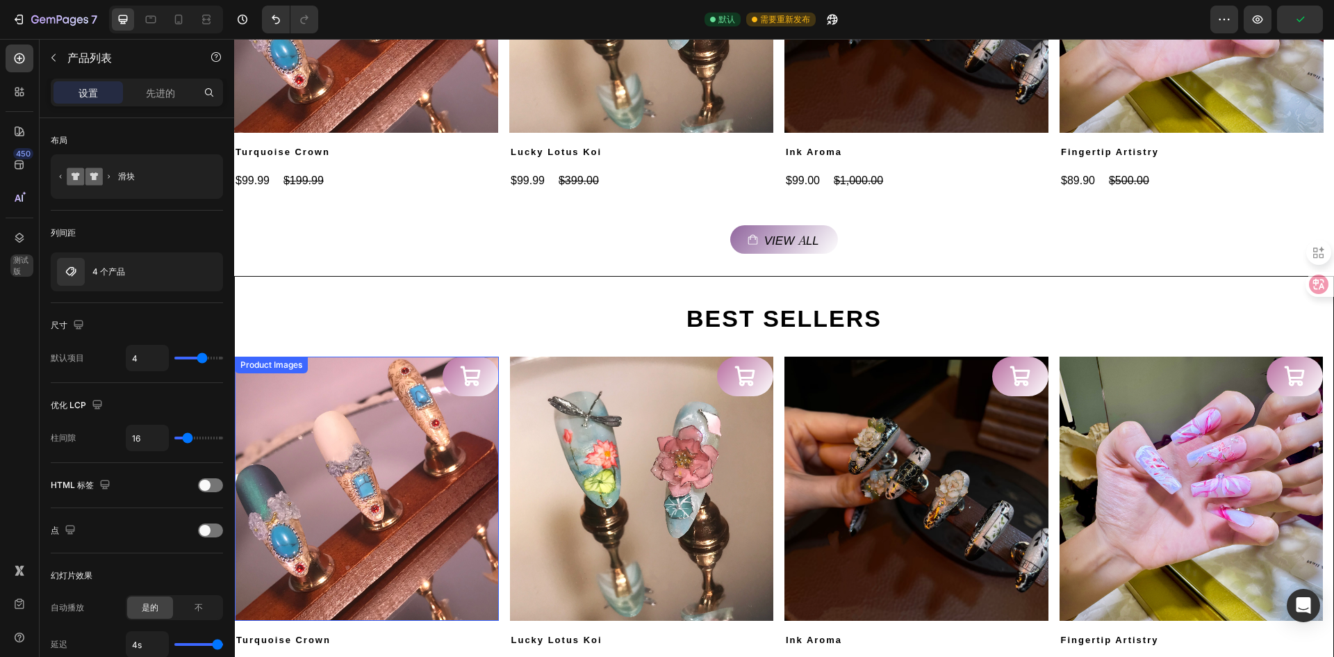
click at [313, 525] on img at bounding box center [367, 489] width 264 height 264
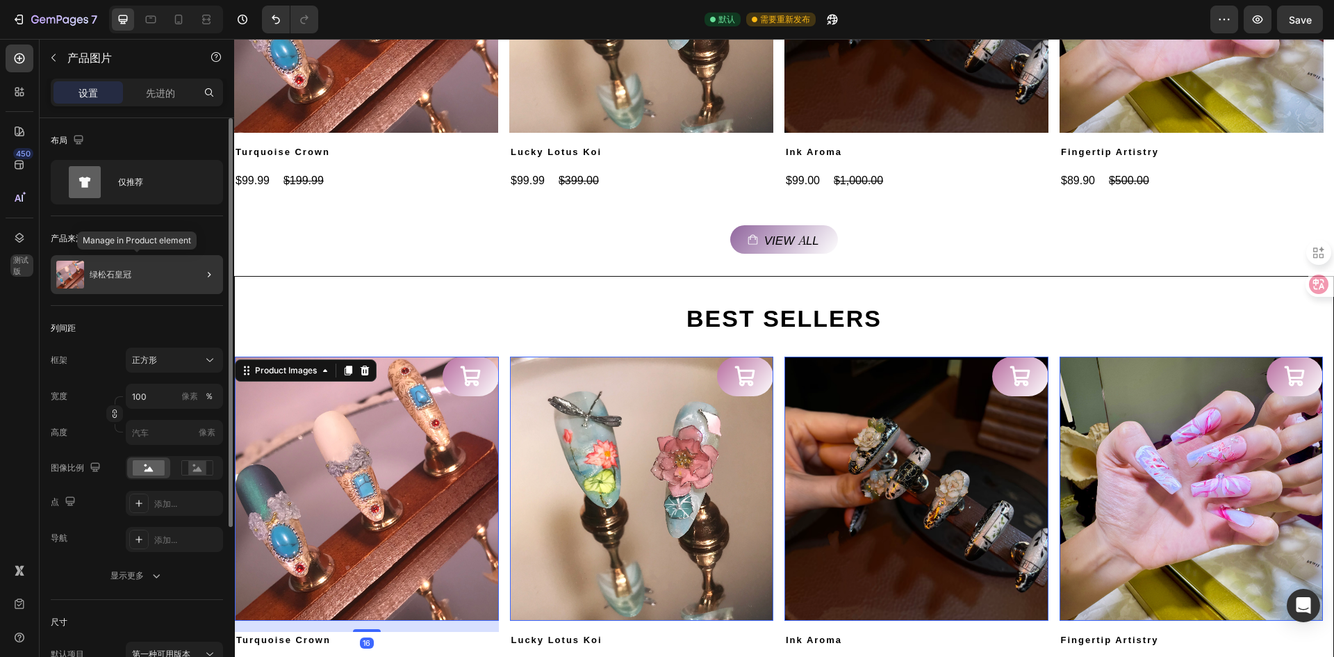
click at [158, 281] on div "绿松石皇冠" at bounding box center [137, 274] width 172 height 39
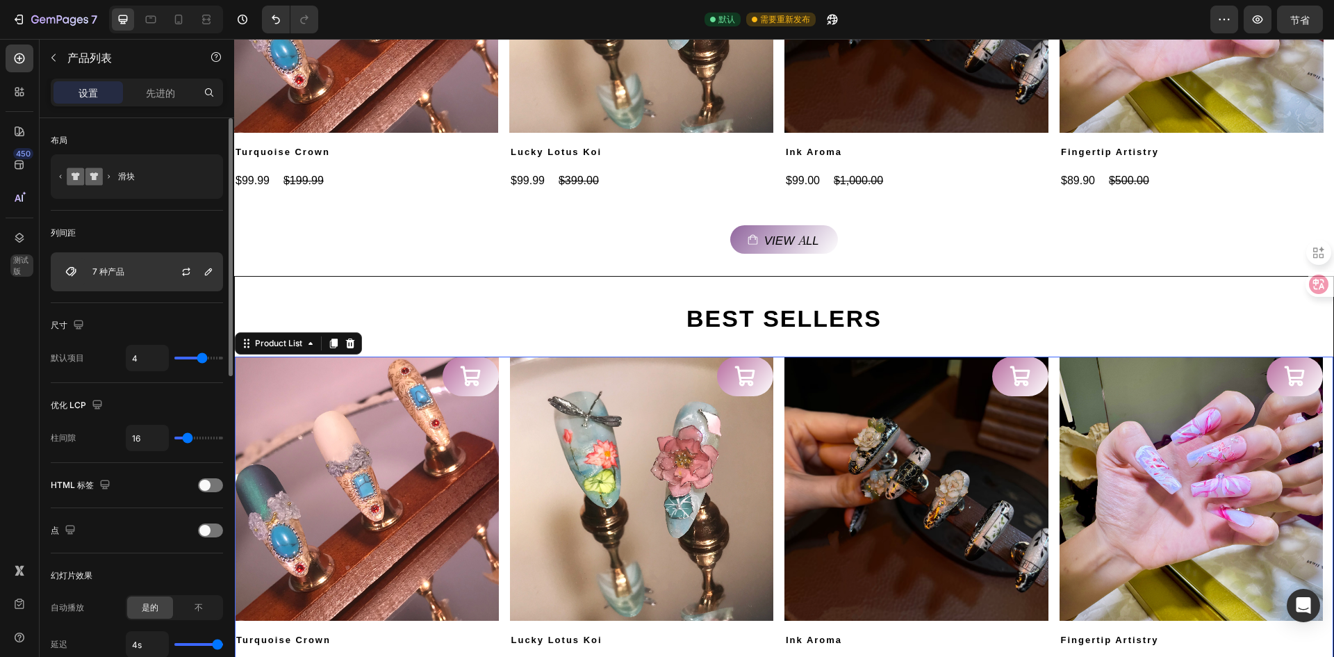
click at [140, 272] on div "7 种产品" at bounding box center [137, 271] width 172 height 39
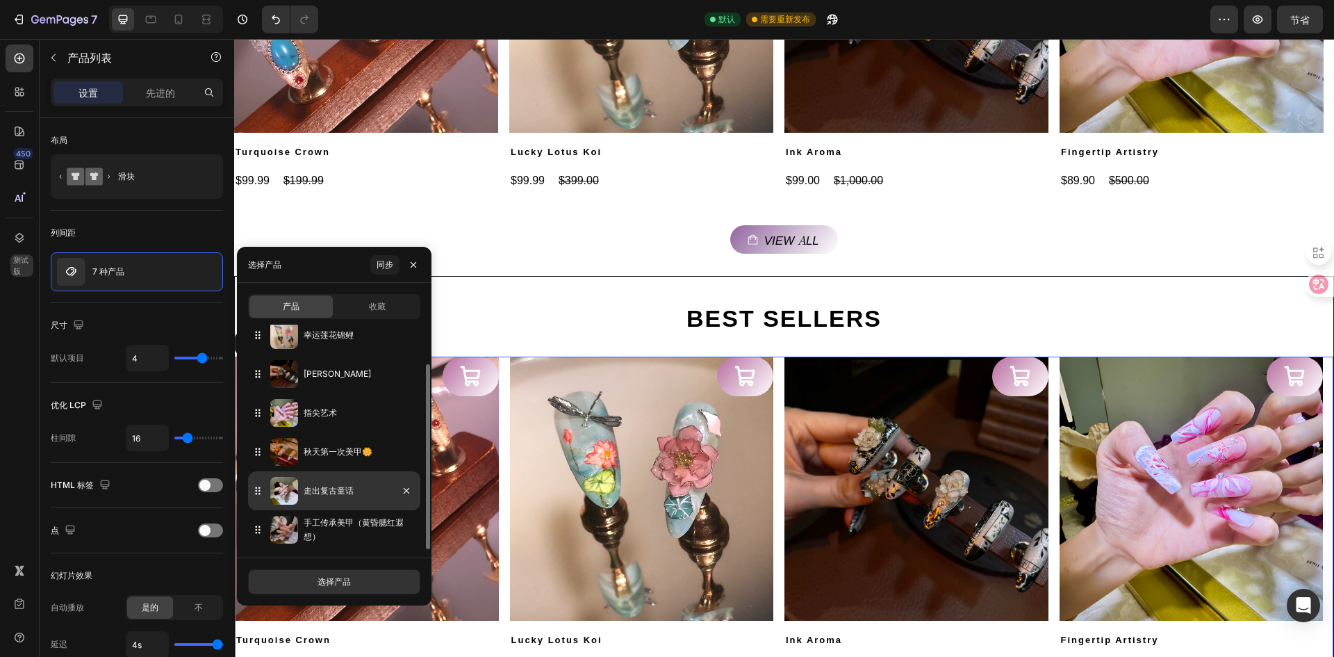
scroll to position [0, 0]
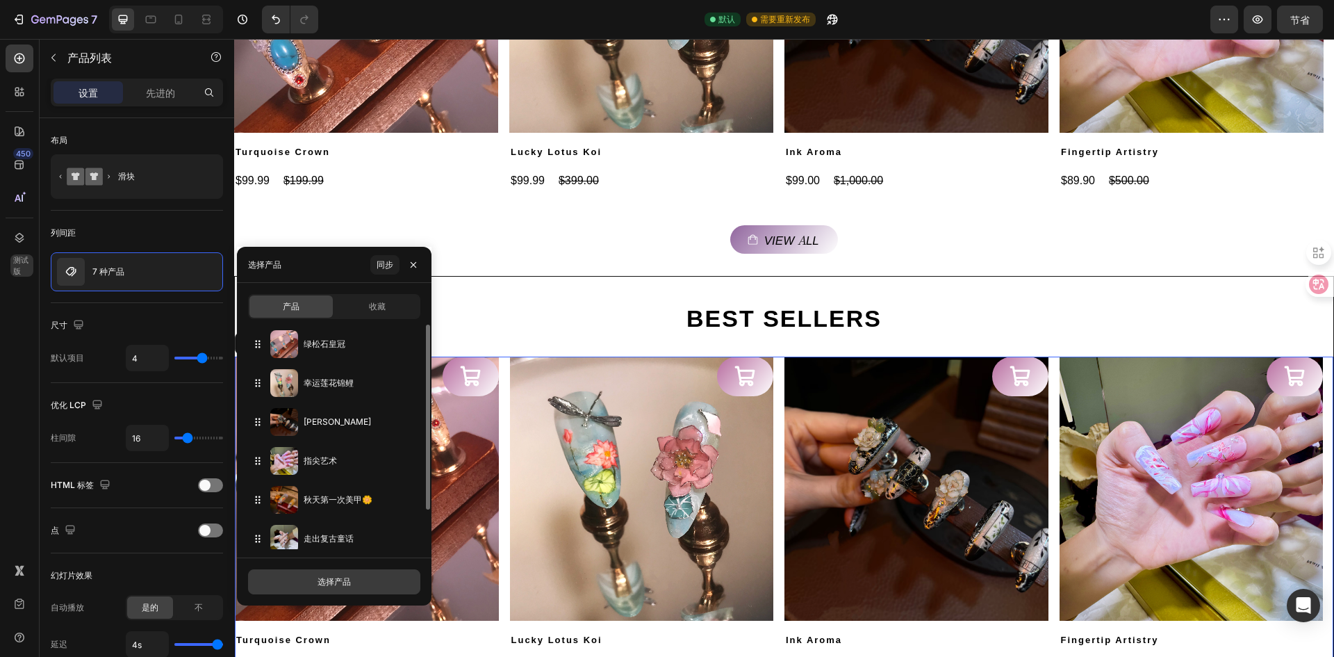
click at [349, 587] on font "选择产品" at bounding box center [334, 581] width 33 height 13
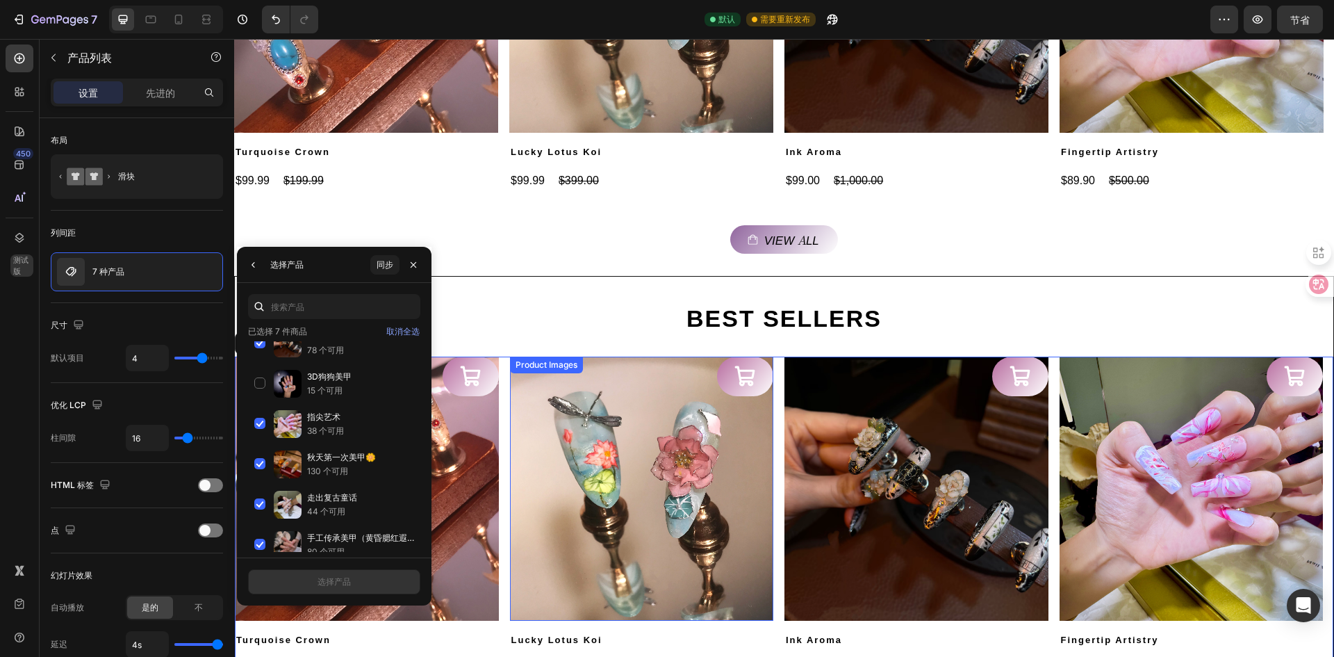
scroll to position [627, 0]
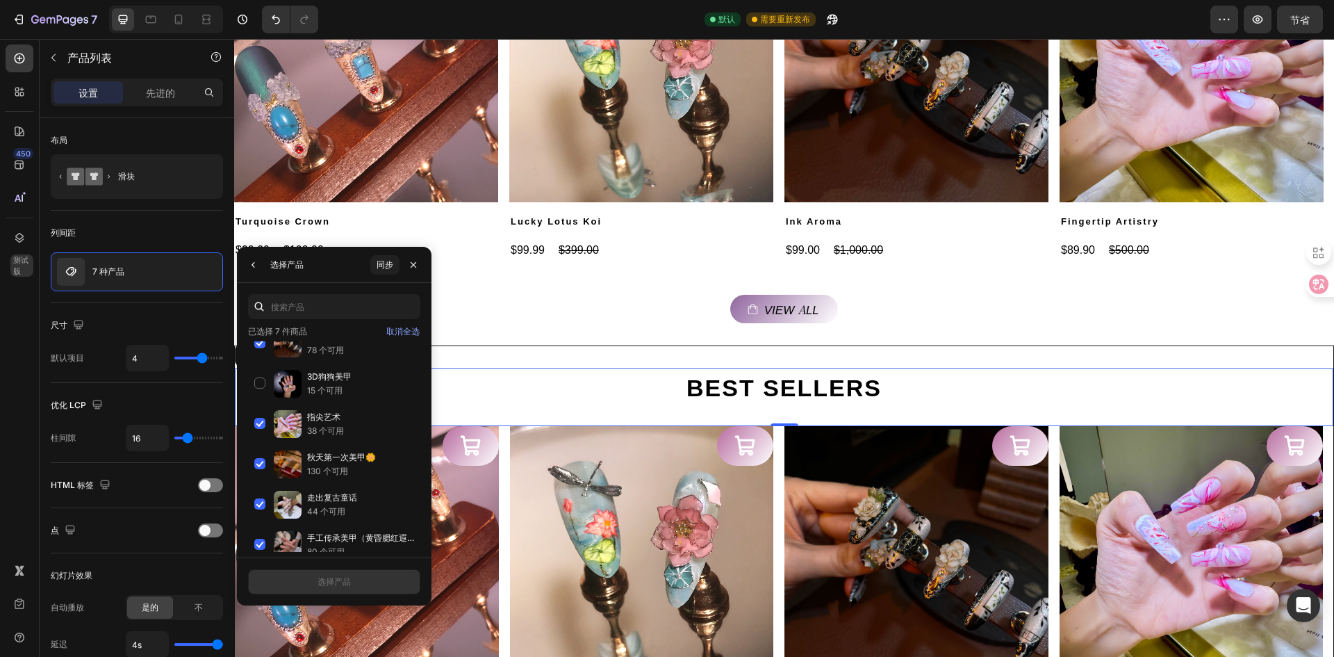
click at [598, 405] on div "BEST SELLERS Heading 0" at bounding box center [784, 397] width 1099 height 58
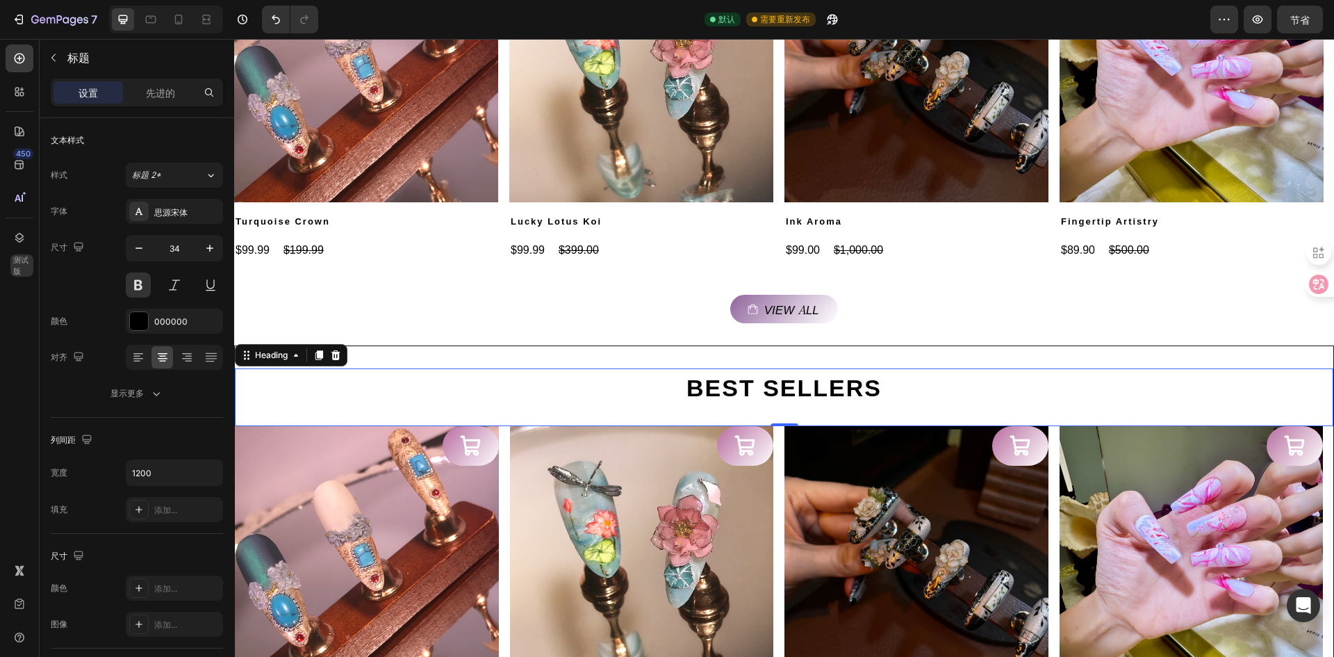
click at [793, 409] on div "BEST SELLERS Heading 0" at bounding box center [784, 397] width 1099 height 58
click at [759, 391] on h2 "BEST SELLERS" at bounding box center [785, 386] width 834 height 36
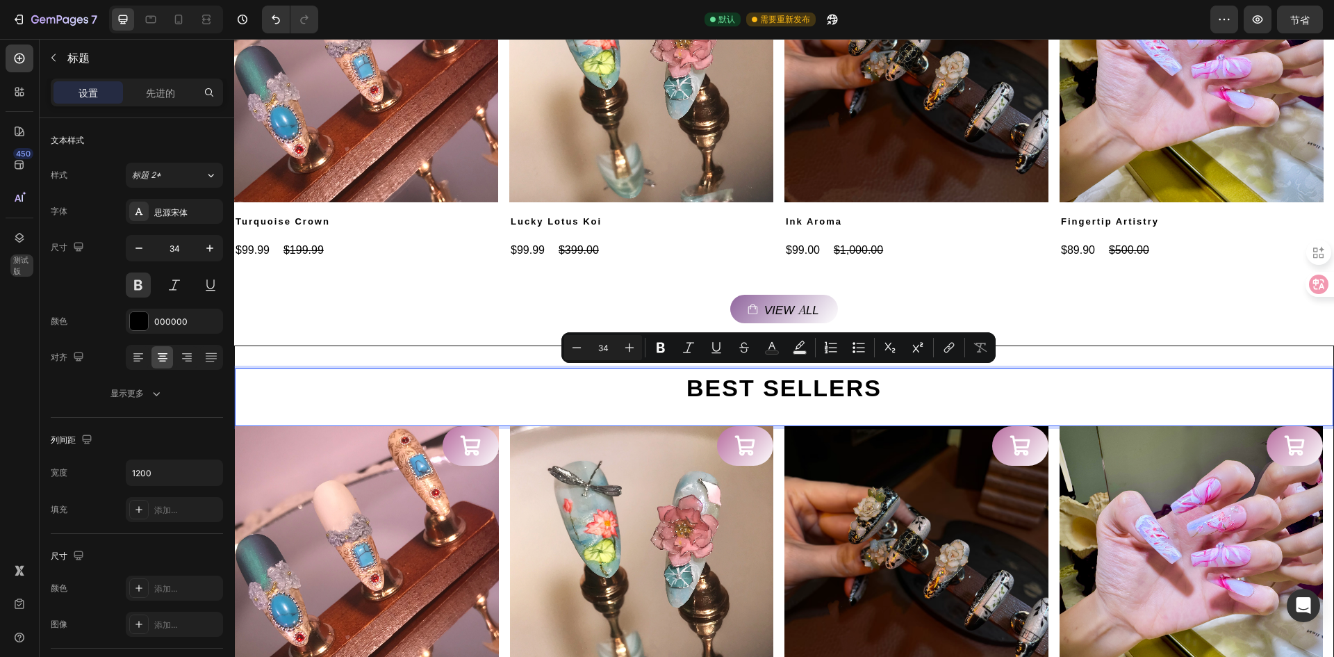
drag, startPoint x: 665, startPoint y: 381, endPoint x: 945, endPoint y: 384, distance: 279.4
click at [944, 384] on p "BEST SELLERS" at bounding box center [784, 386] width 831 height 33
click at [949, 393] on p "BEST SELLERS" at bounding box center [784, 386] width 831 height 33
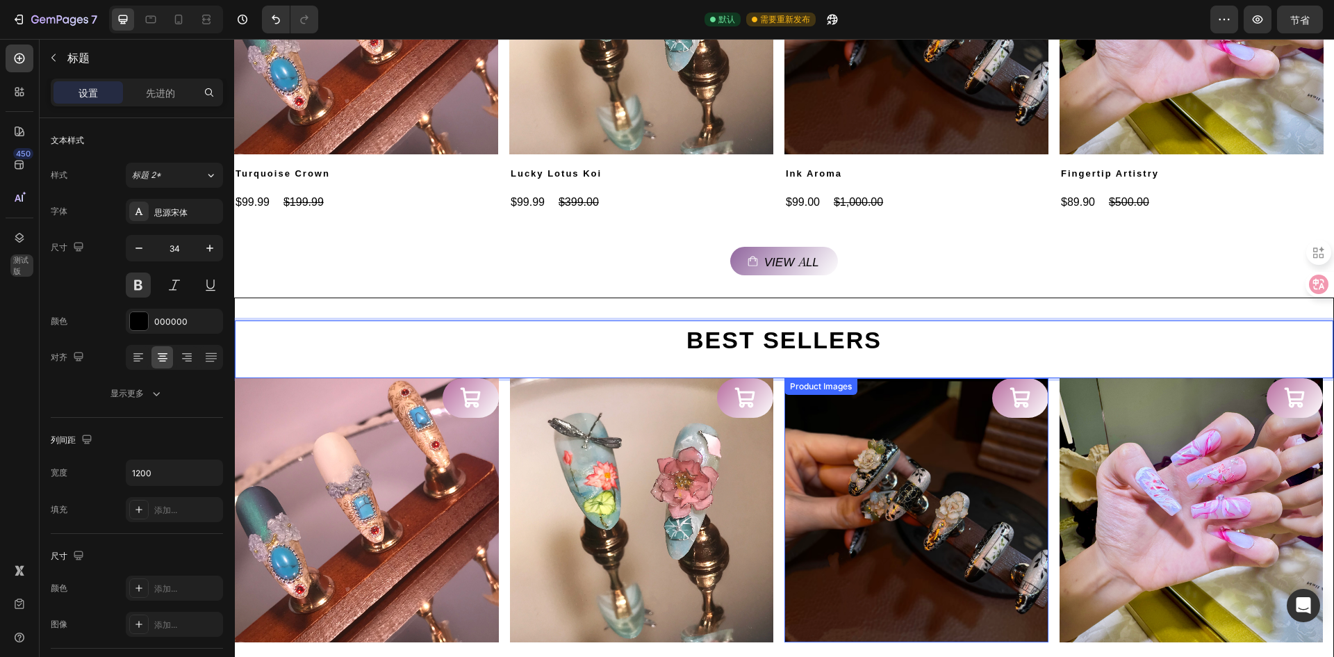
scroll to position [696, 0]
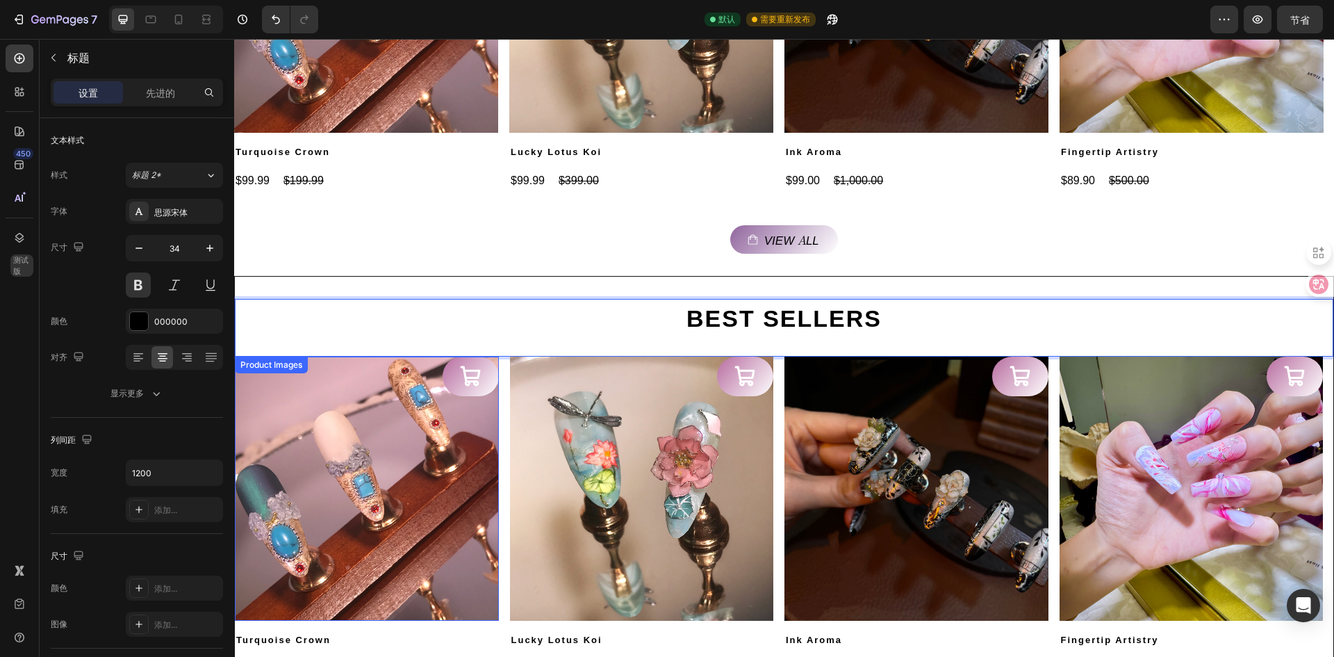
click at [379, 451] on img at bounding box center [367, 489] width 264 height 264
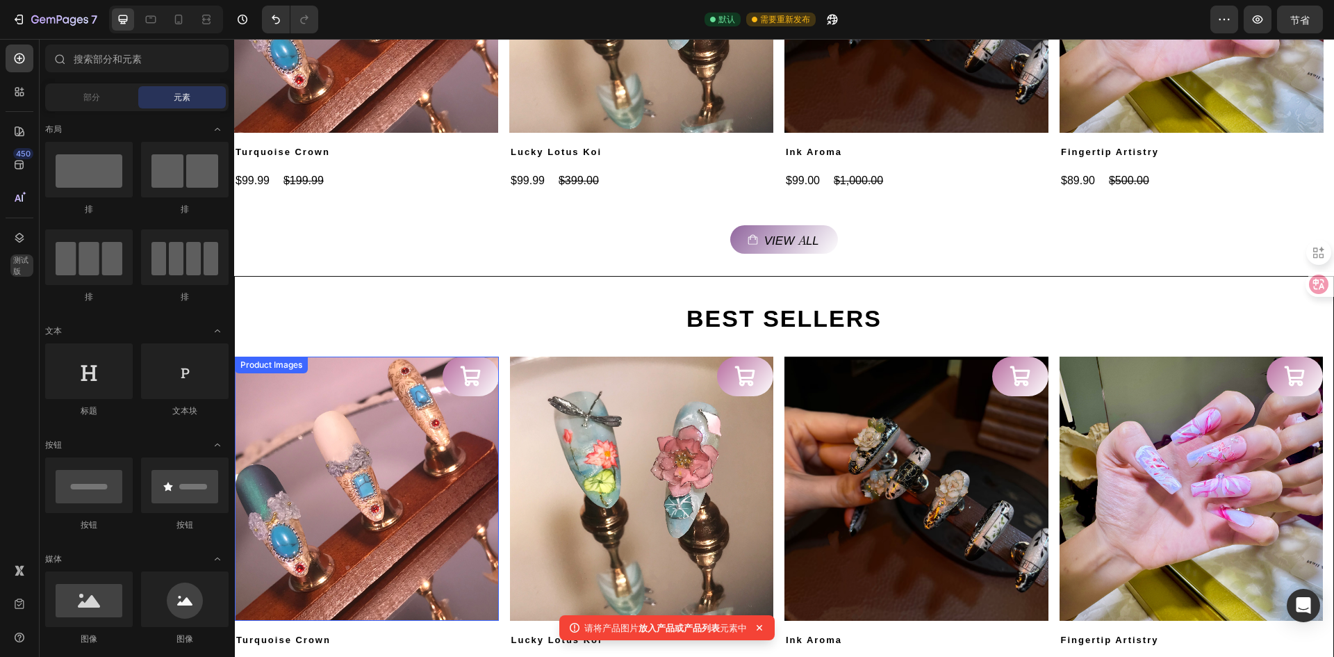
click at [332, 492] on img at bounding box center [367, 489] width 264 height 264
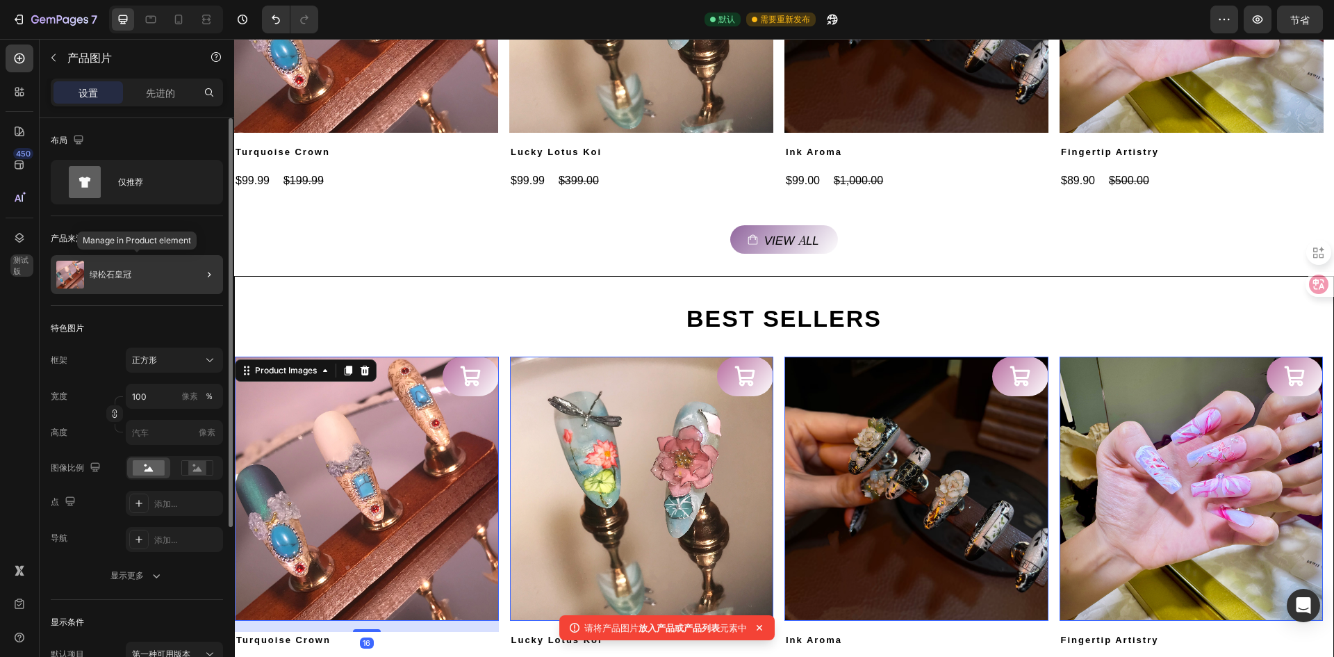
click at [123, 268] on div "绿松石皇冠" at bounding box center [137, 274] width 172 height 39
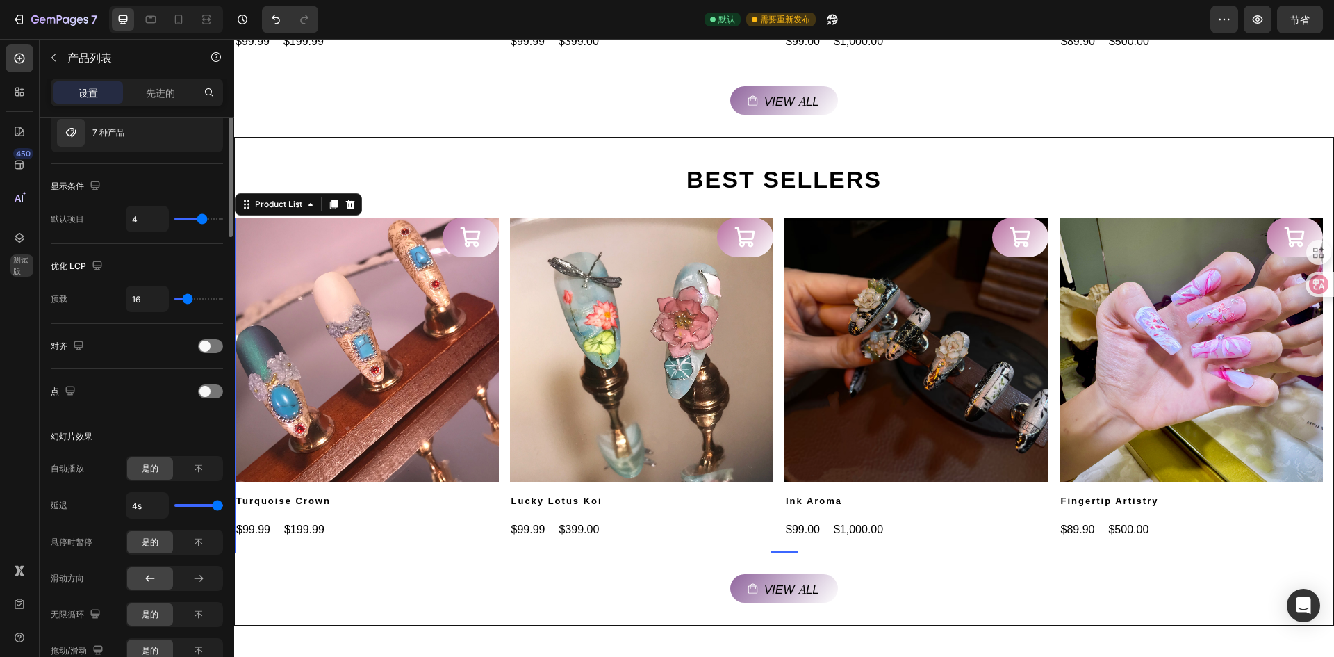
scroll to position [0, 0]
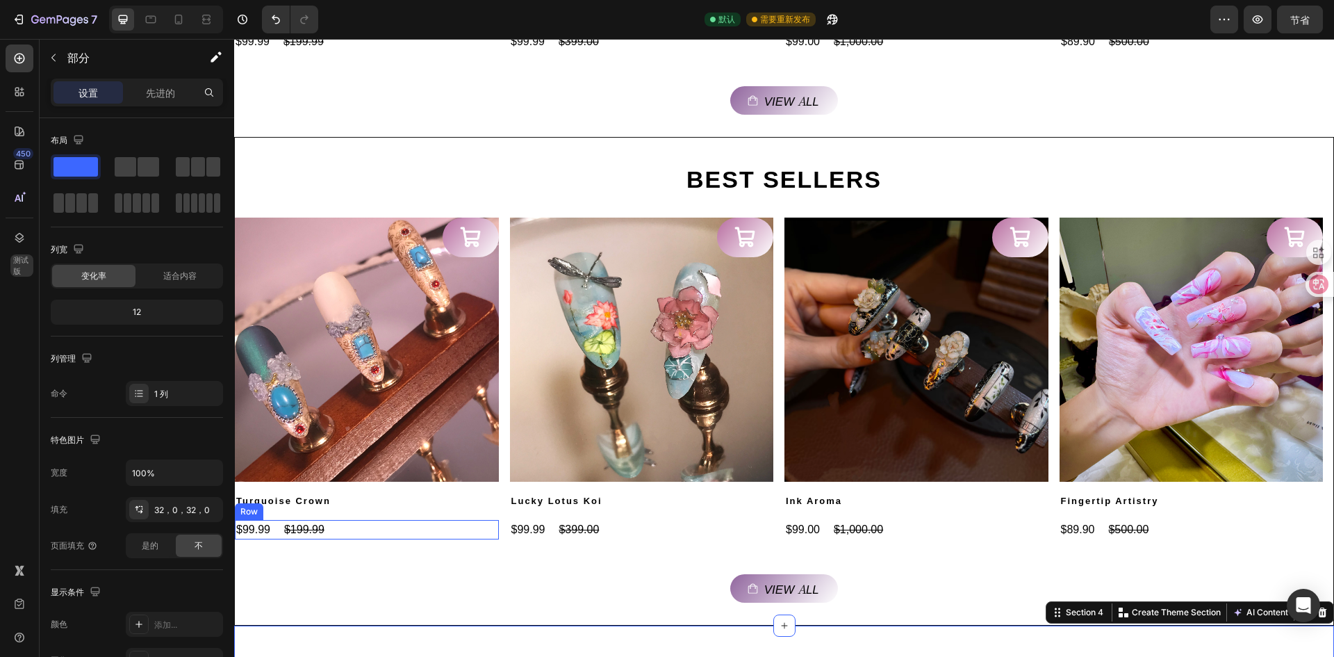
click at [346, 383] on img at bounding box center [367, 350] width 264 height 264
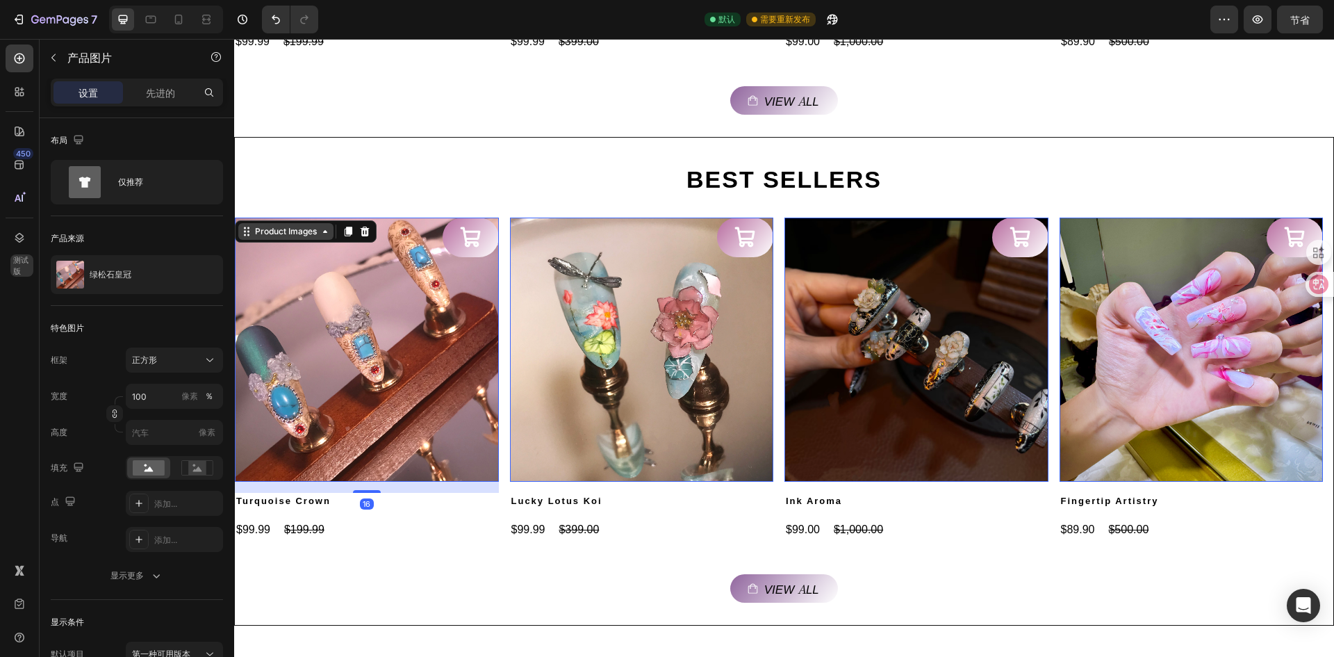
click at [326, 234] on icon at bounding box center [325, 231] width 11 height 11
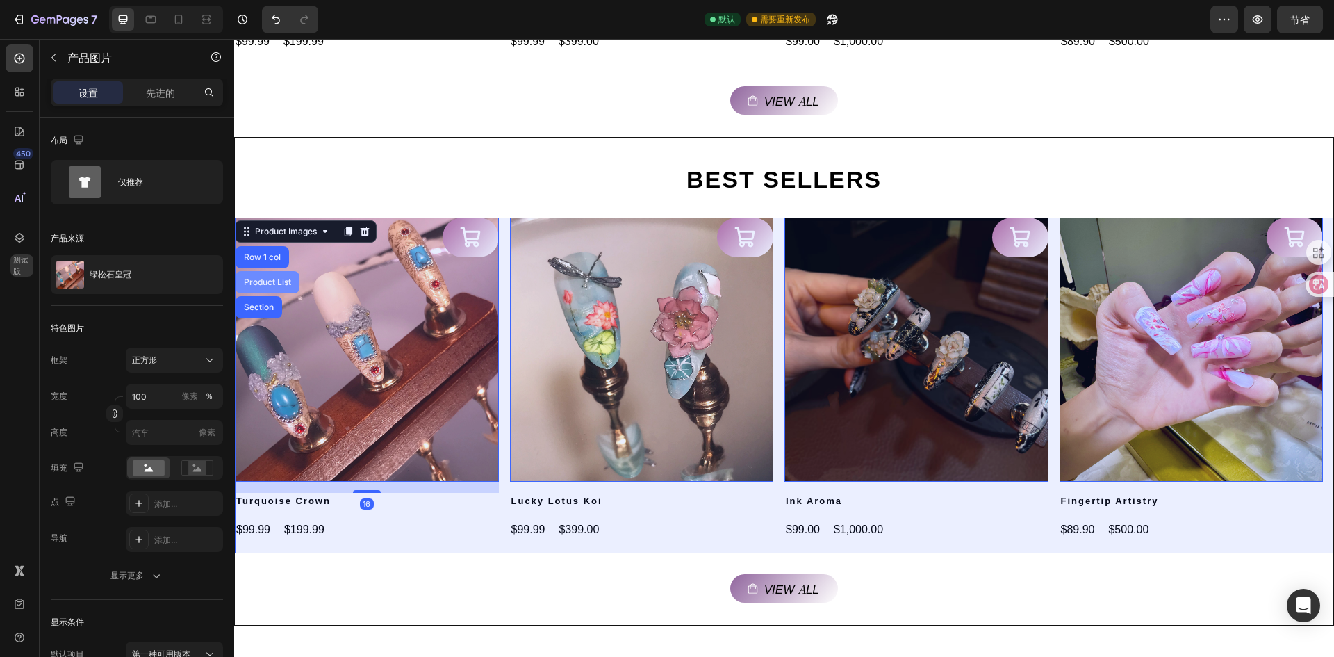
click at [277, 274] on div "Product List" at bounding box center [268, 282] width 64 height 22
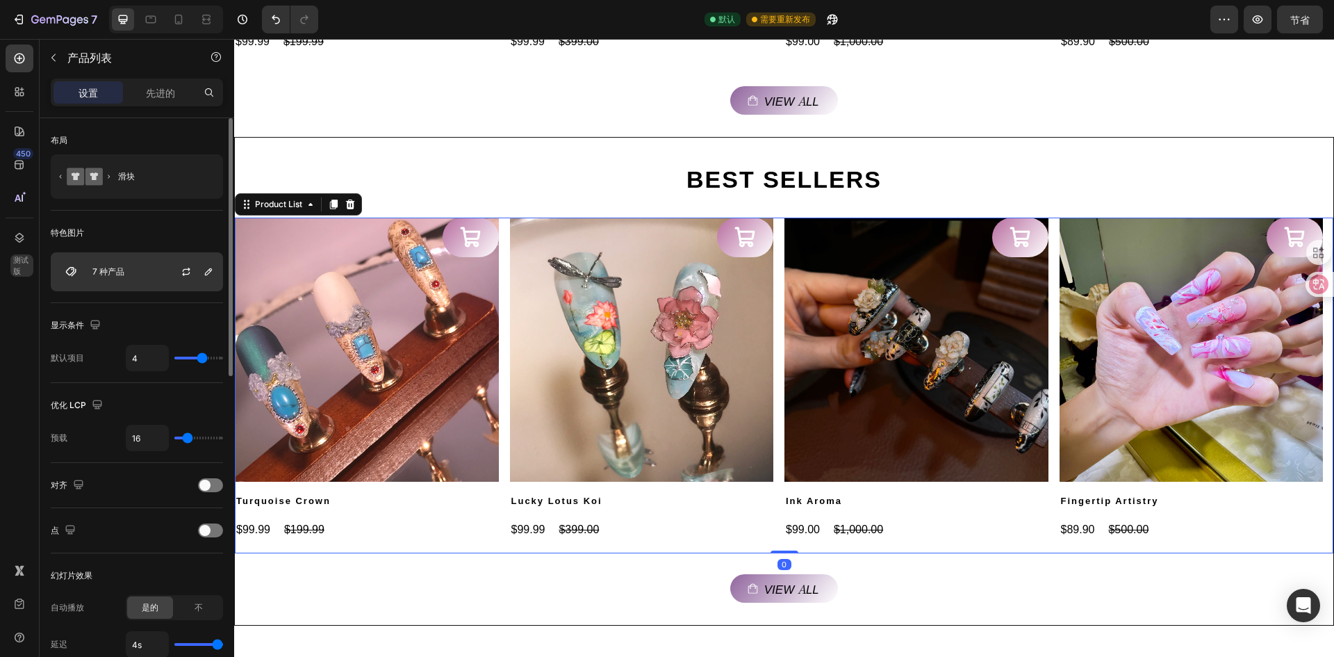
click at [116, 270] on font "7 种产品" at bounding box center [108, 271] width 32 height 10
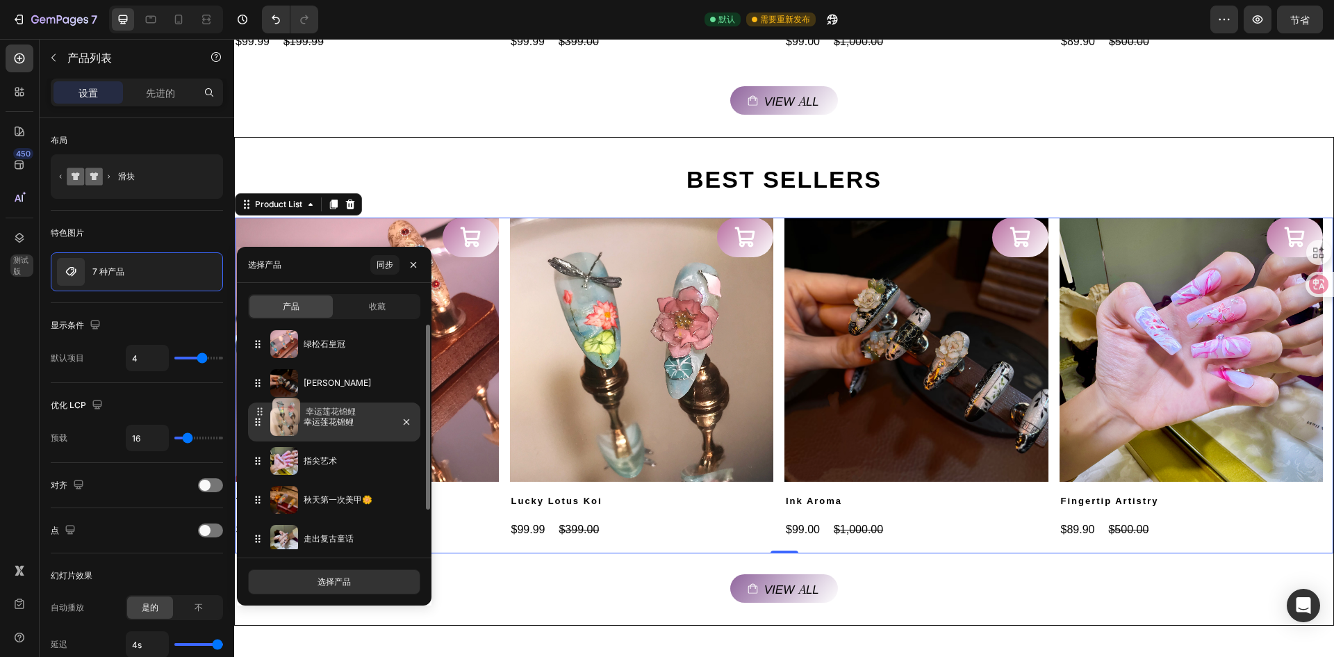
drag, startPoint x: 256, startPoint y: 384, endPoint x: 256, endPoint y: 406, distance: 22.3
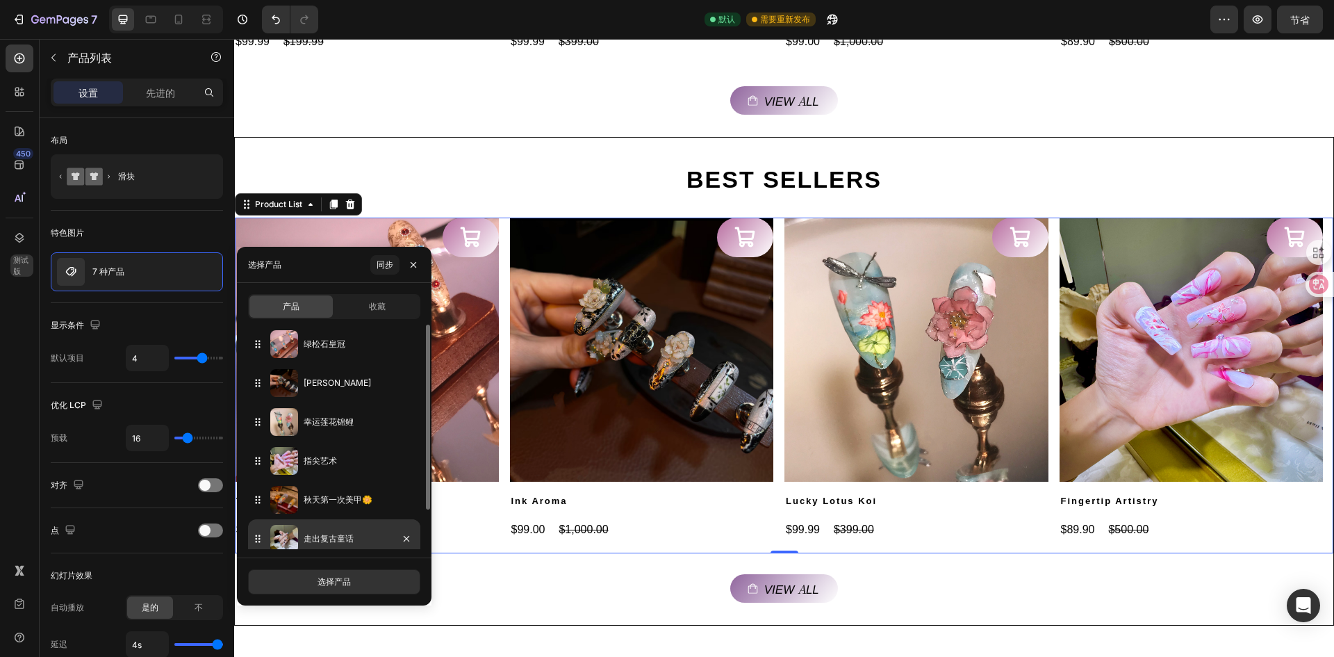
scroll to position [48, 0]
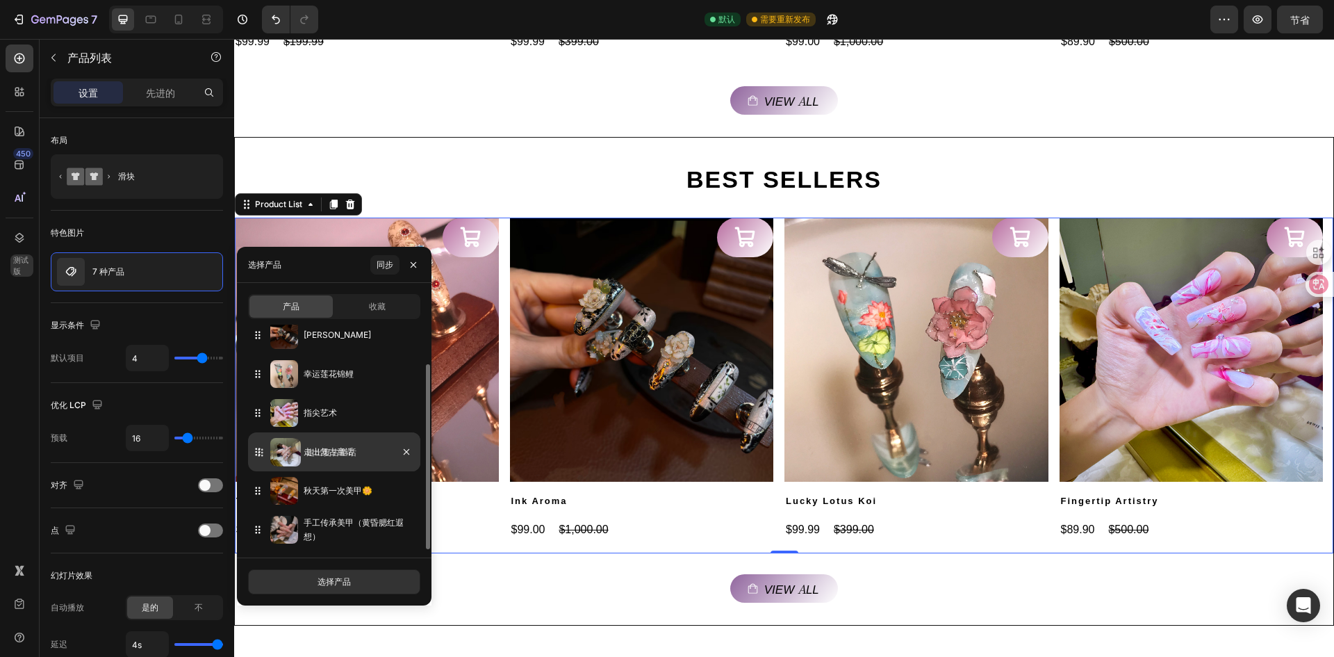
drag, startPoint x: 261, startPoint y: 494, endPoint x: 264, endPoint y: 453, distance: 41.1
drag, startPoint x: 256, startPoint y: 530, endPoint x: 265, endPoint y: 452, distance: 77.7
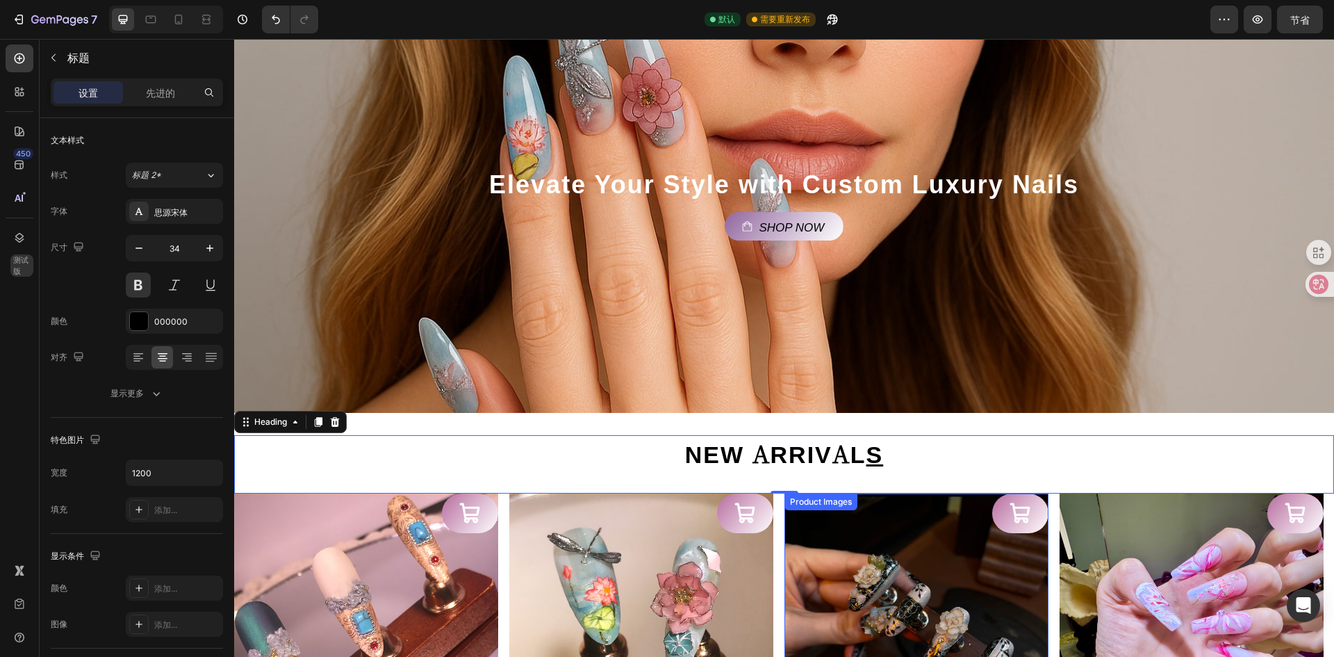
scroll to position [0, 0]
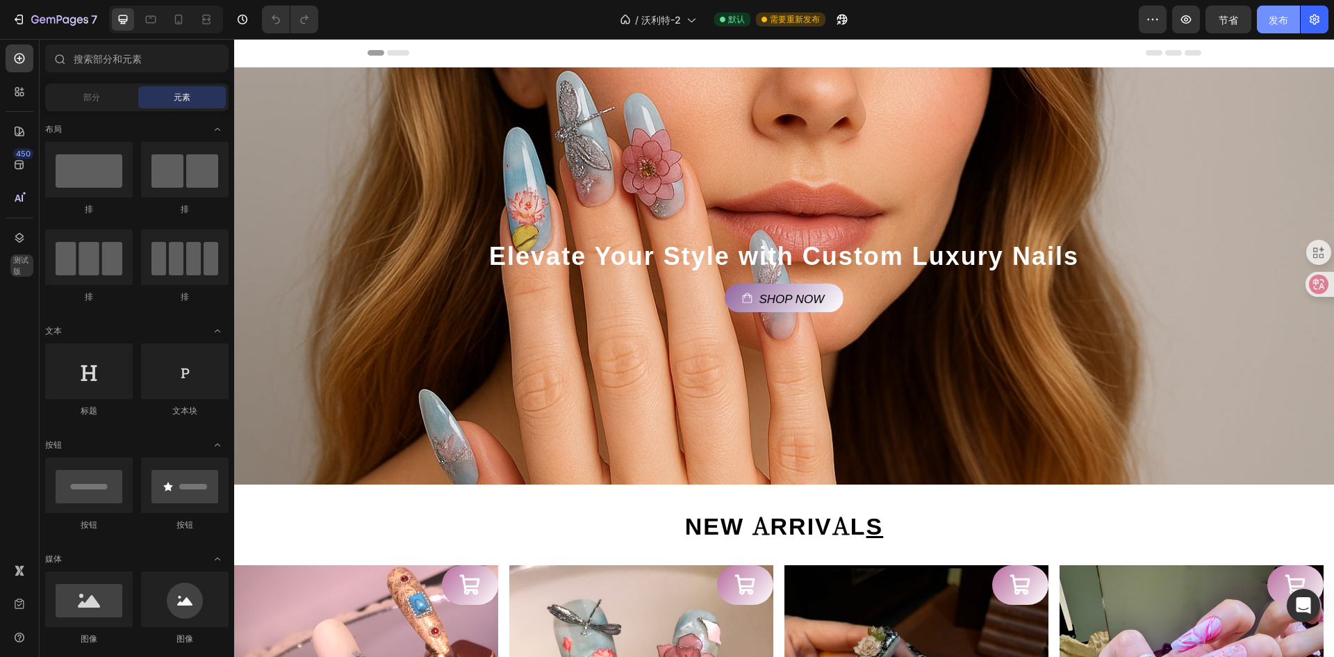
click at [1274, 25] on font "发布" at bounding box center [1278, 20] width 19 height 12
click at [16, 90] on icon at bounding box center [17, 90] width 4 height 4
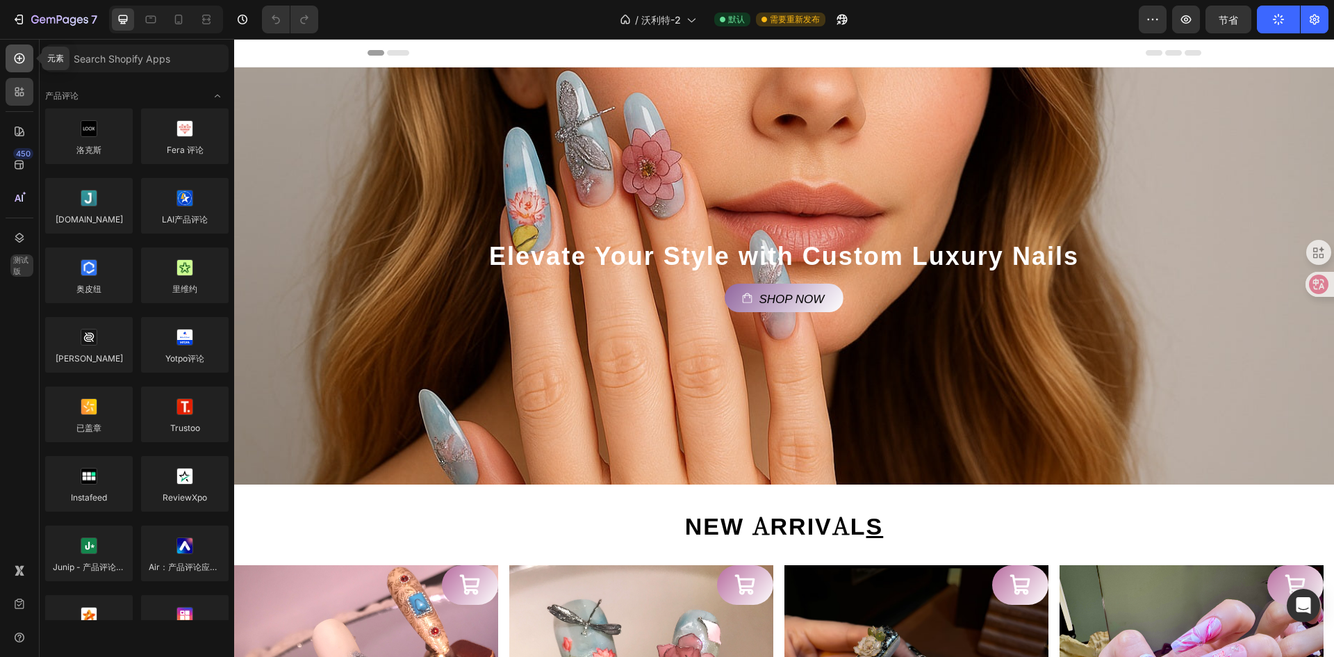
click at [15, 55] on icon at bounding box center [20, 58] width 14 height 14
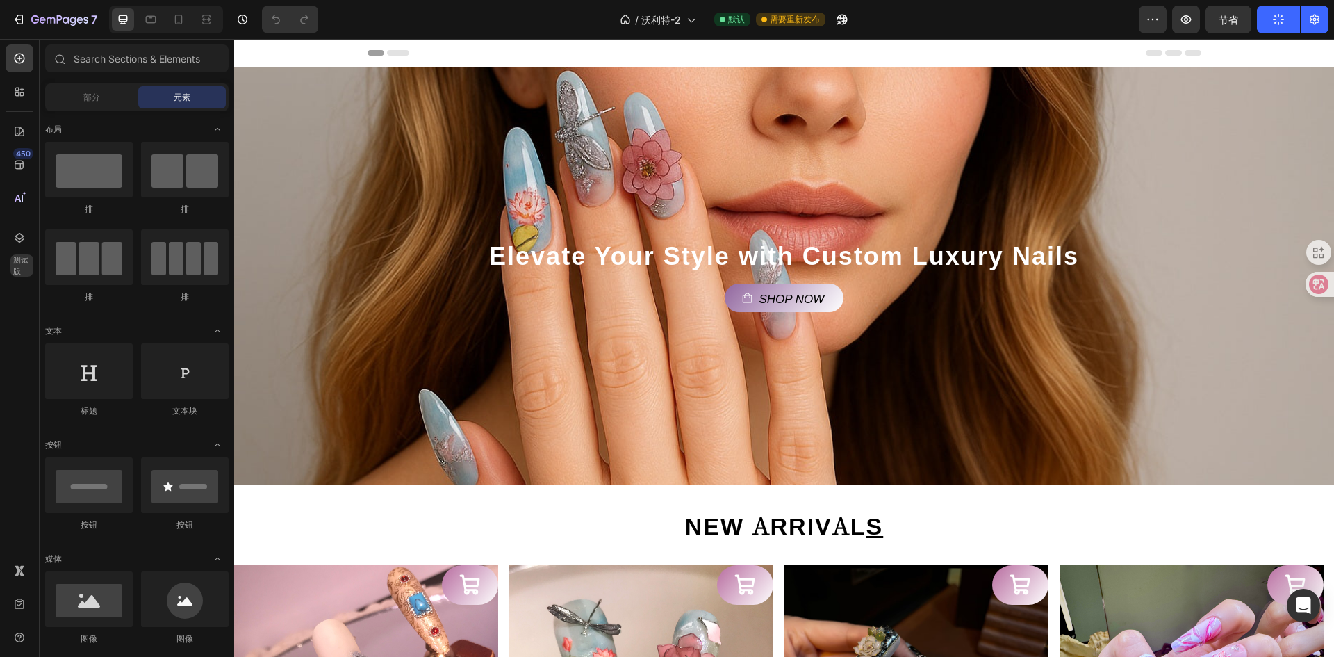
click at [803, 58] on div "Header" at bounding box center [785, 53] width 834 height 28
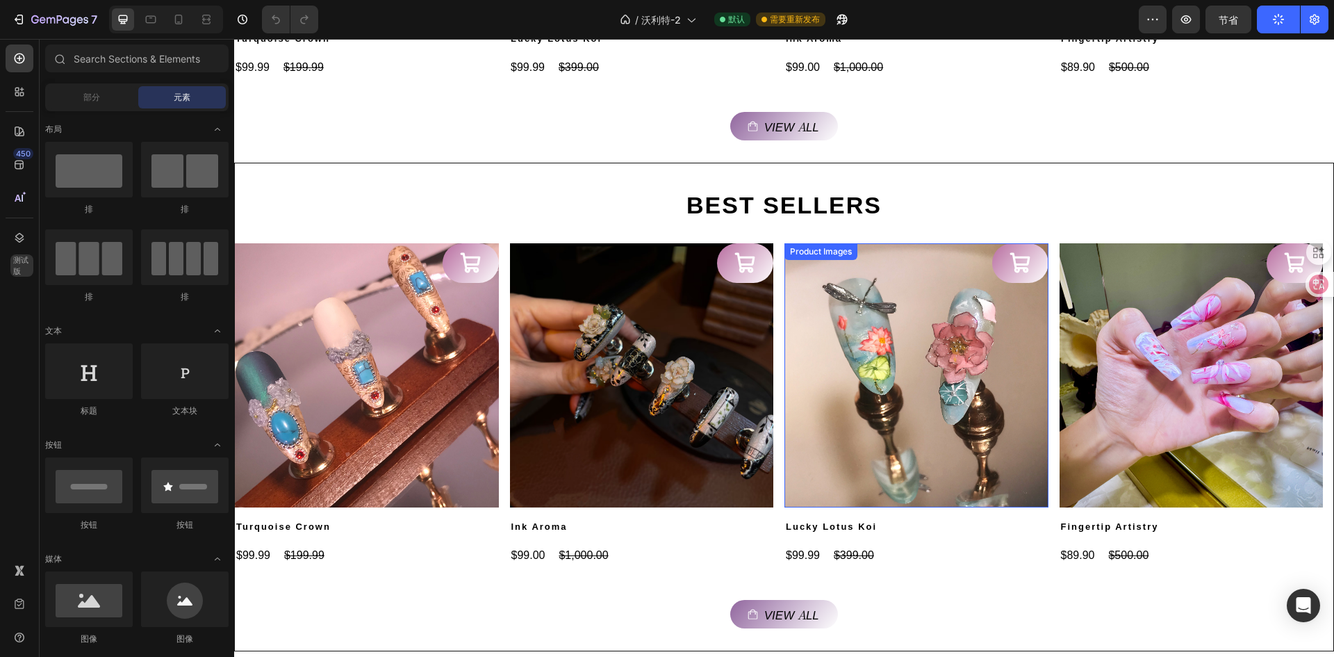
scroll to position [181, 0]
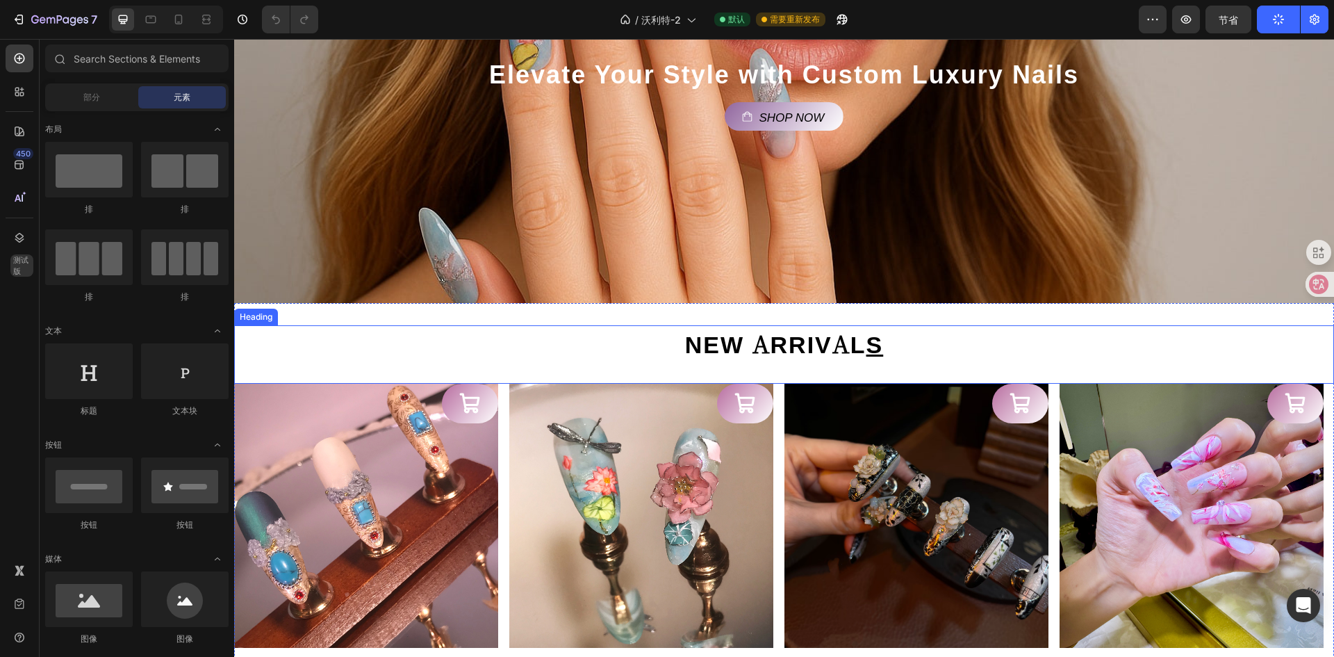
click at [974, 361] on h2 "NEW ARRIVAL S" at bounding box center [785, 343] width 834 height 36
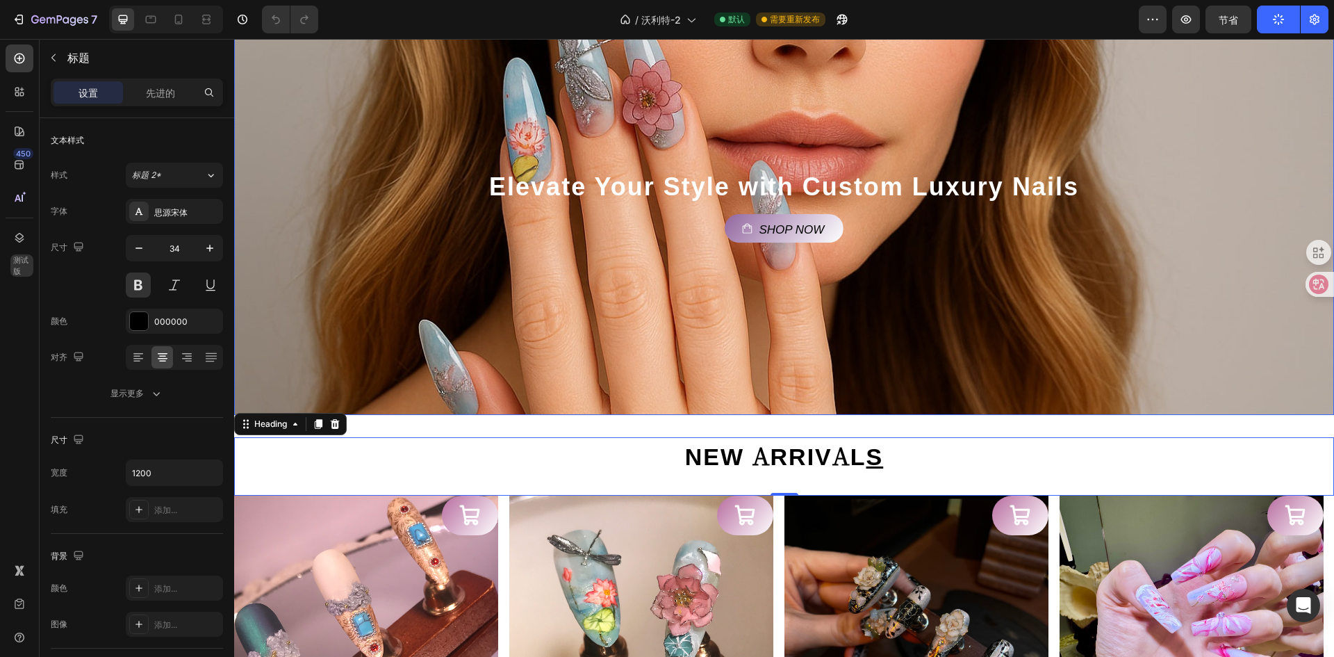
scroll to position [278, 0]
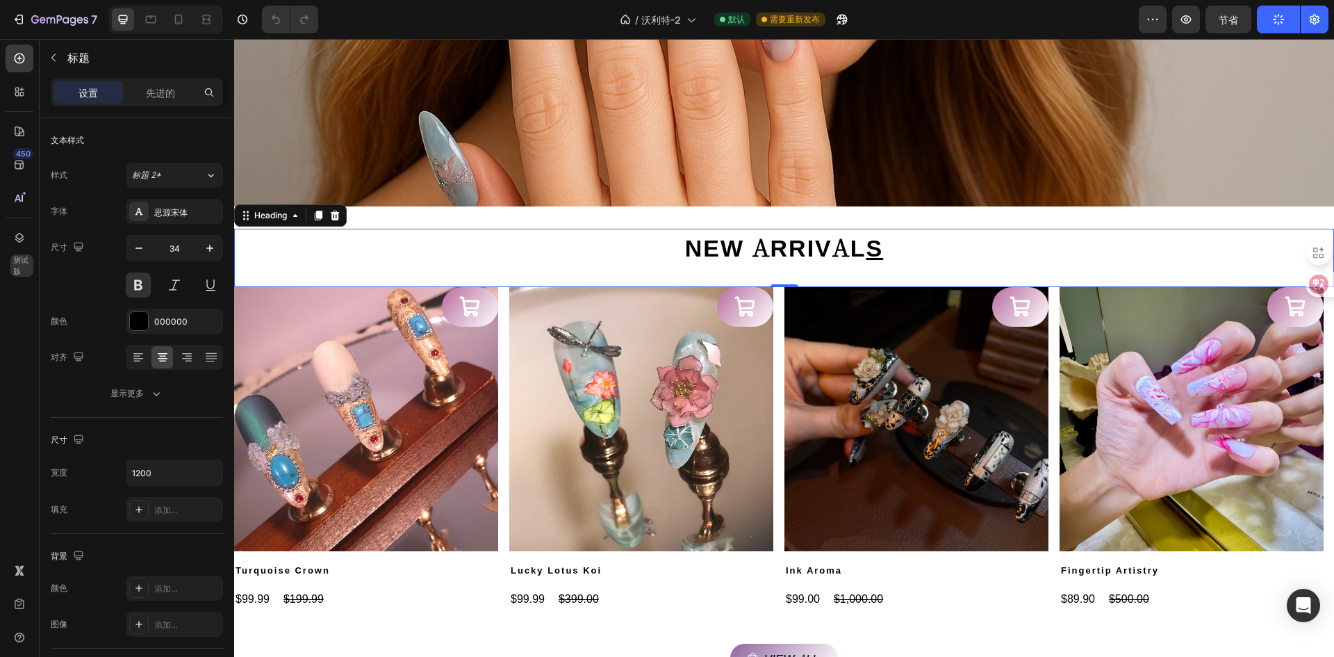
click at [1277, 23] on icon "button" at bounding box center [1278, 19] width 15 height 15
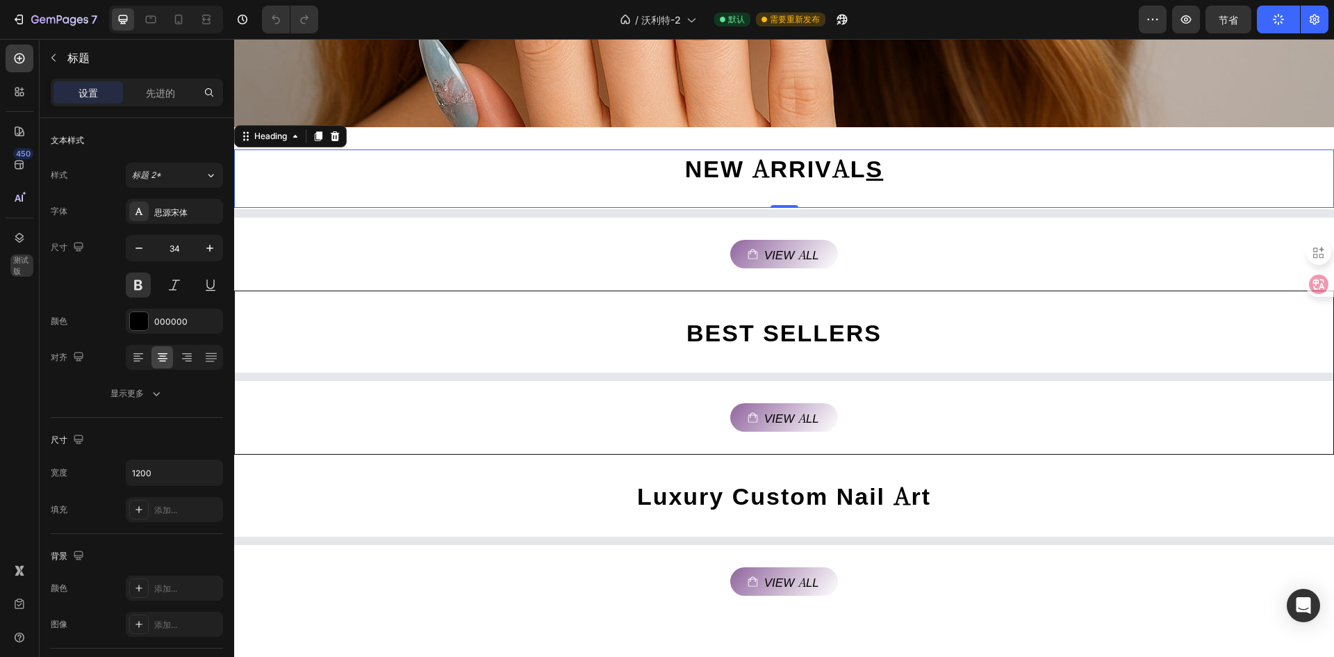
scroll to position [890, 0]
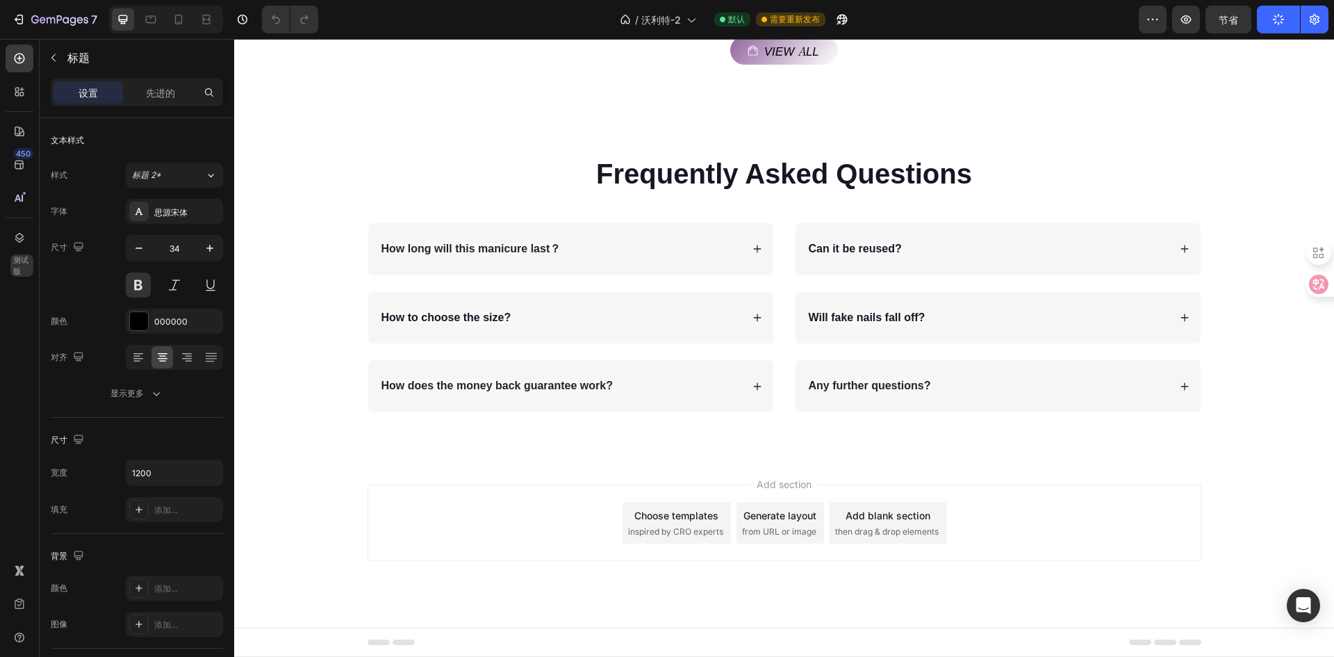
click at [871, 459] on div "Add section Choose templates inspired by CRO experts Generate layout from URL o…" at bounding box center [784, 542] width 1100 height 171
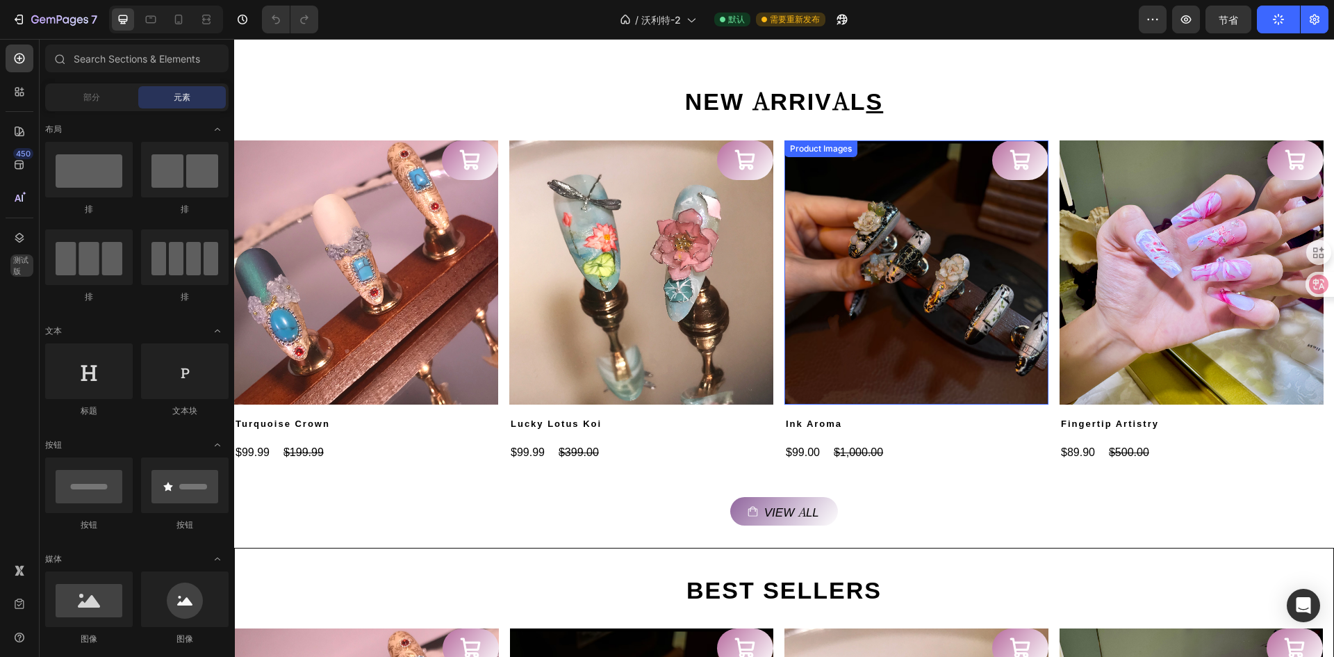
scroll to position [209, 0]
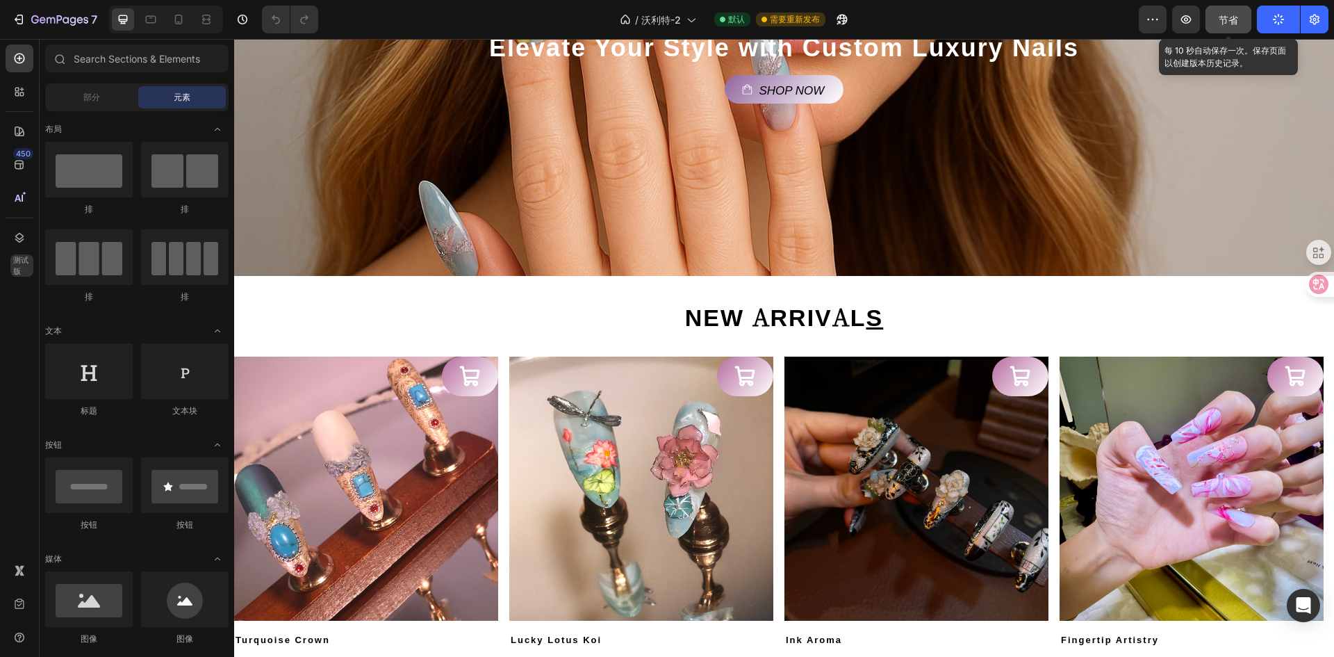
click at [1228, 24] on font "节省" at bounding box center [1228, 20] width 19 height 12
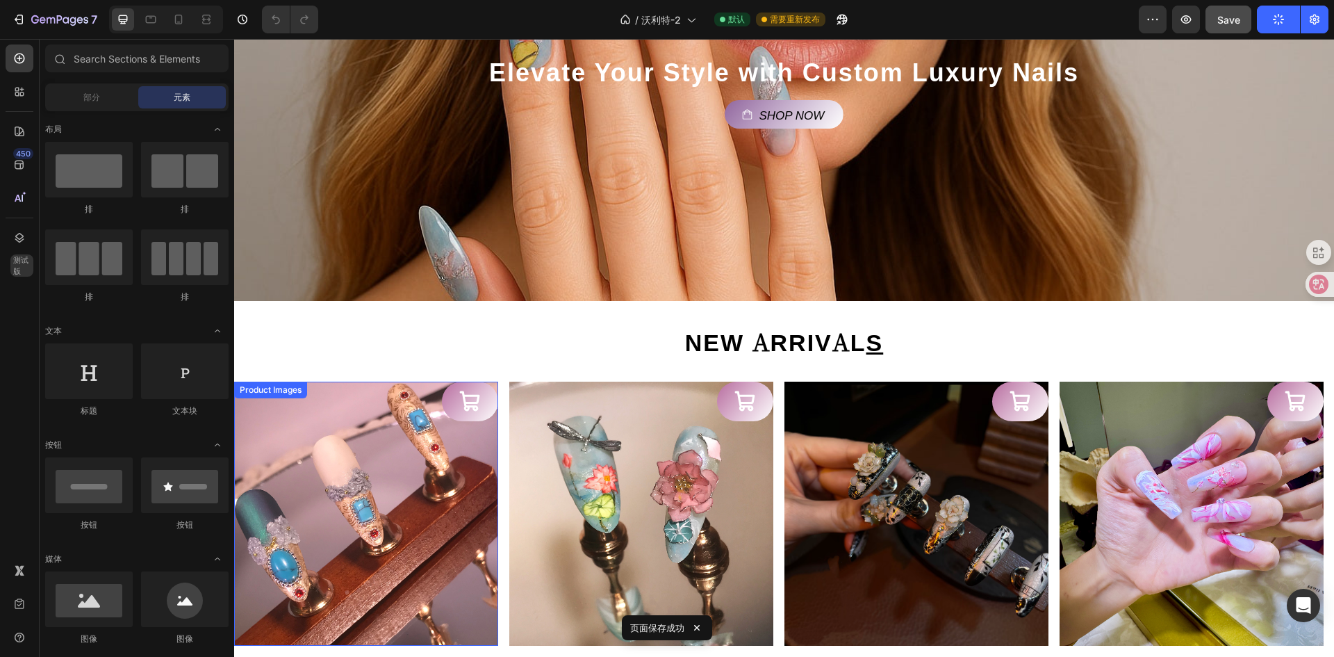
scroll to position [0, 0]
